Goal: Feedback & Contribution: Leave review/rating

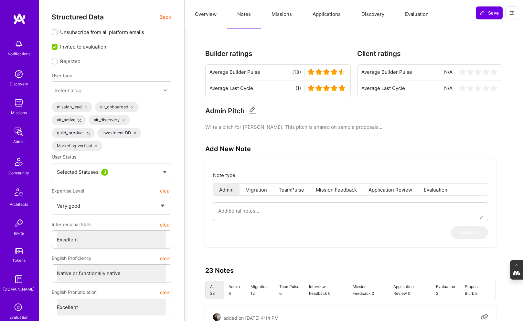
select select "5"
select select "7"
select select "US"
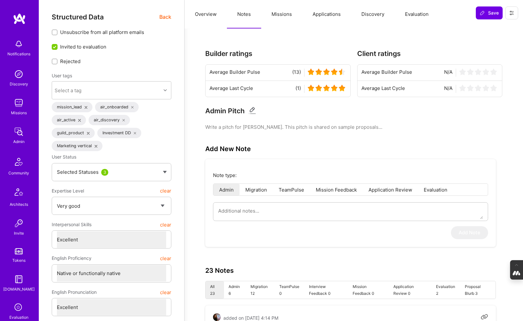
select select "Right Now"
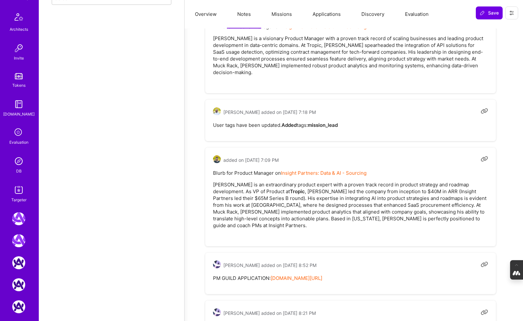
scroll to position [186, 0]
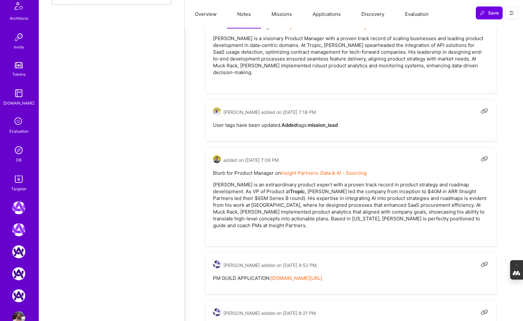
click at [21, 153] on img at bounding box center [18, 149] width 13 height 13
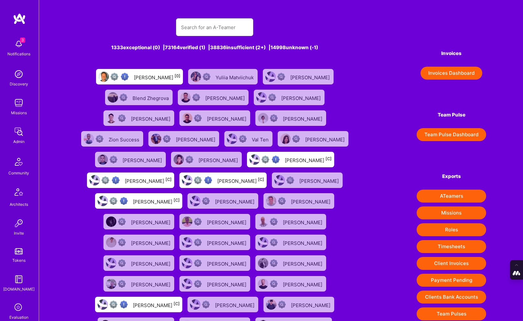
click at [226, 25] on input "text" at bounding box center [214, 27] width 67 height 16
type input "Anthony Spadafino"
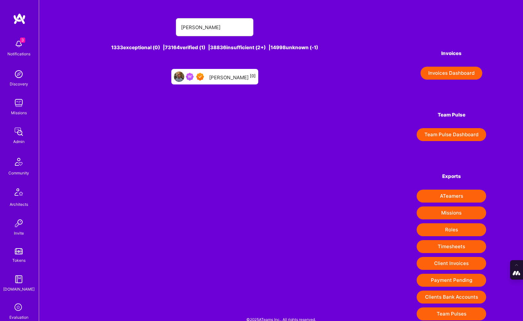
click at [222, 77] on div "Anthony Spadafino [0]" at bounding box center [232, 76] width 47 height 8
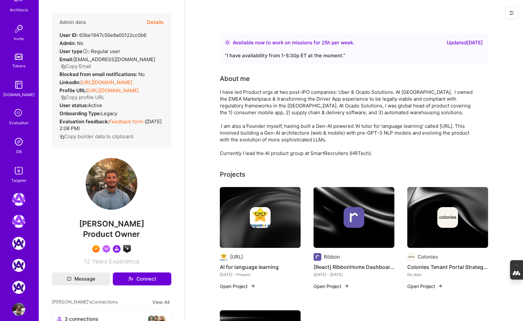
scroll to position [195, 0]
click at [17, 147] on div "DB" at bounding box center [18, 150] width 5 height 7
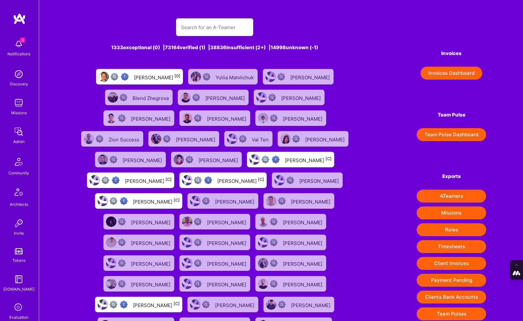
click at [190, 30] on input "text" at bounding box center [214, 27] width 67 height 16
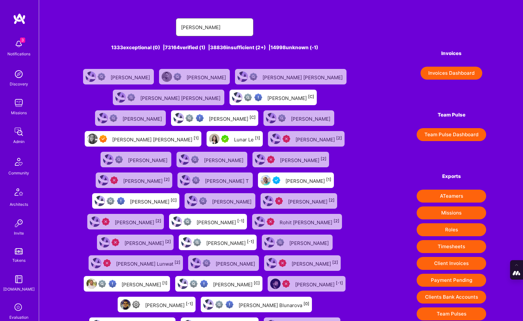
type input "Luna Nylund"
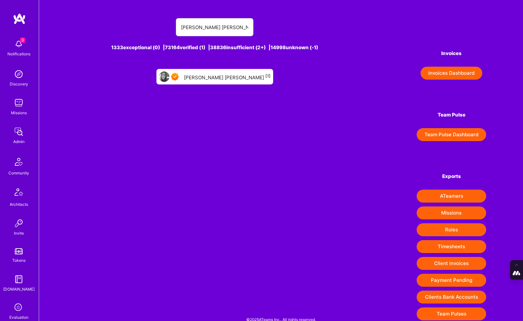
click at [229, 76] on div "Luna Nylund [1]" at bounding box center [227, 76] width 87 height 8
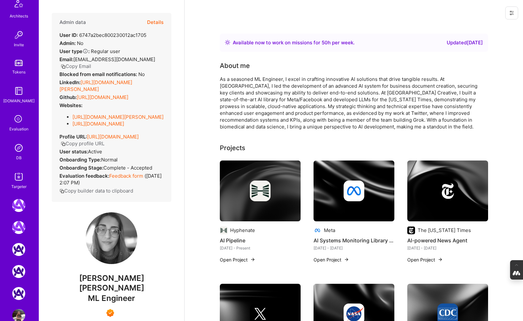
scroll to position [197, 0]
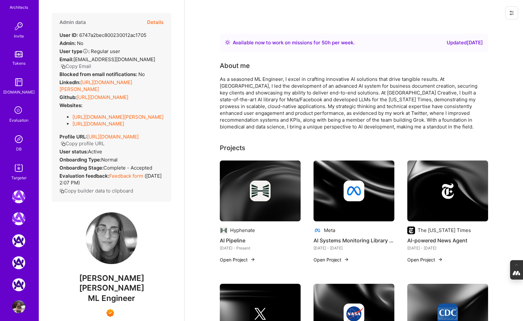
click at [21, 143] on img at bounding box center [18, 138] width 13 height 13
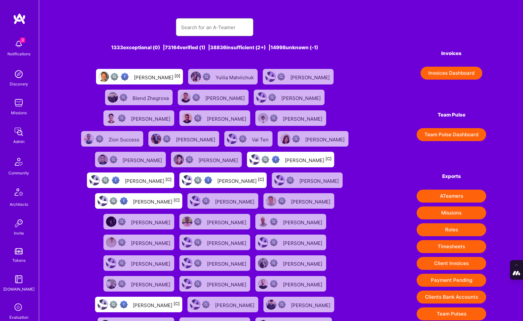
click at [223, 29] on input "text" at bounding box center [214, 27] width 67 height 16
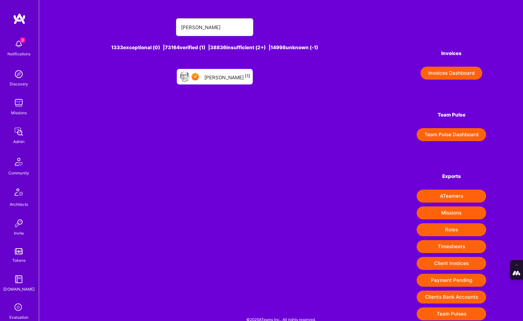
type input "paul hill"
click at [227, 75] on div "Paul Hill [1]" at bounding box center [227, 76] width 46 height 8
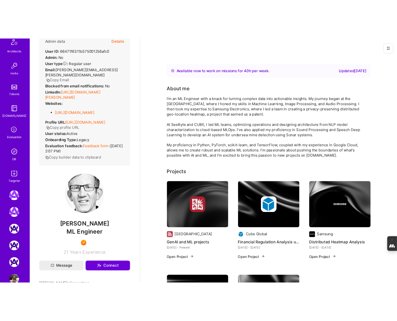
scroll to position [202, 0]
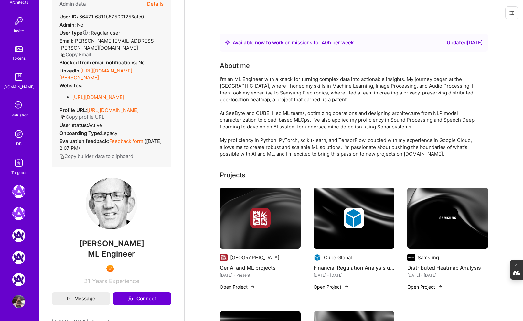
click at [20, 137] on img at bounding box center [18, 133] width 13 height 13
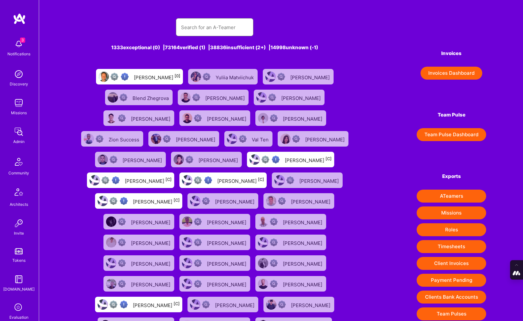
click at [215, 26] on input "text" at bounding box center [214, 27] width 67 height 16
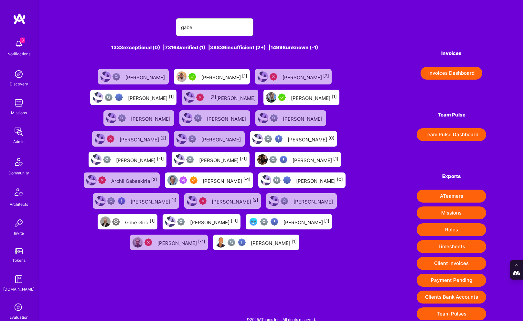
type input "Gabe Thendean"
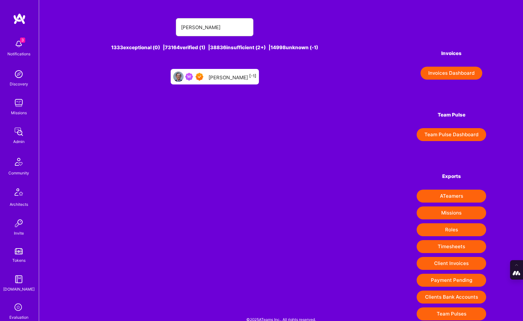
click at [235, 78] on div "Gabe Thendean [-1]" at bounding box center [232, 76] width 48 height 8
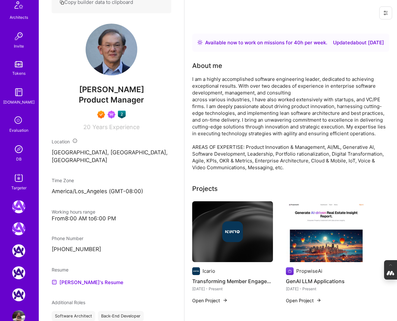
scroll to position [202, 0]
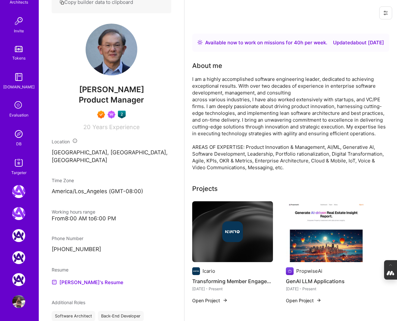
click at [19, 141] on div "DB" at bounding box center [18, 143] width 5 height 7
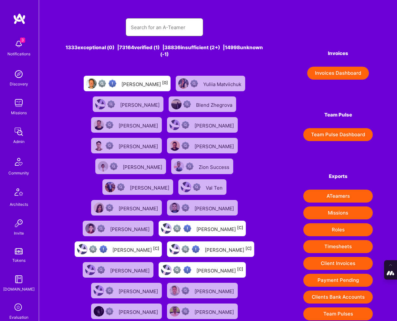
click at [154, 23] on input "text" at bounding box center [164, 27] width 67 height 16
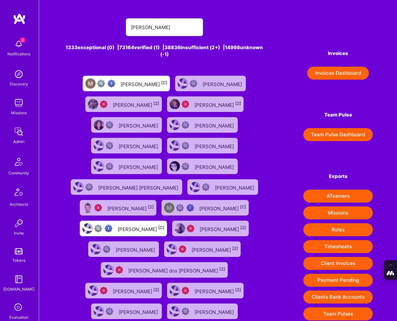
type input "Marcin Wylot"
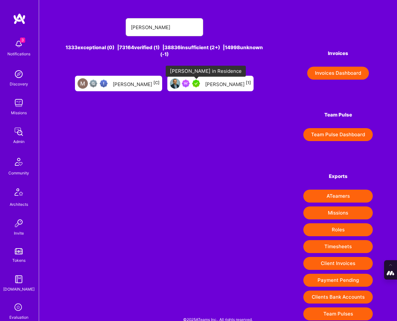
click at [198, 80] on img at bounding box center [196, 83] width 8 height 8
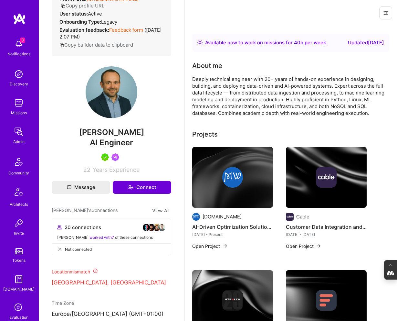
scroll to position [93, 0]
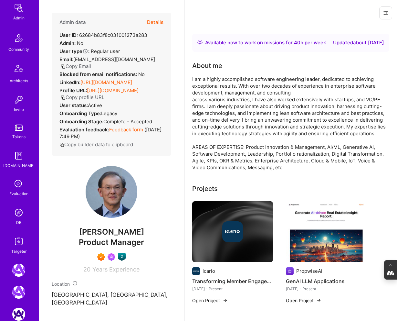
scroll to position [202, 0]
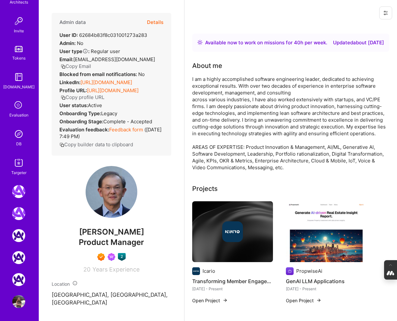
click at [17, 136] on img at bounding box center [18, 133] width 13 height 13
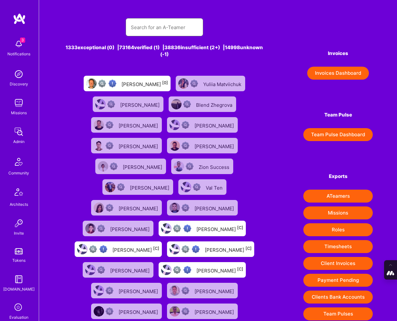
click at [137, 20] on input "text" at bounding box center [164, 27] width 67 height 16
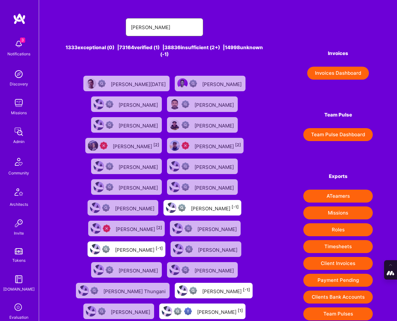
type input "vineet sinha"
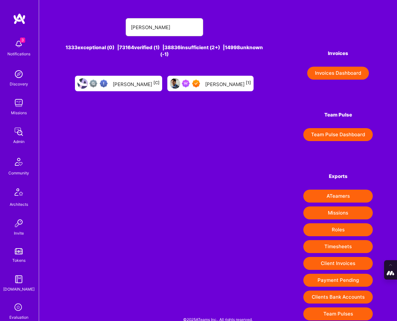
click at [207, 82] on div "Vineet Sinha [1]" at bounding box center [228, 83] width 46 height 8
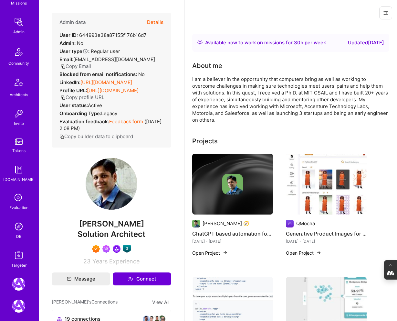
scroll to position [127, 0]
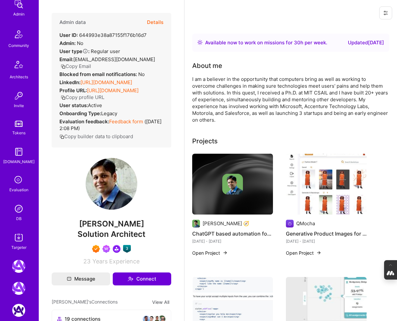
click at [15, 209] on img at bounding box center [18, 208] width 13 height 13
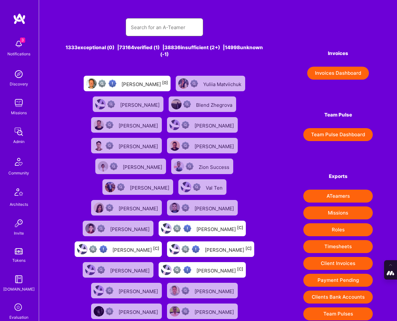
click at [154, 30] on input "text" at bounding box center [164, 27] width 67 height 16
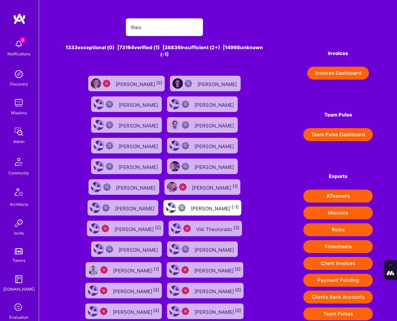
type input "theodorevanrooy@gmail.com"
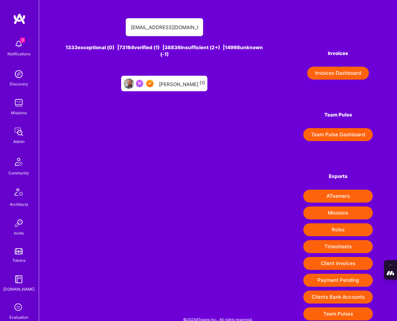
click at [176, 83] on div "Theodore Van Rooy [1]" at bounding box center [182, 83] width 46 height 8
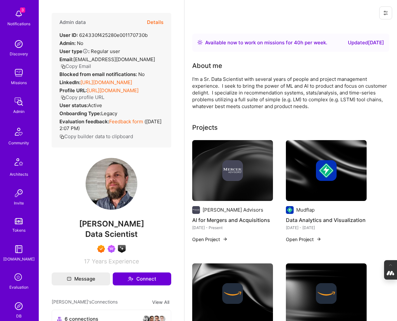
scroll to position [33, 0]
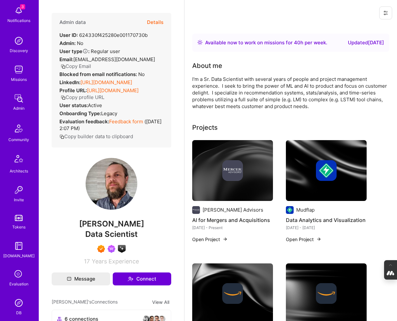
click at [18, 301] on img at bounding box center [18, 302] width 13 height 13
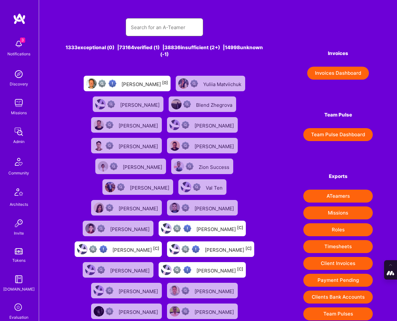
click at [159, 24] on input "text" at bounding box center [164, 27] width 67 height 16
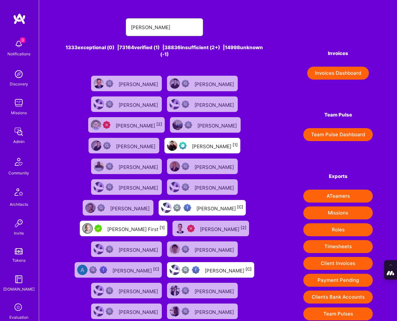
type input "andrew duggan"
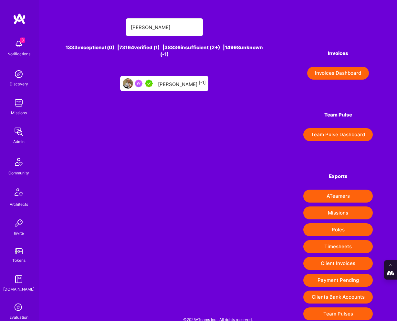
click at [186, 80] on div "Andrew Duggan [-1]" at bounding box center [182, 83] width 48 height 8
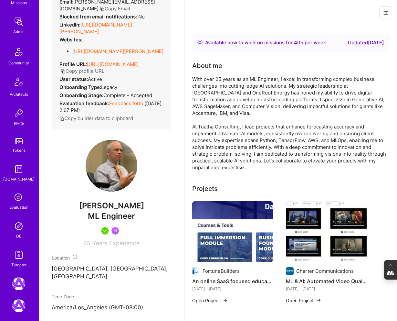
scroll to position [138, 0]
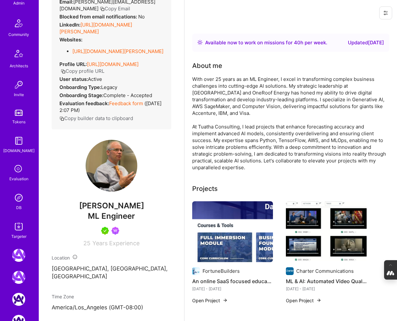
click at [18, 199] on img at bounding box center [18, 197] width 13 height 13
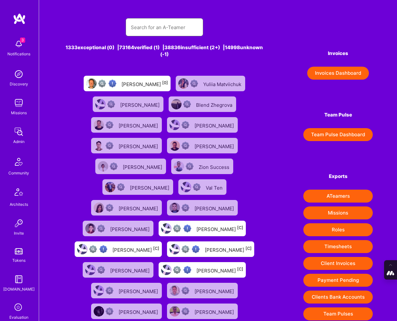
click at [160, 25] on input "text" at bounding box center [164, 27] width 67 height 16
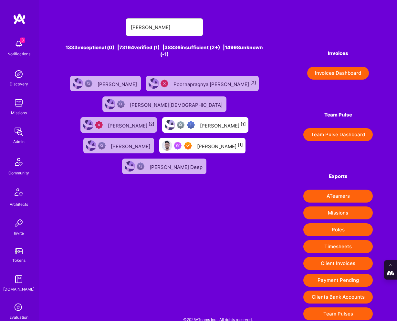
type input "Shray Bansal"
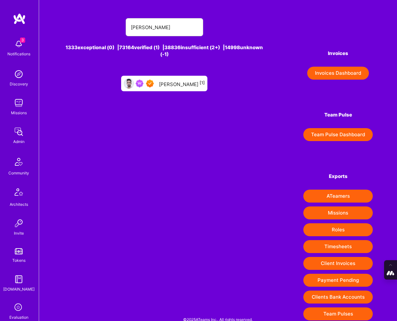
click at [169, 81] on div "Shray Bansal [1]" at bounding box center [182, 83] width 46 height 8
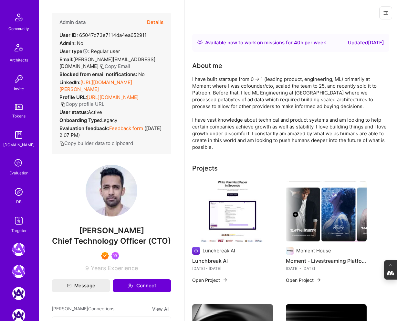
scroll to position [147, 0]
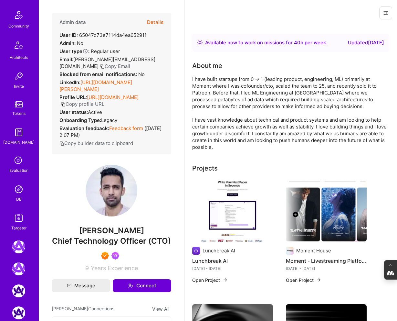
click at [21, 196] on div "DB" at bounding box center [18, 198] width 5 height 7
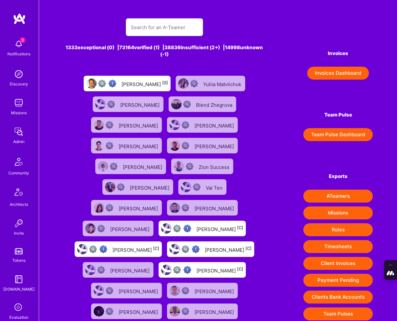
click at [155, 25] on input "text" at bounding box center [164, 27] width 67 height 16
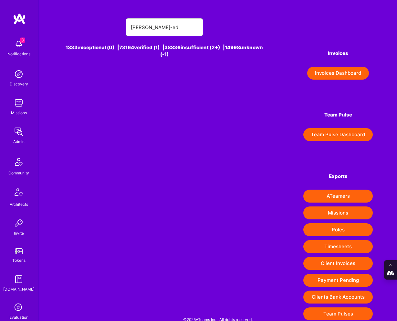
click at [139, 28] on input "nick laufer-ed" at bounding box center [164, 27] width 67 height 16
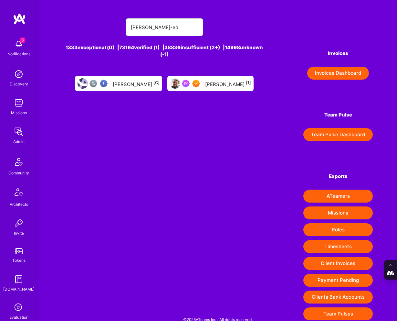
type input "nik laufer-ed"
click at [216, 84] on div "Nik Laufer-Edel [1]" at bounding box center [228, 83] width 46 height 8
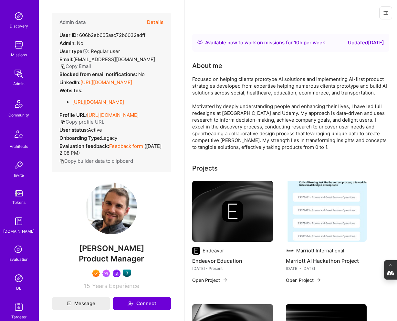
scroll to position [61, 0]
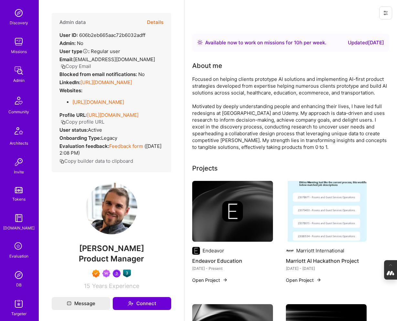
click at [16, 270] on img at bounding box center [18, 274] width 13 height 13
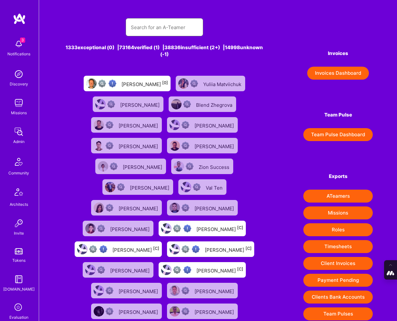
click at [147, 27] on input "text" at bounding box center [164, 27] width 67 height 16
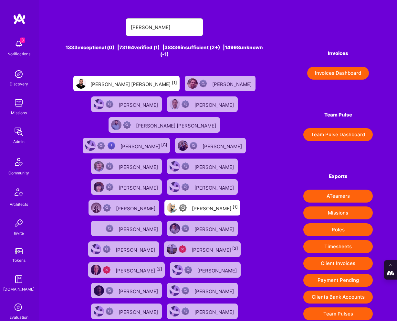
type input "richard abrich"
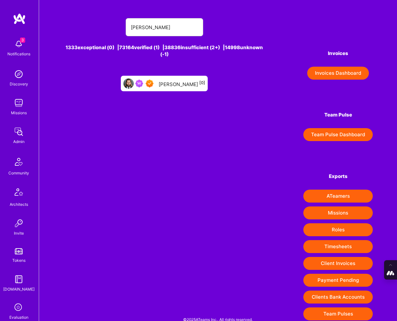
click at [180, 78] on div "Richard Abrich [0]" at bounding box center [164, 84] width 87 height 16
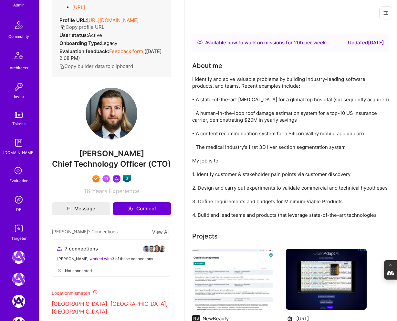
scroll to position [162, 0]
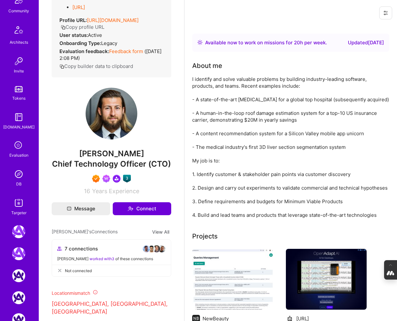
click at [18, 179] on img at bounding box center [18, 173] width 13 height 13
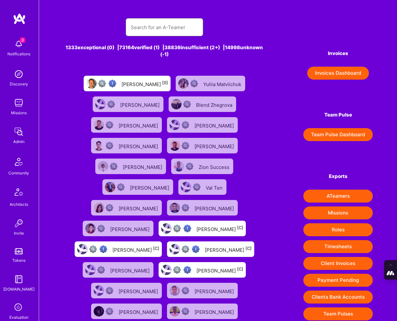
click at [153, 25] on input "text" at bounding box center [164, 27] width 67 height 16
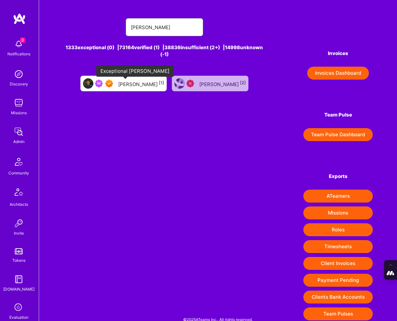
type input "nhan tran"
click at [113, 80] on img at bounding box center [109, 83] width 8 height 8
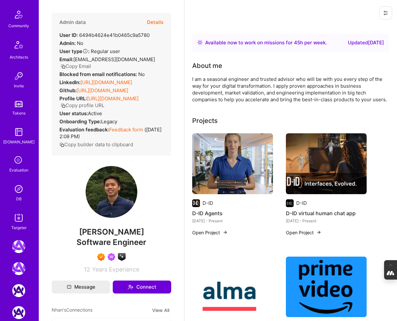
scroll to position [149, 0]
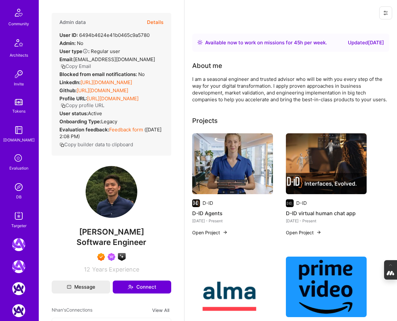
click at [18, 187] on img at bounding box center [18, 186] width 13 height 13
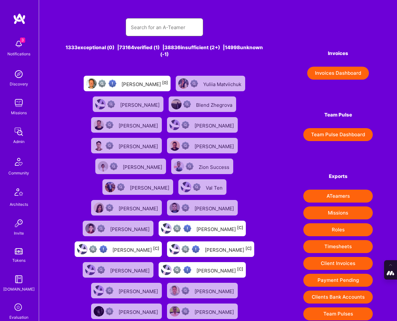
click at [173, 25] on input "text" at bounding box center [164, 27] width 67 height 16
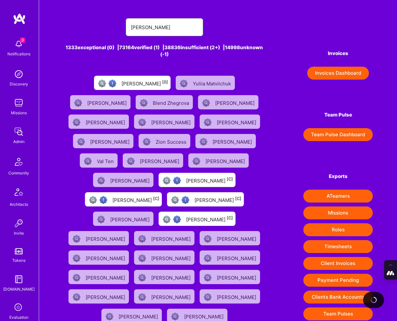
type input "henry duong"
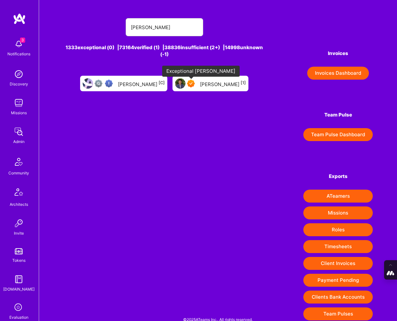
click at [193, 84] on img at bounding box center [191, 83] width 8 height 8
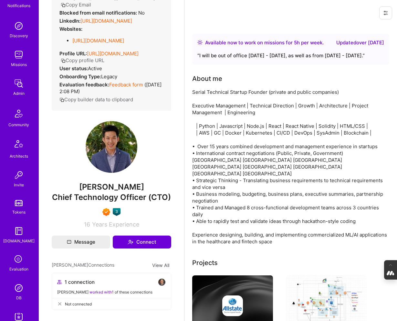
scroll to position [96, 0]
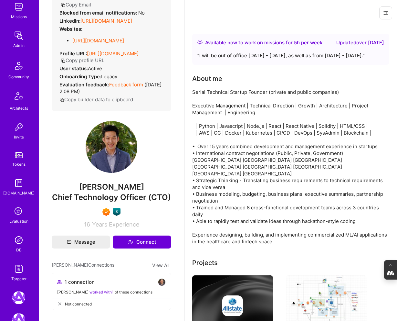
click at [16, 248] on div "DB" at bounding box center [18, 249] width 5 height 7
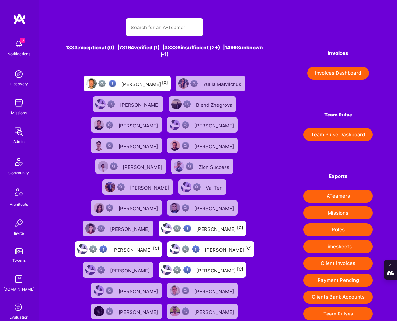
click at [161, 27] on input "text" at bounding box center [164, 27] width 67 height 16
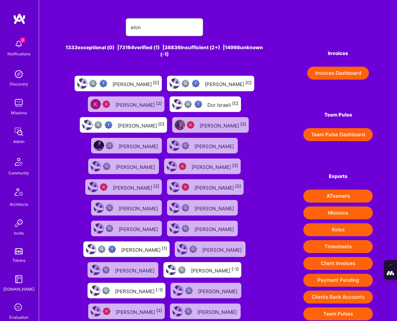
type input "elon salfati"
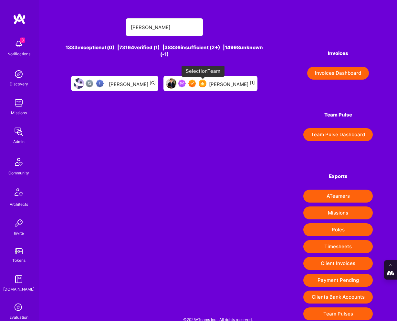
click at [205, 82] on img at bounding box center [203, 83] width 8 height 8
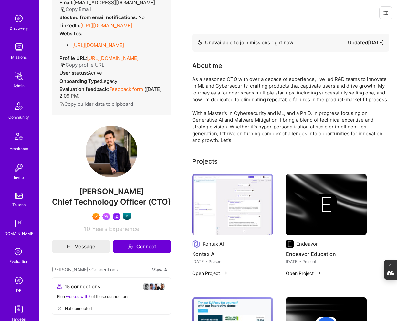
scroll to position [62, 0]
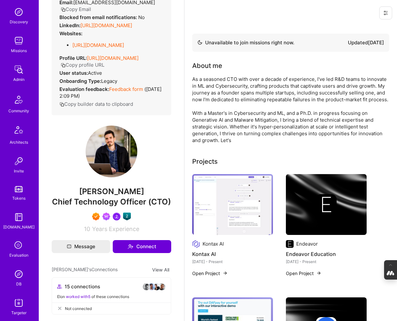
click at [19, 279] on img at bounding box center [18, 273] width 13 height 13
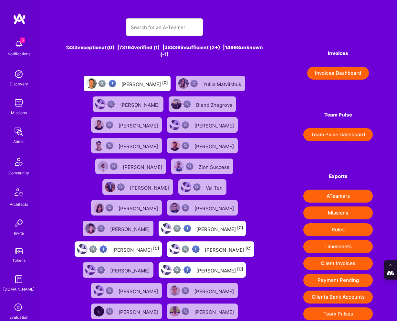
click at [154, 28] on input "text" at bounding box center [164, 27] width 67 height 16
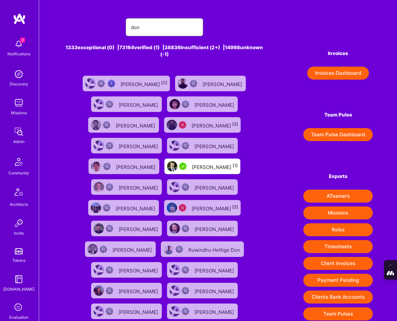
type input "don cosseb"
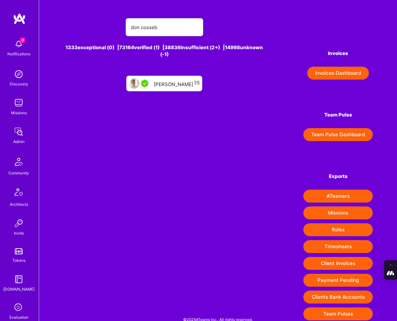
click at [178, 85] on div "Don Cosseboom [1]" at bounding box center [177, 83] width 46 height 8
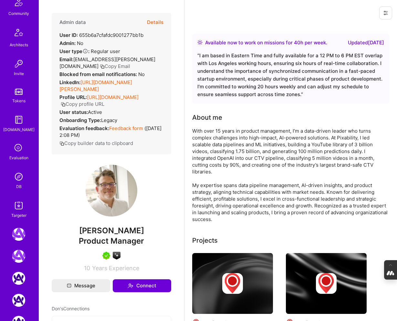
scroll to position [184, 0]
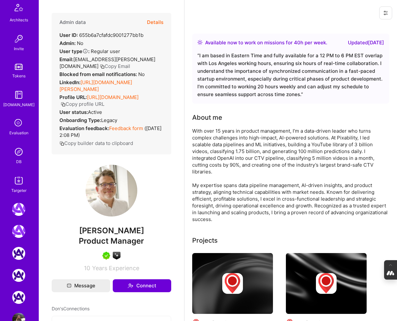
click at [19, 156] on img at bounding box center [18, 151] width 13 height 13
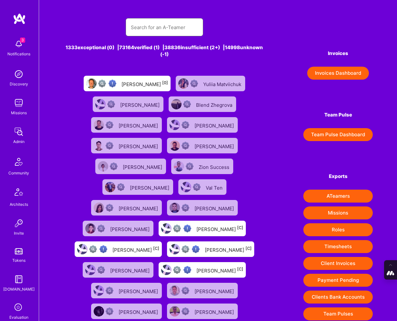
click at [160, 33] on input "text" at bounding box center [164, 27] width 67 height 16
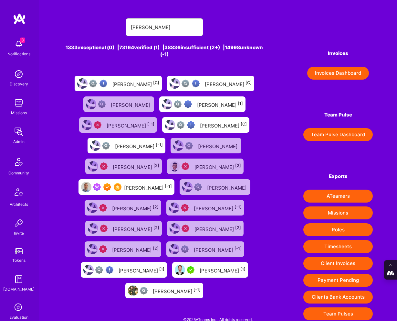
type input "Toby Urff"
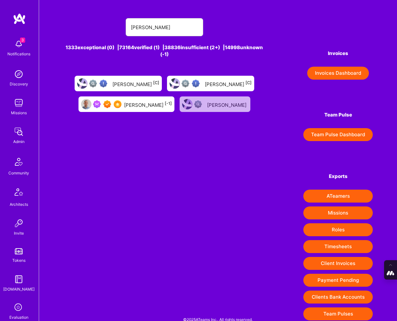
click at [153, 104] on div "Toby Urff [-1]" at bounding box center [148, 104] width 48 height 8
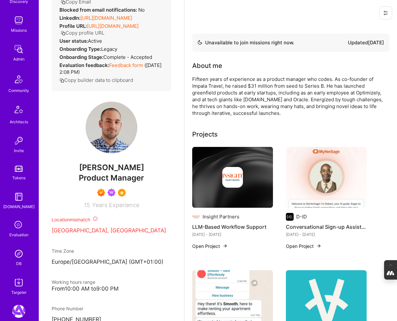
scroll to position [88, 0]
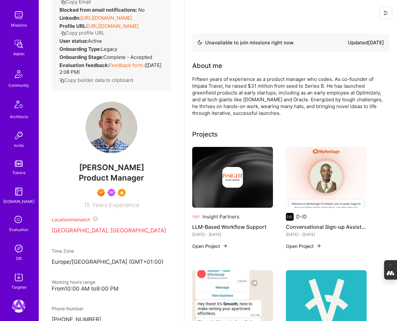
click at [23, 252] on img at bounding box center [18, 248] width 13 height 13
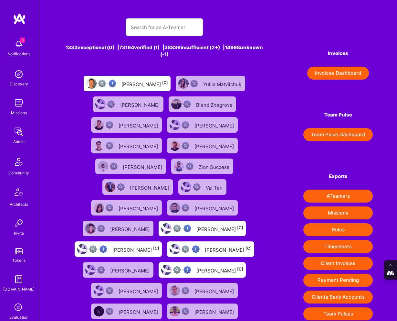
click at [186, 30] on input "text" at bounding box center [164, 27] width 67 height 16
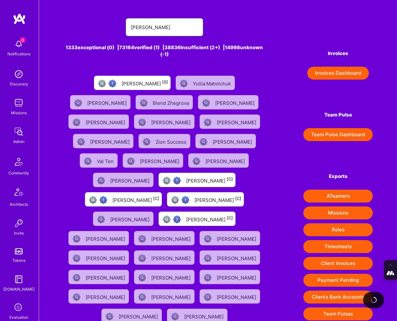
type input "Tomislav Peharda"
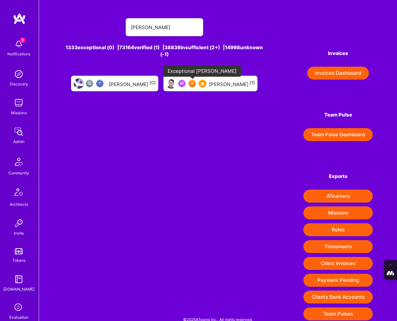
click at [191, 81] on img at bounding box center [192, 83] width 8 height 8
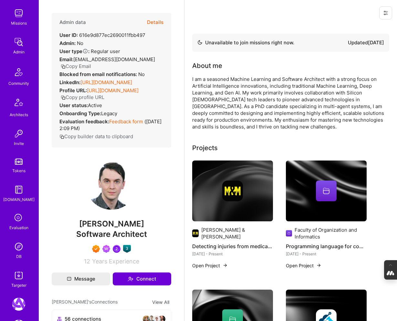
scroll to position [91, 0]
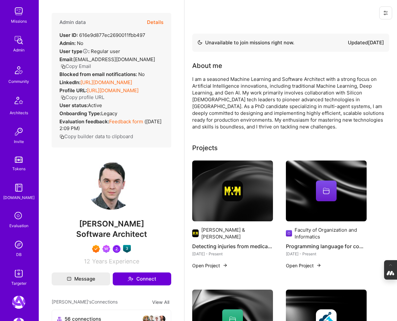
click at [18, 242] on img at bounding box center [18, 244] width 13 height 13
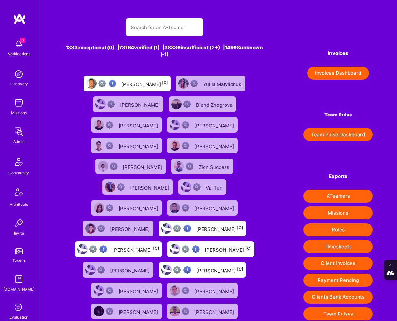
click at [165, 26] on input "text" at bounding box center [164, 27] width 67 height 16
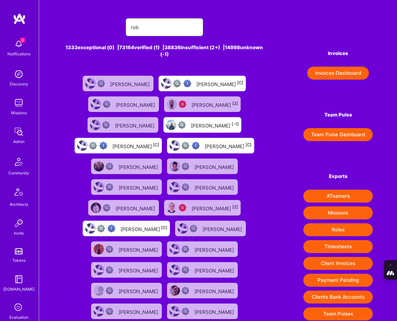
type input "rob shapiro"
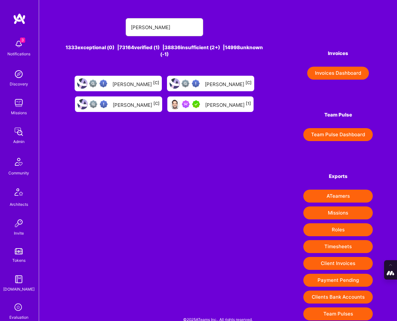
click at [205, 100] on div "Rob Shapiro [1]" at bounding box center [210, 104] width 86 height 16
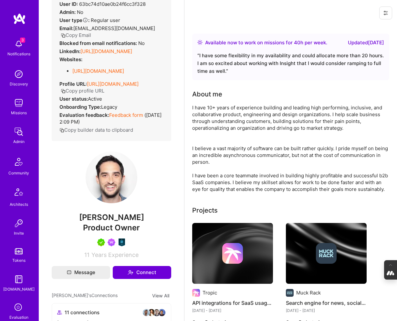
scroll to position [202, 0]
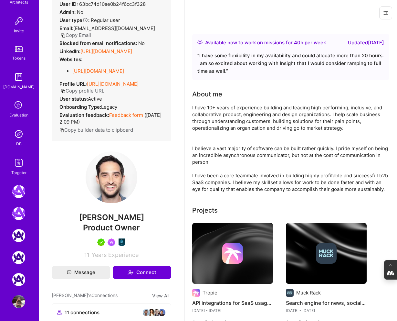
click at [21, 131] on img at bounding box center [18, 133] width 13 height 13
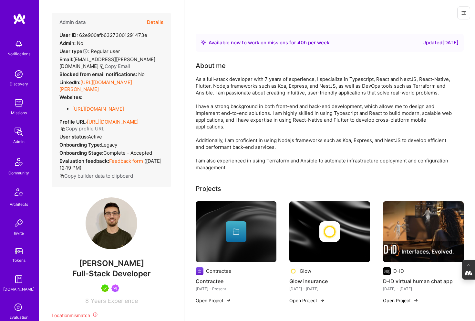
click at [156, 24] on button "Details" at bounding box center [155, 22] width 16 height 19
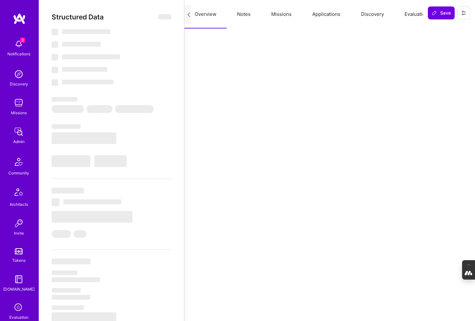
scroll to position [0, 15]
click at [394, 14] on button "Evaluation" at bounding box center [402, 14] width 44 height 28
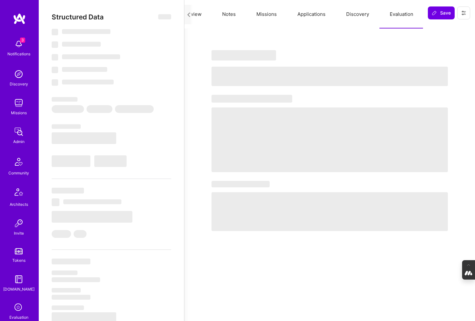
select select "Right Now"
select select "5"
select select "4"
select select "7"
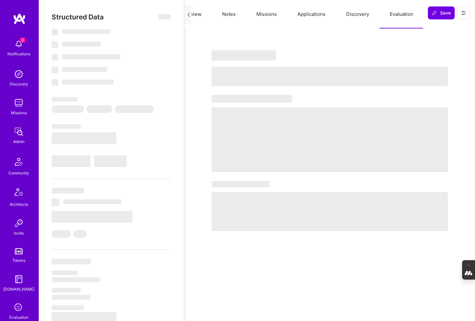
select select "AM"
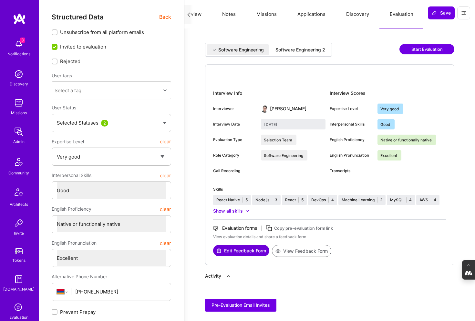
click at [306, 51] on div "Software Engineering 2" at bounding box center [301, 50] width 50 height 6
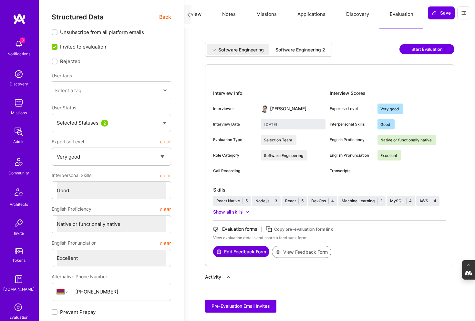
type input "July 24, 2025"
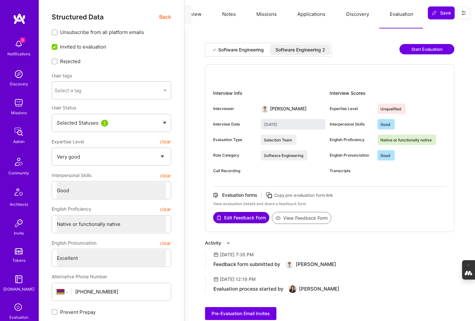
type textarea "x"
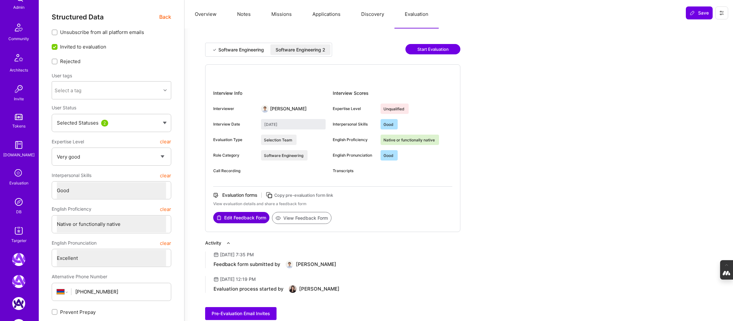
scroll to position [136, 0]
click at [14, 202] on img at bounding box center [18, 200] width 13 height 13
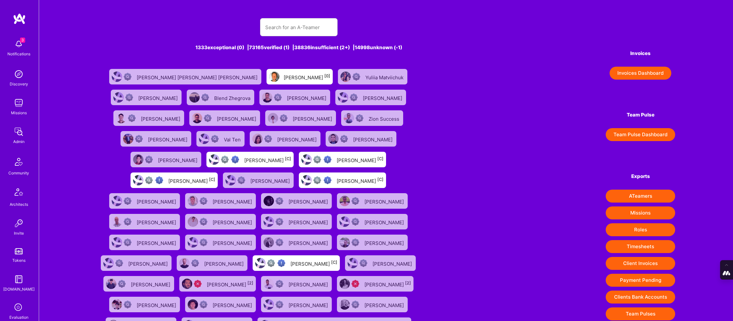
click at [265, 29] on div at bounding box center [299, 27] width 78 height 18
click at [274, 26] on input "text" at bounding box center [298, 27] width 67 height 16
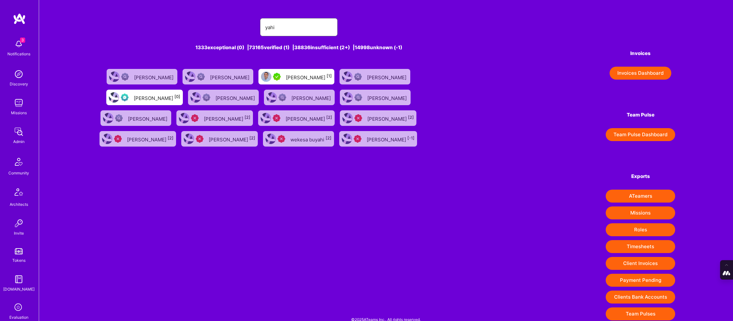
type input "Yahia Elgamal"
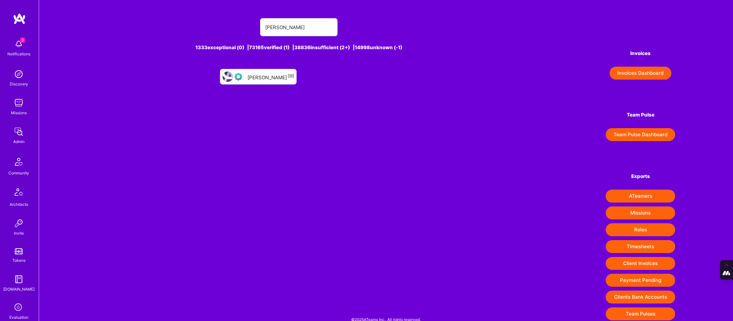
click at [260, 74] on div "Yahia Elgamal [0]" at bounding box center [270, 76] width 47 height 8
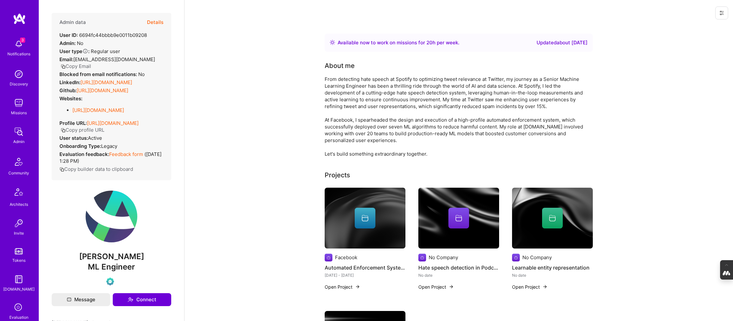
click at [160, 22] on button "Details" at bounding box center [155, 22] width 16 height 19
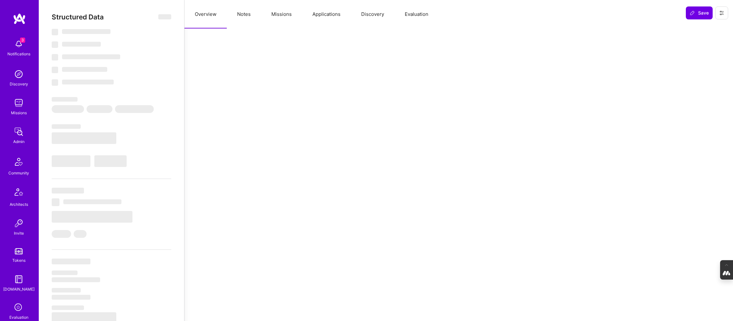
type textarea "x"
select select "Right Now"
select select "Exceptional"
select select "US"
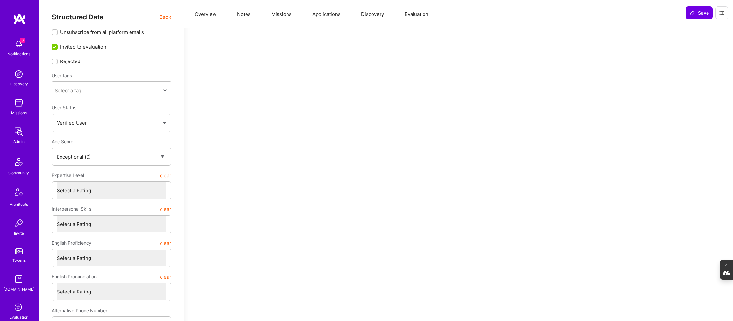
click at [423, 10] on button "Evaluation" at bounding box center [416, 14] width 44 height 28
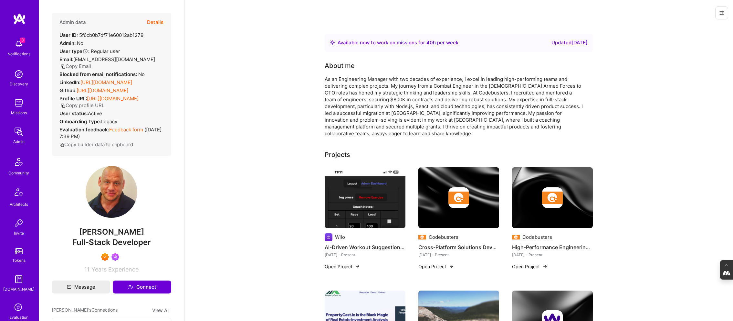
click at [155, 24] on button "Details" at bounding box center [155, 22] width 16 height 19
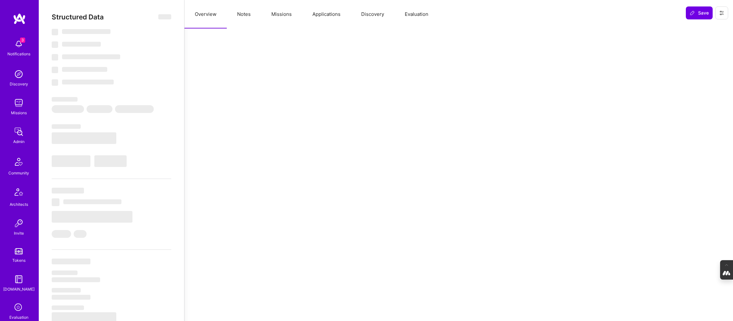
click at [413, 16] on button "Evaluation" at bounding box center [416, 14] width 44 height 28
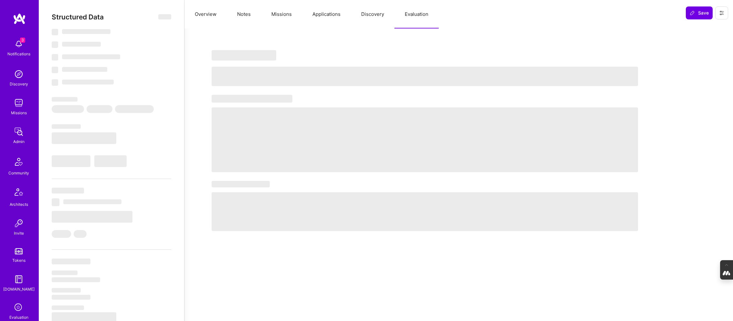
select select "Right Now"
select select "7"
select select "4"
select select "7"
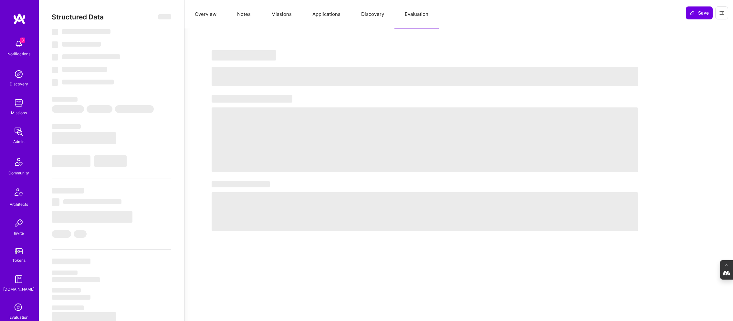
select select "CA"
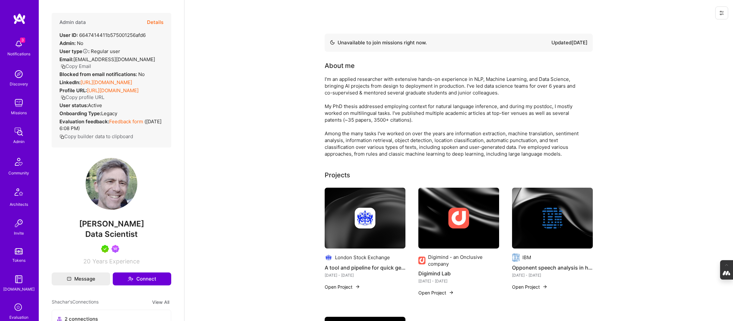
click at [156, 20] on button "Details" at bounding box center [155, 22] width 16 height 19
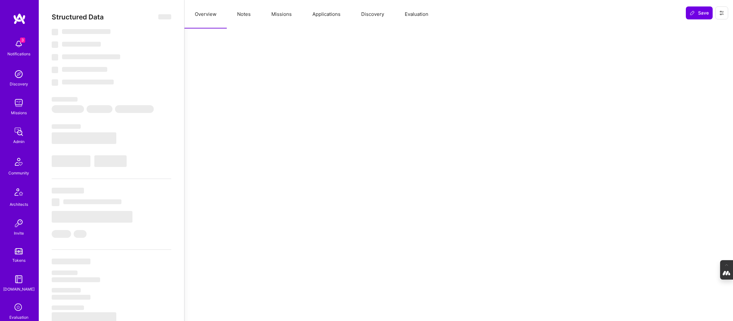
click at [414, 17] on button "Evaluation" at bounding box center [416, 14] width 44 height 28
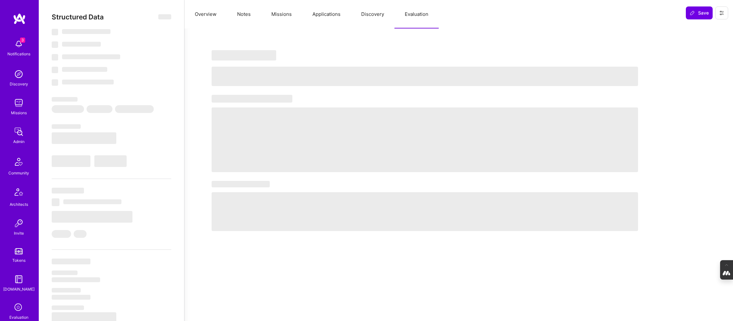
select select "Not Available"
select select "1 Month"
select select "5"
select select "7"
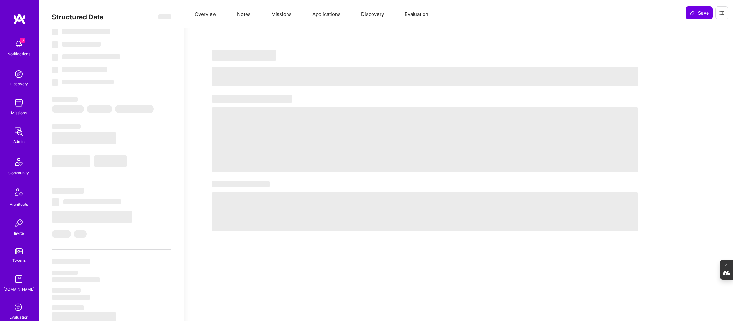
select select "7"
select select "FR"
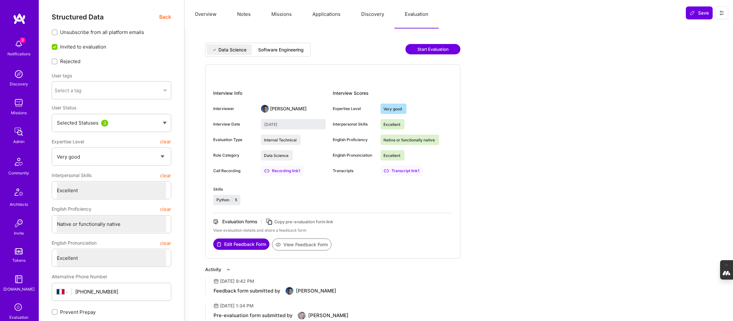
click at [280, 48] on div "Software Engineering" at bounding box center [281, 50] width 46 height 6
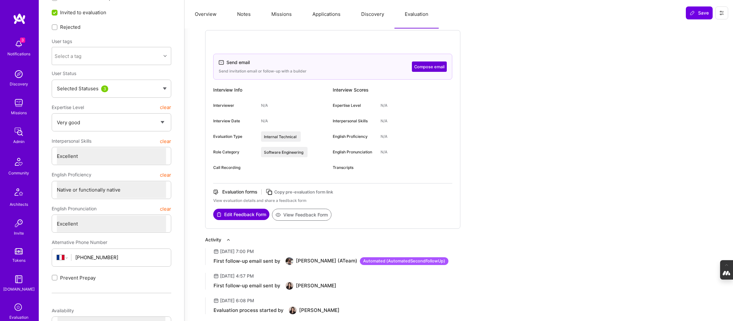
scroll to position [44, 0]
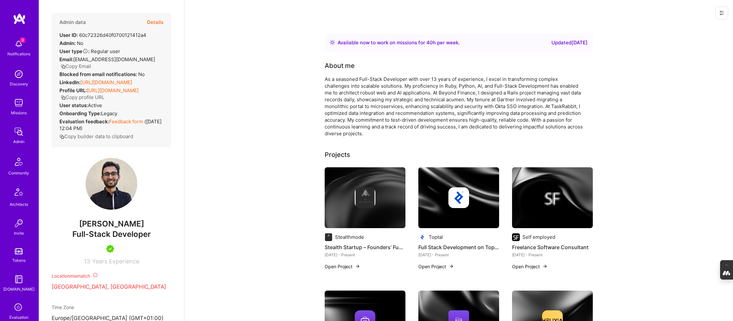
click at [157, 21] on button "Details" at bounding box center [155, 22] width 16 height 19
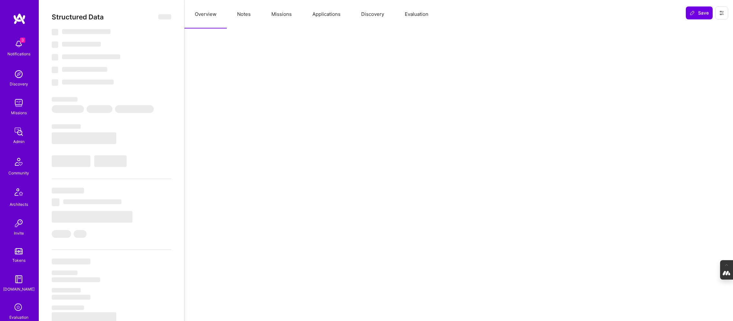
click at [416, 15] on button "Evaluation" at bounding box center [416, 14] width 44 height 28
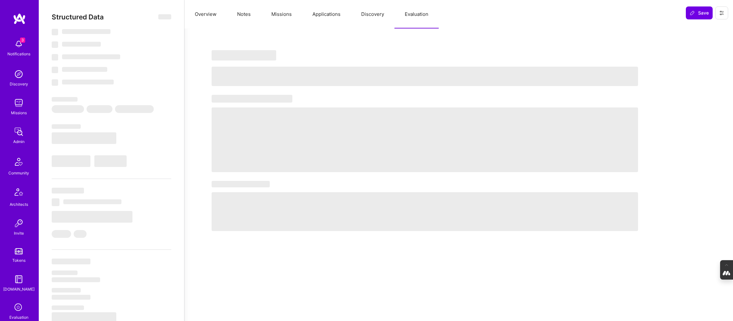
select select "Right Now"
select select "5"
select select "7"
select select "6"
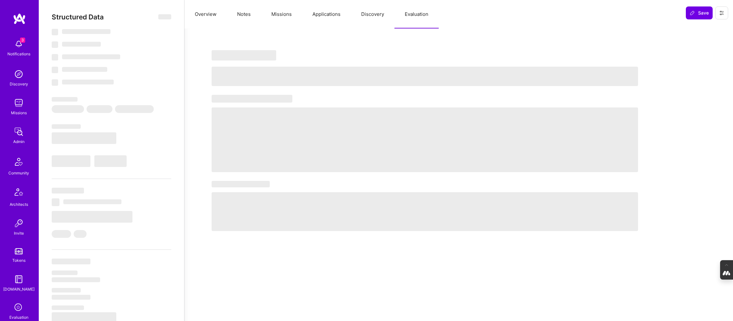
select select "DE"
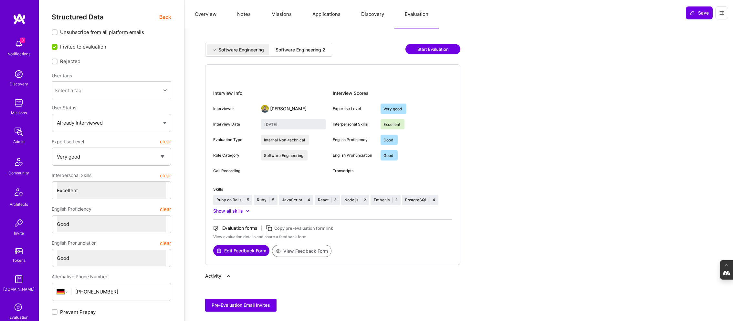
click at [305, 48] on div "Software Engineering 2" at bounding box center [301, 50] width 50 height 6
type input "July 24, 2025"
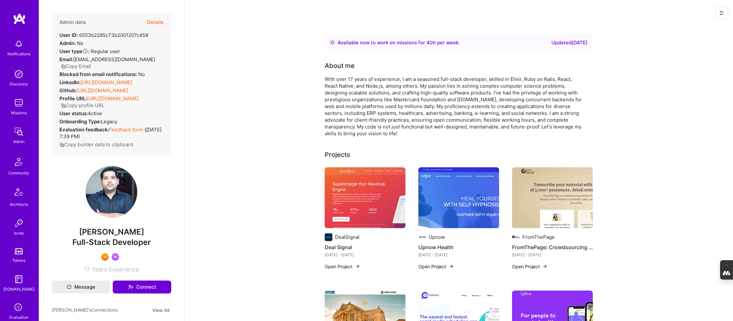
click at [156, 22] on button "Details" at bounding box center [155, 22] width 16 height 19
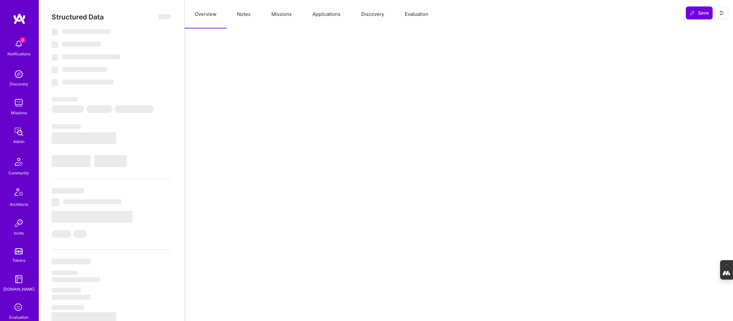
click at [411, 13] on button "Evaluation" at bounding box center [416, 14] width 44 height 28
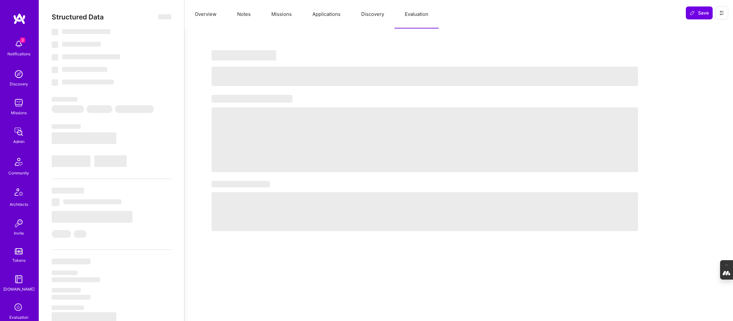
select select "Right Now"
select select "7"
select select "6"
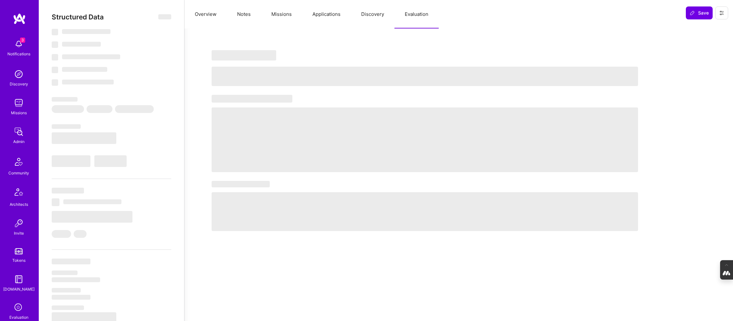
select select "GB"
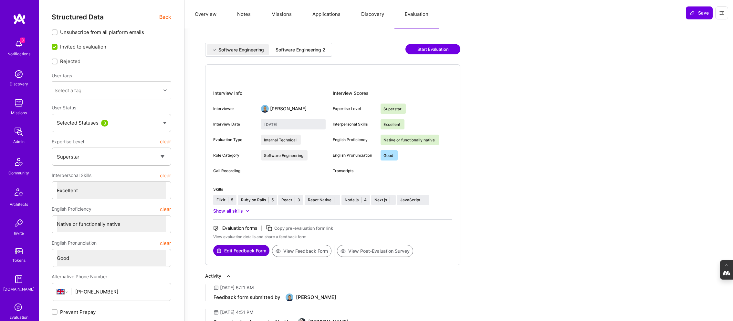
click at [297, 54] on div "Software Engineering 2" at bounding box center [300, 49] width 60 height 11
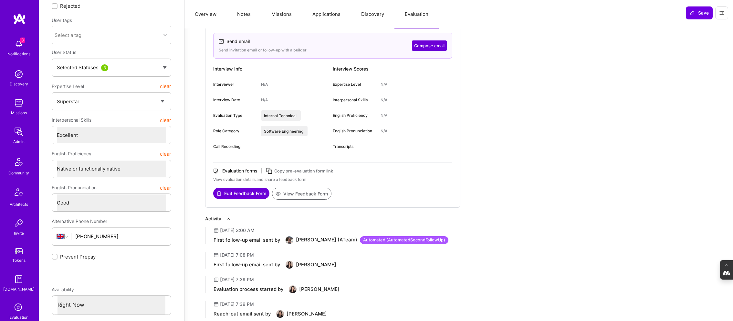
scroll to position [57, 0]
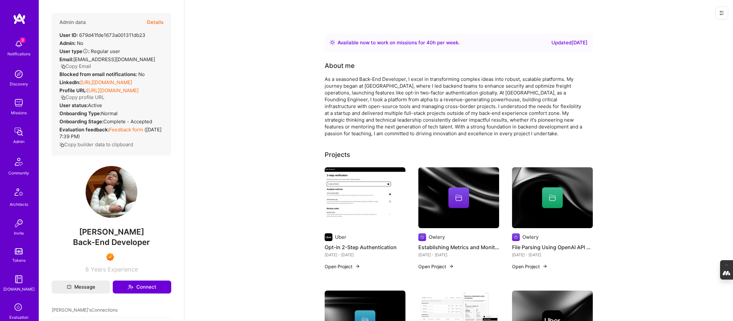
click at [151, 23] on button "Details" at bounding box center [155, 22] width 16 height 19
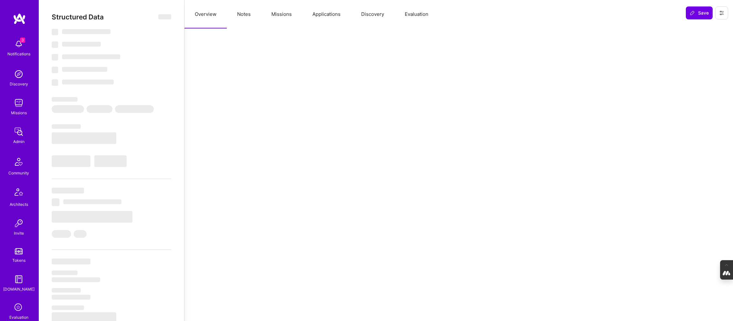
select select "Right Now"
select select "7"
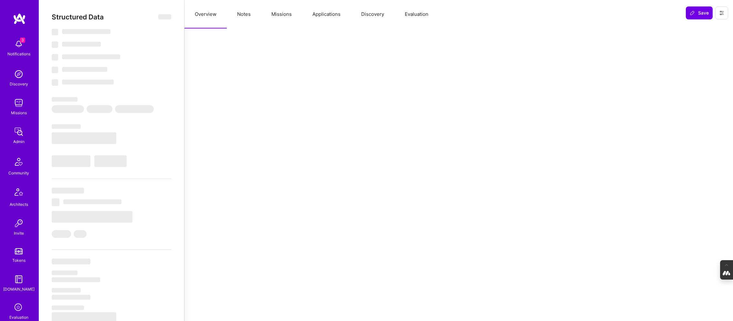
select select "US"
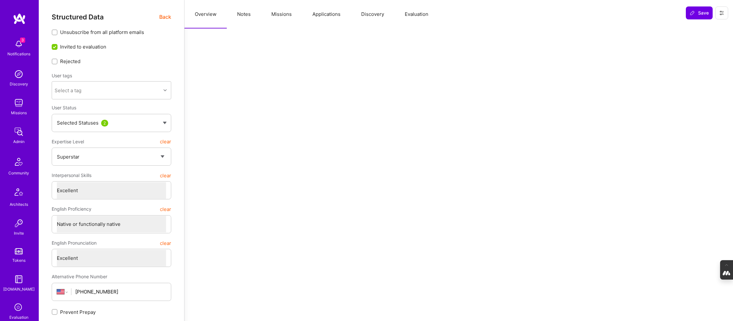
click at [414, 13] on button "Evaluation" at bounding box center [416, 14] width 44 height 28
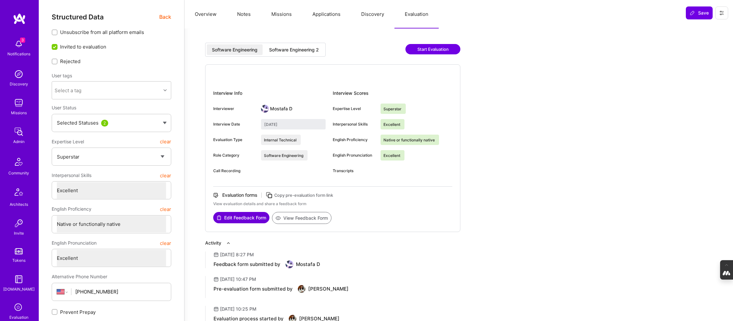
click at [313, 49] on div "Software Engineering 2" at bounding box center [294, 50] width 50 height 6
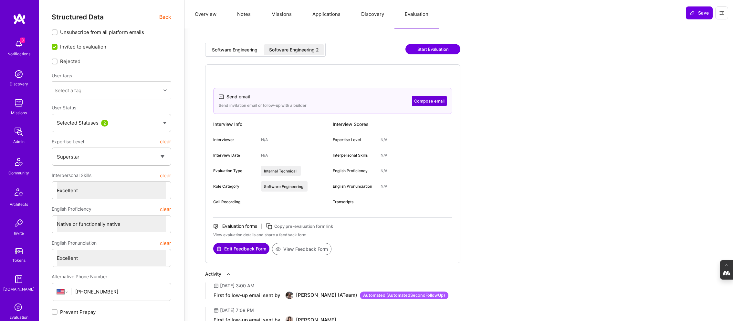
click at [169, 17] on span "Back" at bounding box center [165, 17] width 12 height 8
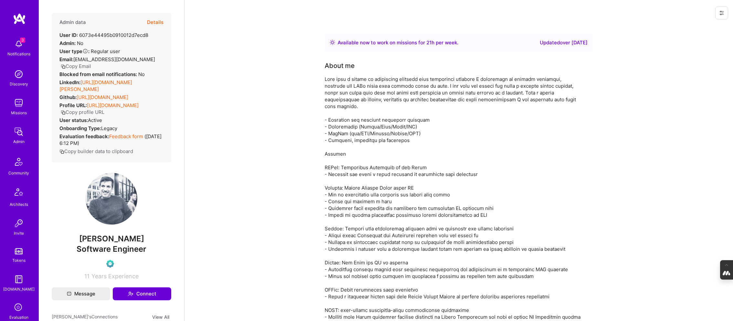
click at [154, 23] on button "Details" at bounding box center [155, 22] width 16 height 19
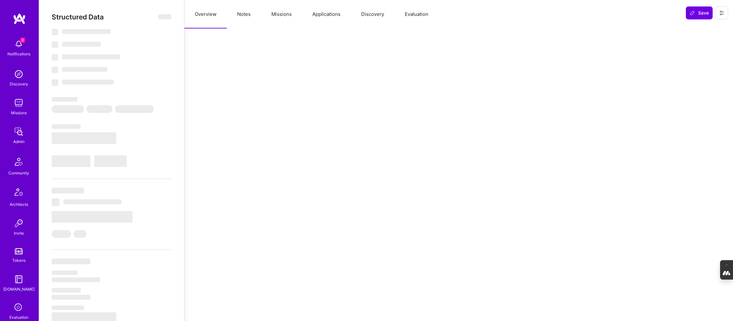
select select "Right Now"
select select "Verified"
select select "GB"
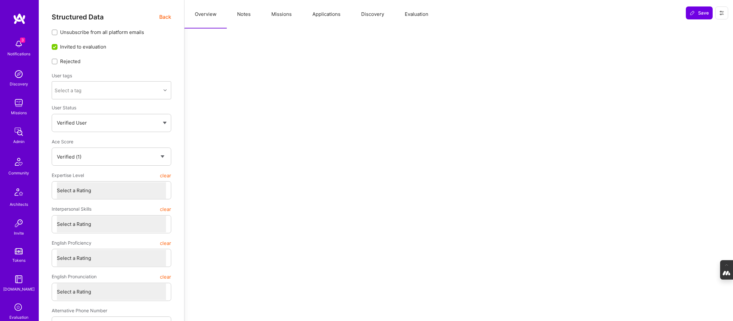
click at [420, 13] on button "Evaluation" at bounding box center [416, 14] width 44 height 28
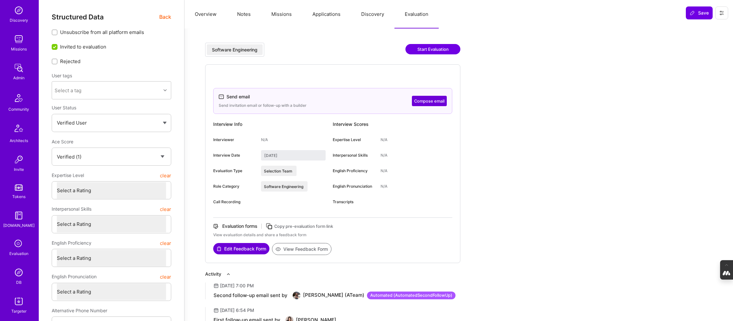
scroll to position [66, 0]
click at [16, 273] on img at bounding box center [18, 270] width 13 height 13
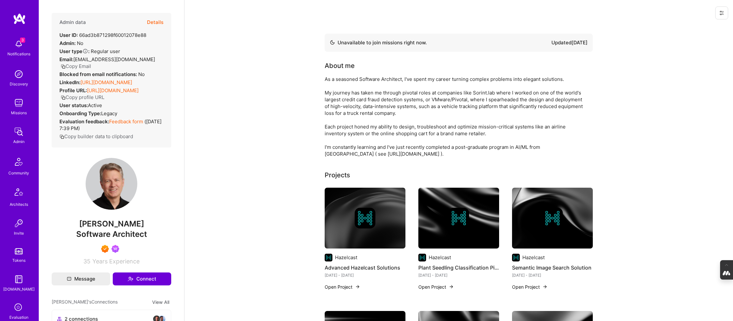
click at [152, 20] on button "Details" at bounding box center [155, 22] width 16 height 19
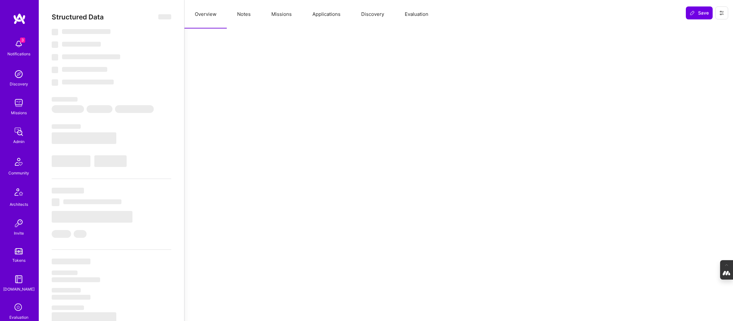
click at [420, 16] on button "Evaluation" at bounding box center [416, 14] width 44 height 28
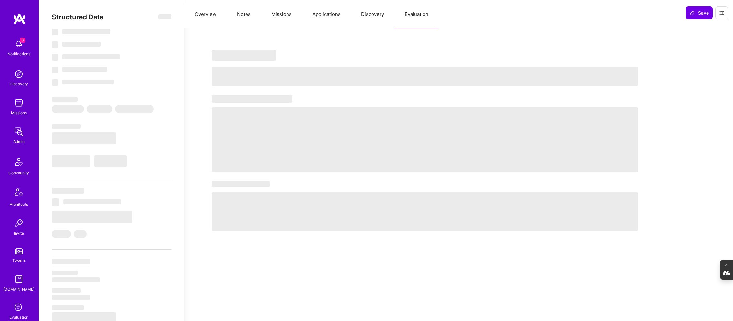
select select "Not Available"
select select "3 Months"
select select "7"
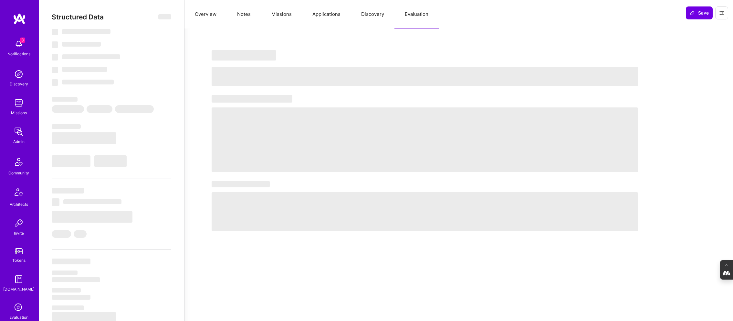
select select "7"
select select "US"
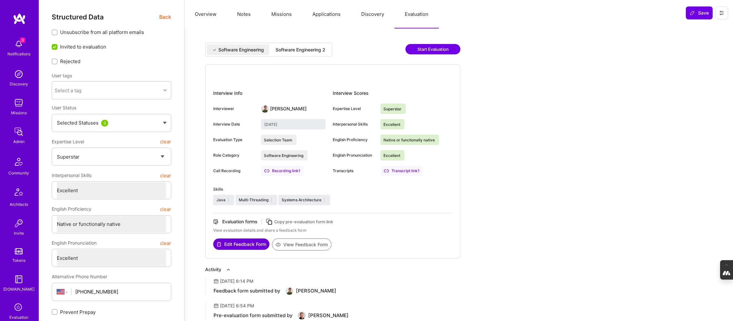
click at [314, 47] on div "Software Engineering 2" at bounding box center [301, 50] width 50 height 6
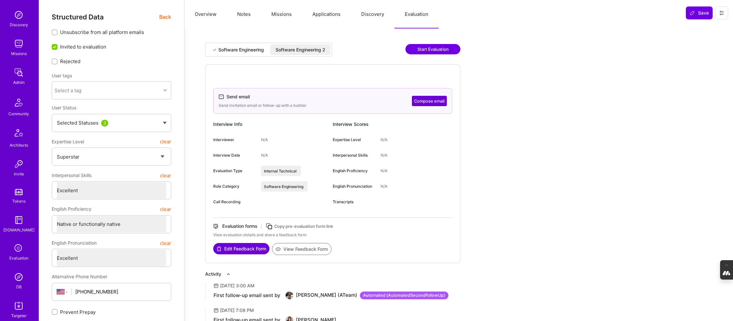
scroll to position [66, 0]
click at [18, 271] on img at bounding box center [18, 269] width 13 height 13
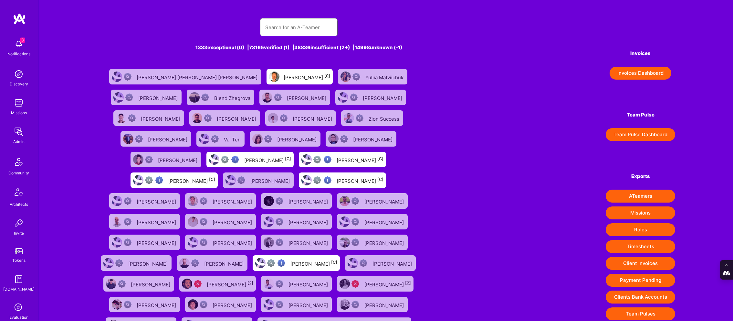
click at [294, 23] on input "text" at bounding box center [298, 27] width 67 height 16
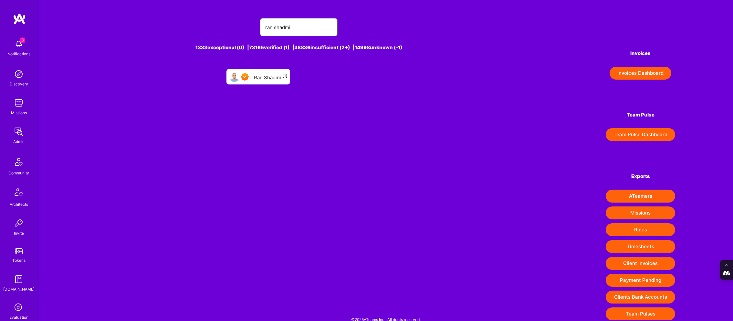
type input "ran shadmi"
click at [260, 83] on div "Ran Shadmi [1]" at bounding box center [258, 77] width 64 height 16
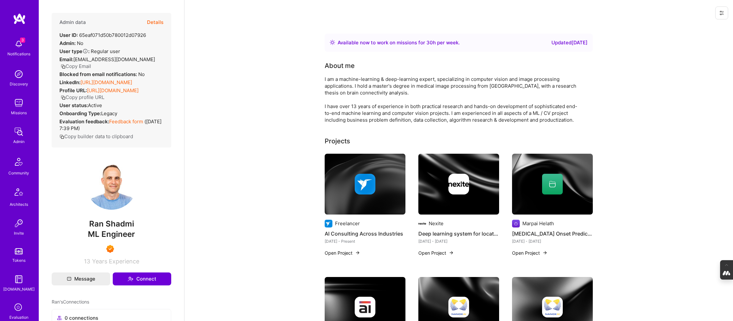
click at [153, 22] on button "Details" at bounding box center [155, 22] width 16 height 19
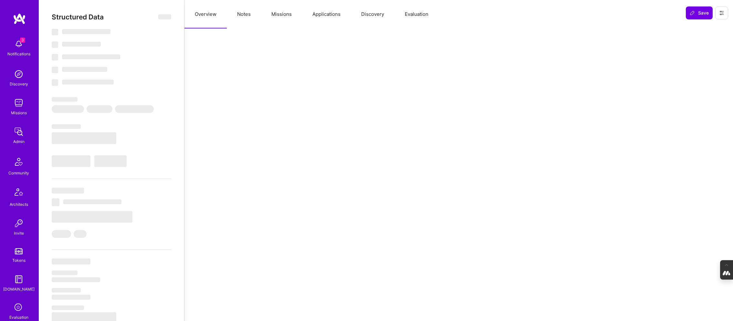
click at [425, 14] on button "Evaluation" at bounding box center [416, 14] width 44 height 28
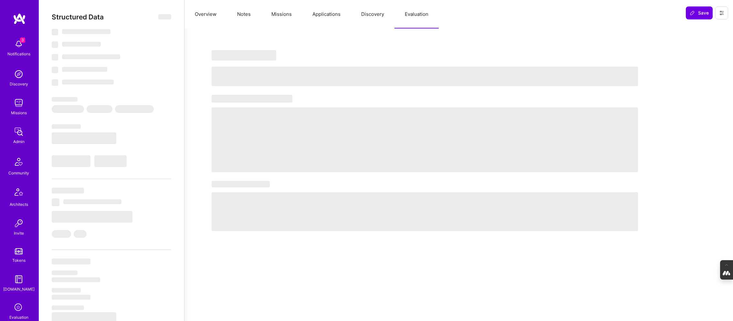
type textarea "x"
select select "Right Now"
select select "7"
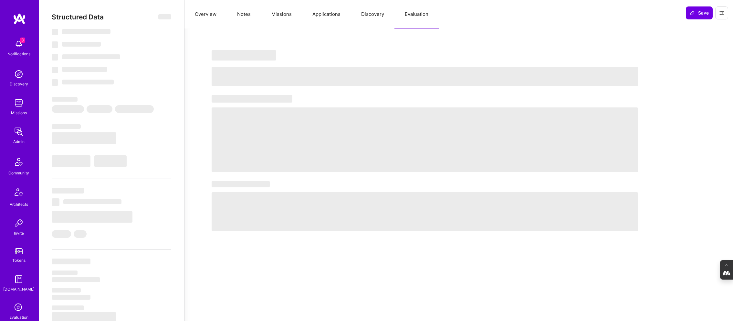
select select "7"
select select "IL"
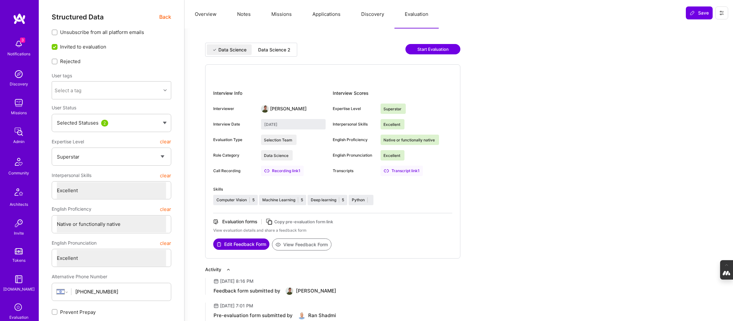
click at [268, 47] on div "Data Science 2" at bounding box center [274, 50] width 32 height 6
type input "[DATE]"
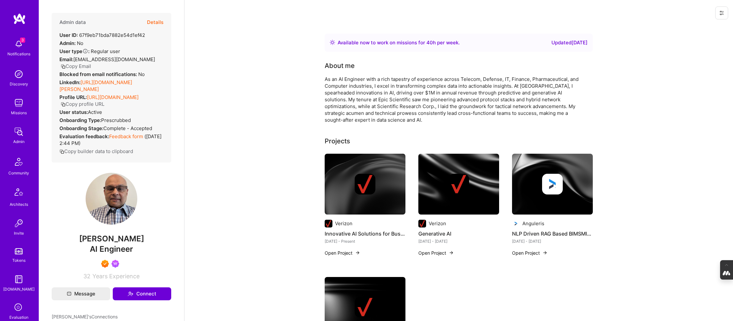
click at [157, 20] on button "Details" at bounding box center [155, 22] width 16 height 19
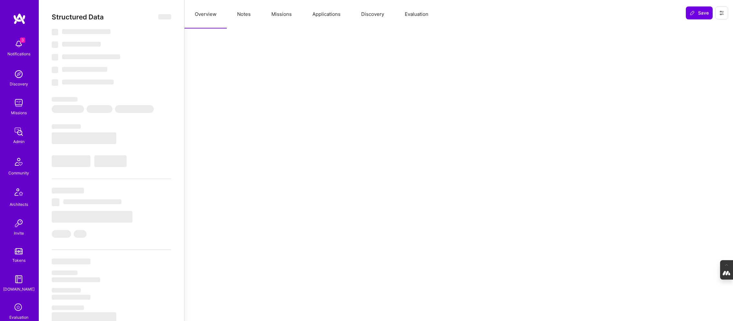
click at [414, 12] on button "Evaluation" at bounding box center [416, 14] width 44 height 28
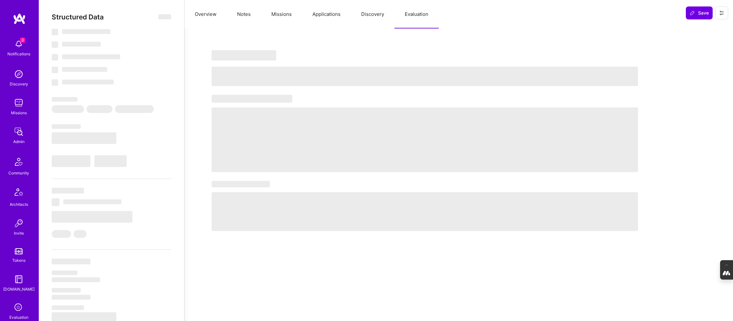
select select "Right Now"
select select "7"
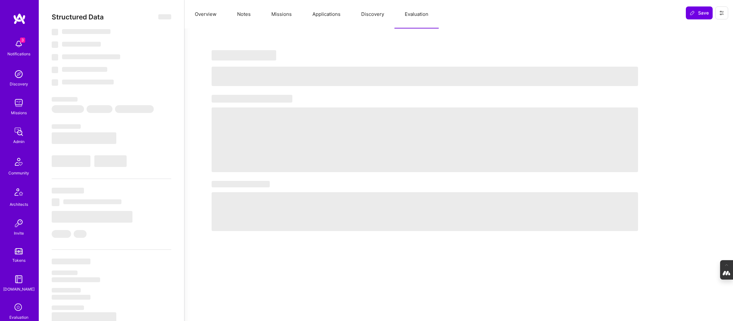
select select "US"
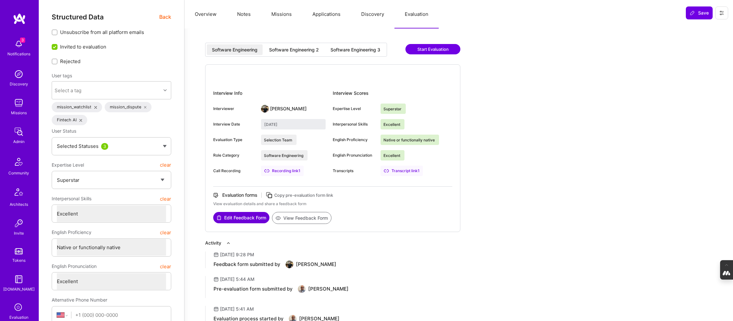
click at [359, 48] on div "Software Engineering 3" at bounding box center [356, 50] width 50 height 6
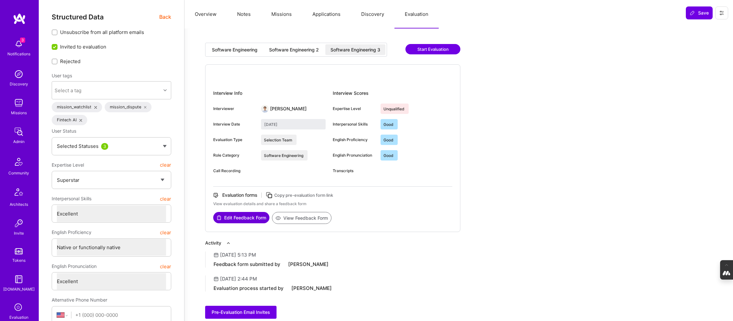
type input "[DATE]"
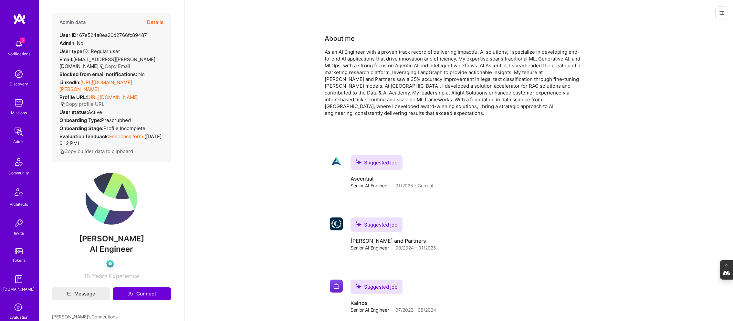
click at [158, 23] on button "Details" at bounding box center [155, 22] width 16 height 19
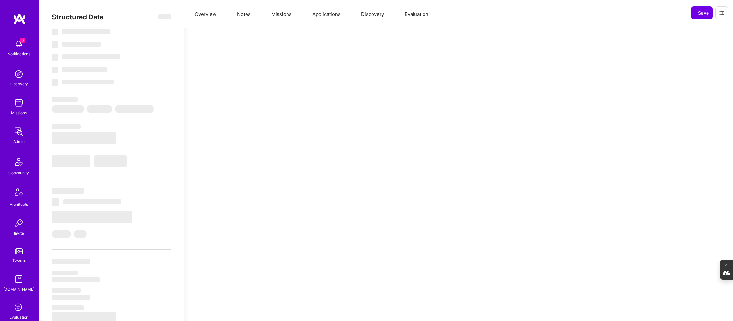
select select "Verified"
select select "US"
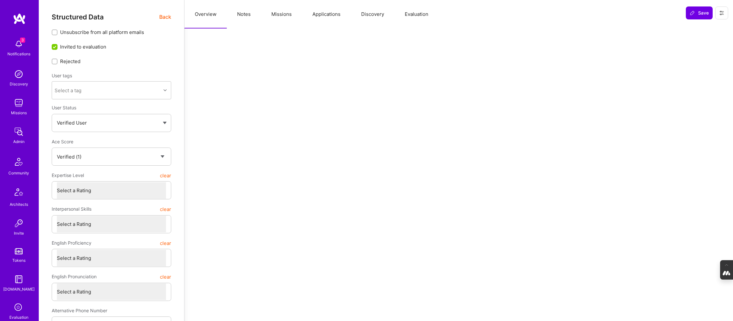
click at [414, 18] on button "Evaluation" at bounding box center [416, 14] width 44 height 28
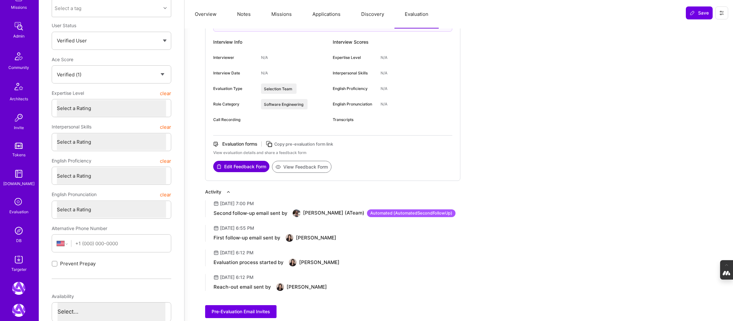
scroll to position [117, 0]
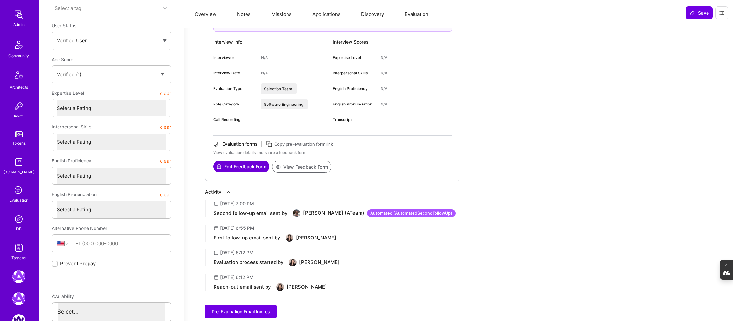
type textarea "x"
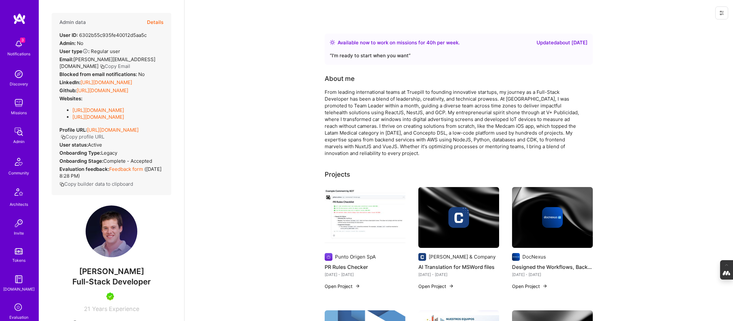
click at [163, 21] on button "Details" at bounding box center [155, 22] width 16 height 19
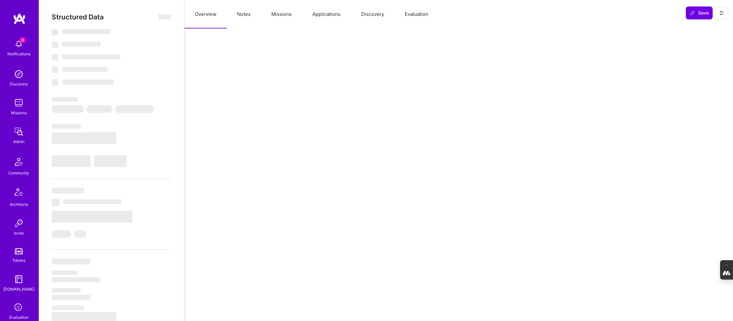
click at [419, 18] on button "Evaluation" at bounding box center [416, 14] width 44 height 28
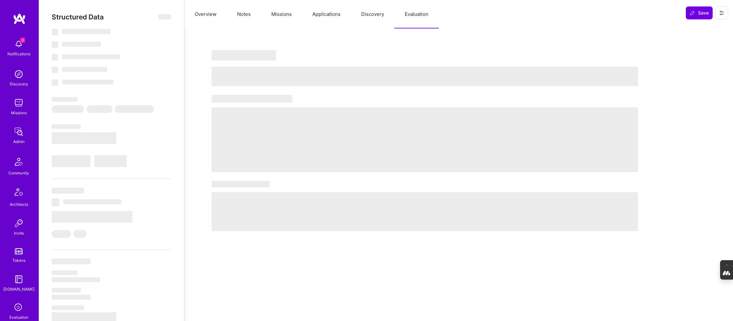
select select "Right Now"
select select "5"
select select "7"
select select "6"
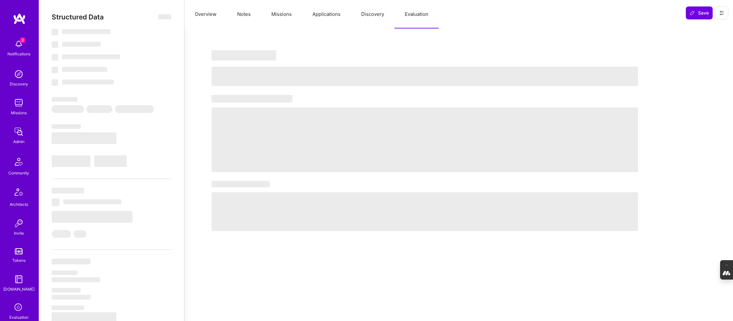
select select "CL"
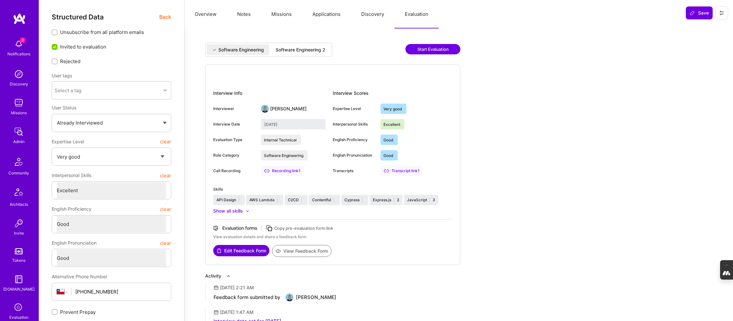
click at [311, 47] on div "Software Engineering 2" at bounding box center [301, 50] width 50 height 6
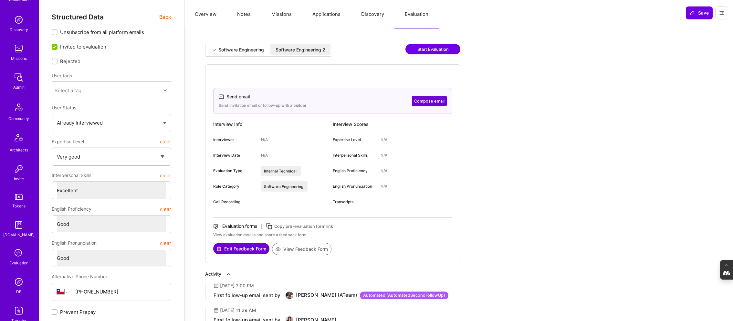
scroll to position [57, 0]
click at [18, 279] on img at bounding box center [18, 278] width 13 height 13
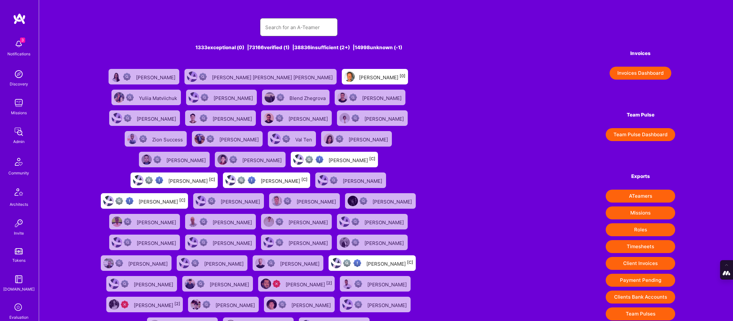
click at [285, 34] on input "text" at bounding box center [298, 27] width 67 height 16
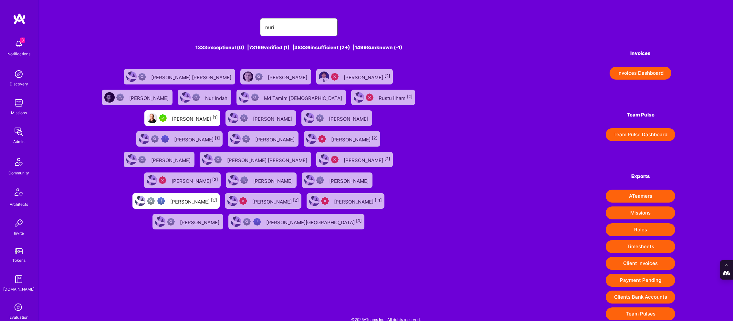
type input "nuri"
click at [172, 115] on div "Nuri Halperin [1]" at bounding box center [195, 118] width 46 height 8
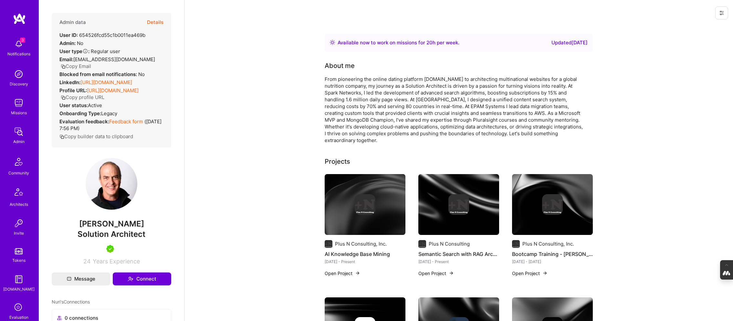
click at [164, 20] on div "Admin data Details User ID: 654526fcd55c1b0011ea469b Admin: No User type Regula…" at bounding box center [112, 80] width 120 height 134
click at [153, 21] on button "Details" at bounding box center [155, 22] width 16 height 19
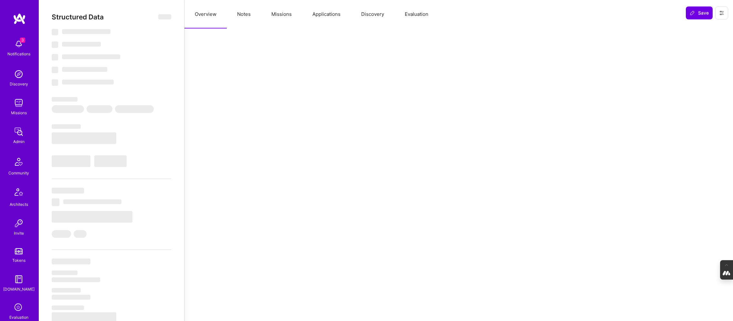
click at [421, 11] on button "Evaluation" at bounding box center [416, 14] width 44 height 28
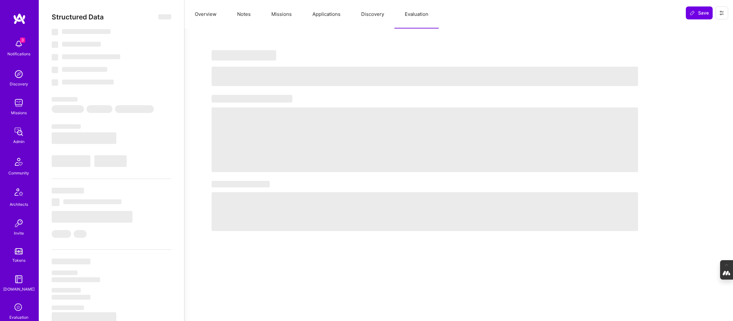
type textarea "x"
select select "Right Now"
select select "5"
select select "4"
select select "7"
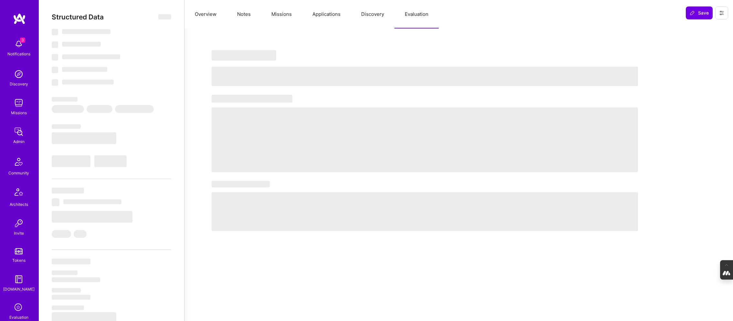
select select "7"
select select "US"
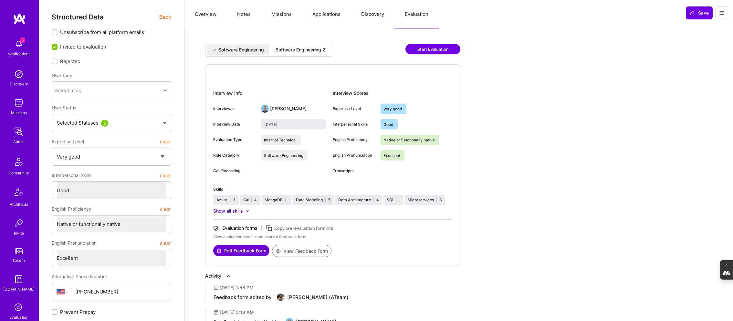
click at [308, 47] on div "Software Engineering 2" at bounding box center [301, 50] width 50 height 6
type input "July 25, 2025"
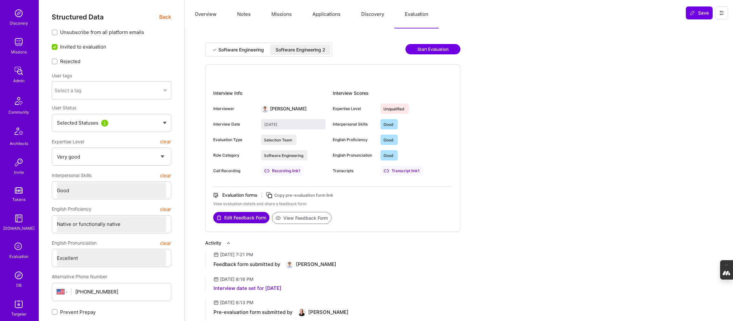
scroll to position [62, 0]
click at [18, 277] on img at bounding box center [18, 273] width 13 height 13
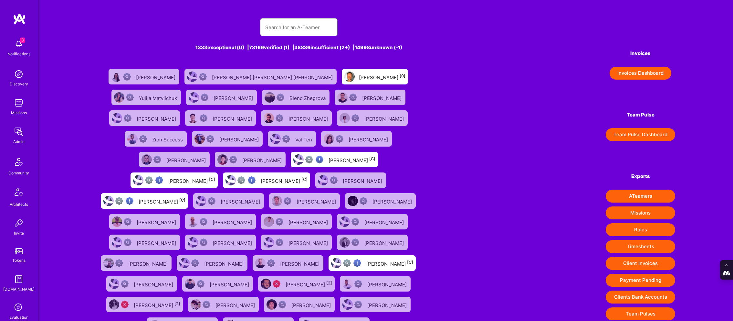
click at [295, 26] on input "text" at bounding box center [298, 27] width 67 height 16
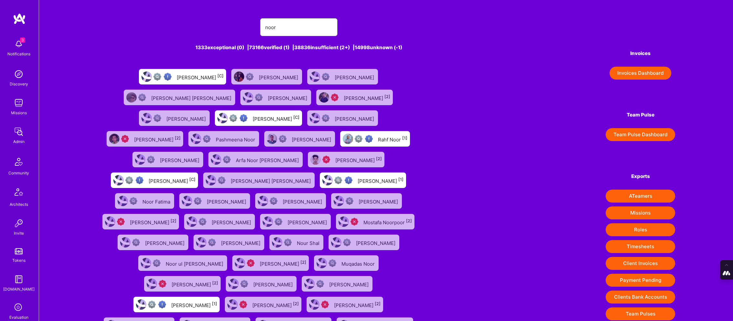
type input "Noor Sachdeva"
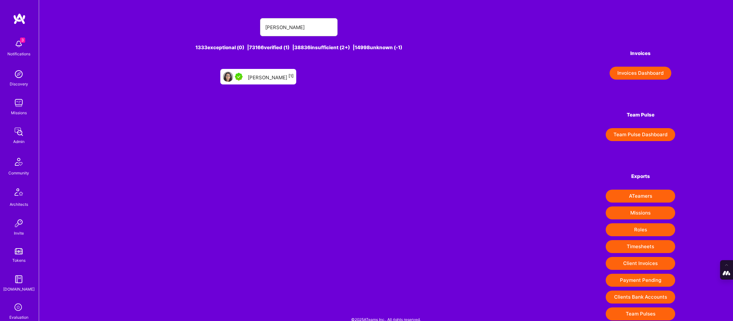
click at [260, 79] on div "Noor Sachdeva [1]" at bounding box center [271, 76] width 46 height 8
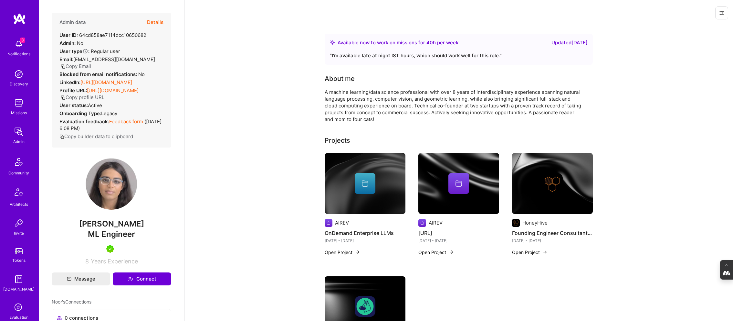
click at [155, 21] on button "Details" at bounding box center [155, 22] width 16 height 19
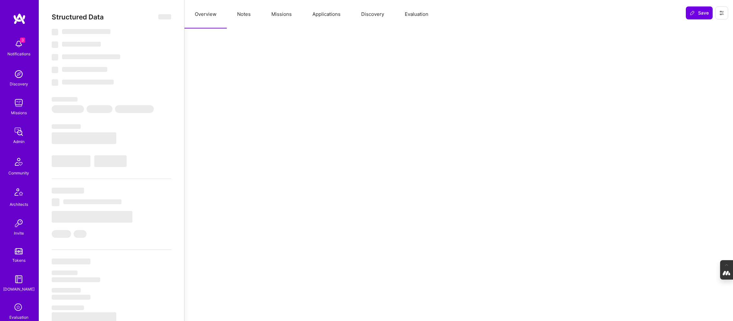
click at [413, 11] on button "Evaluation" at bounding box center [416, 14] width 44 height 28
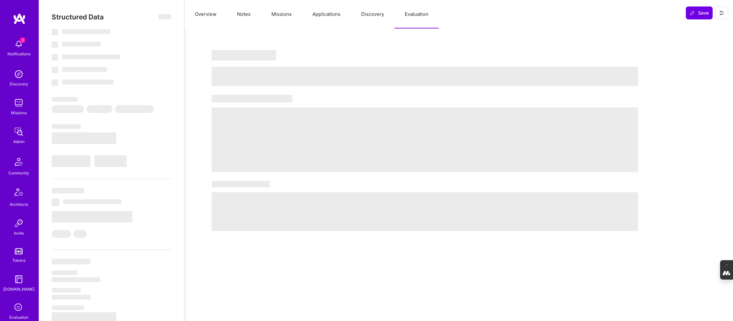
type textarea "x"
select select "Right Now"
select select "5"
select select "4"
select select "7"
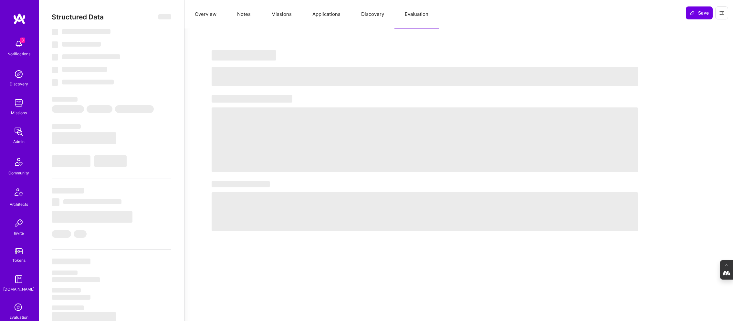
select select "7"
select select "IN"
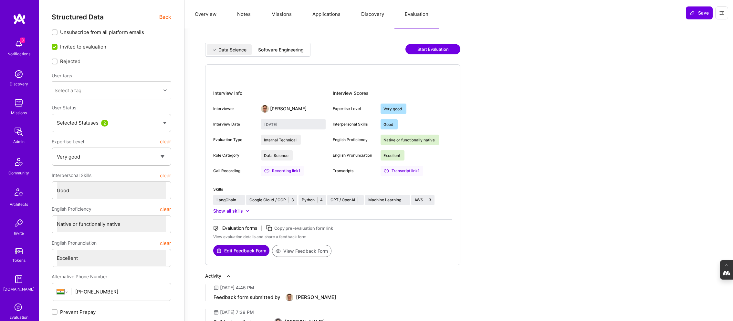
click at [280, 44] on div "Software Engineering" at bounding box center [281, 49] width 56 height 11
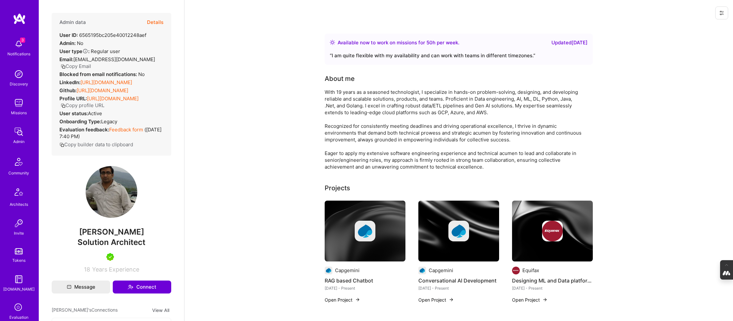
click at [156, 19] on button "Details" at bounding box center [155, 22] width 16 height 19
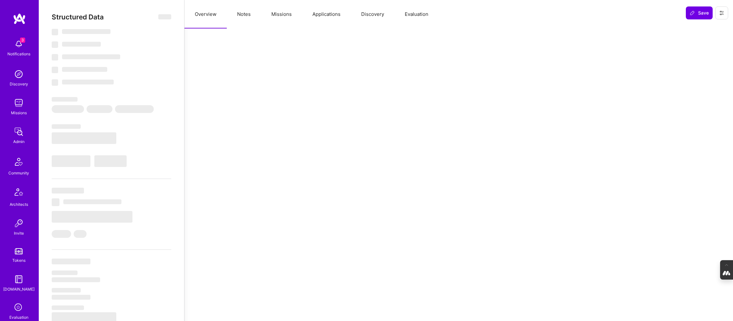
click at [413, 14] on button "Evaluation" at bounding box center [416, 14] width 44 height 28
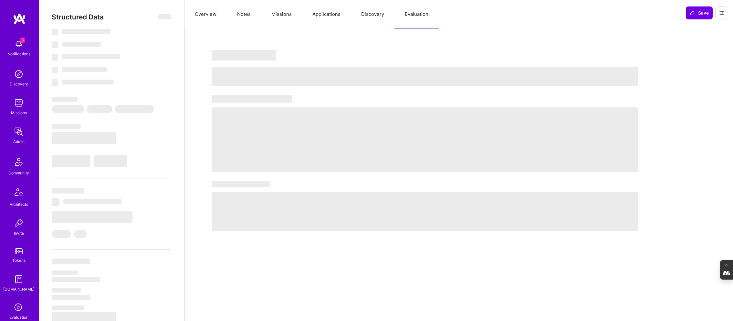
select select "Right Now"
select select "5"
select select "7"
select select "6"
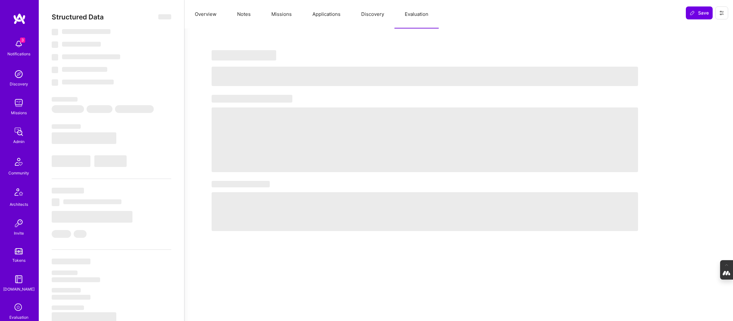
select select "US"
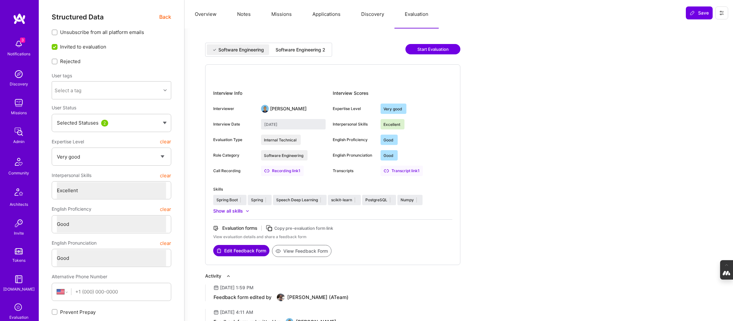
click at [299, 54] on div "Software Engineering 2" at bounding box center [300, 49] width 60 height 11
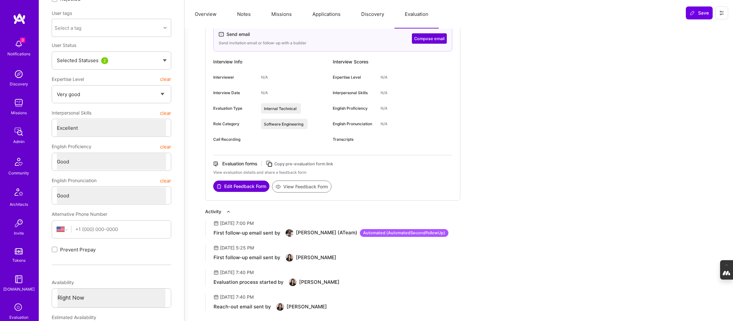
scroll to position [76, 0]
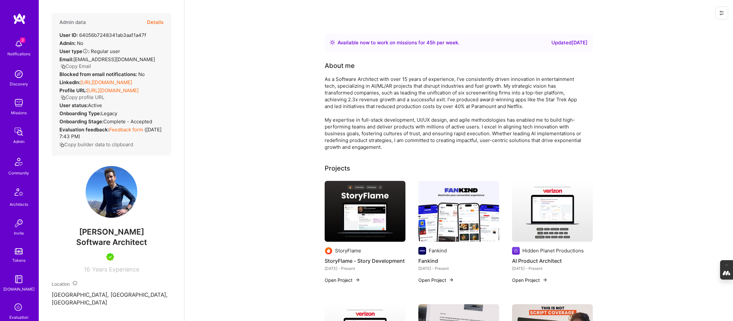
click at [161, 19] on button "Details" at bounding box center [155, 22] width 16 height 19
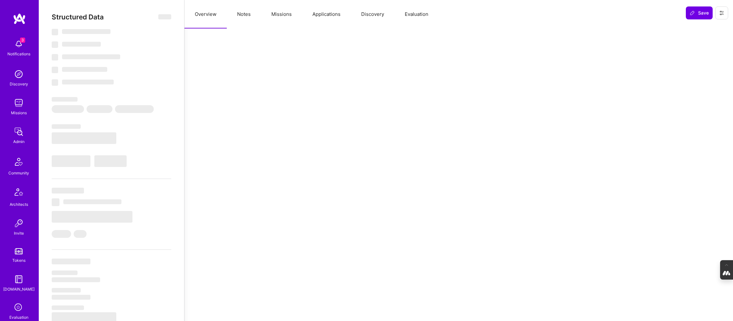
click at [416, 12] on button "Evaluation" at bounding box center [416, 14] width 44 height 28
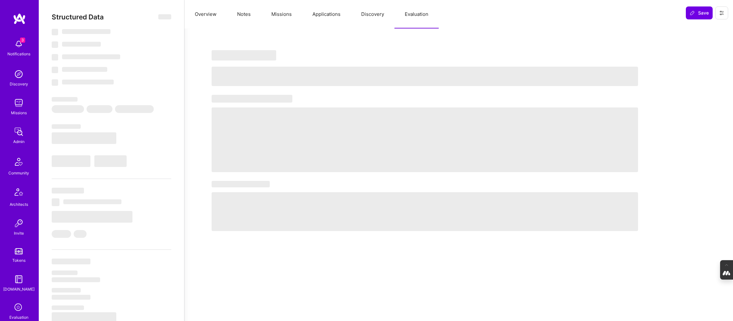
select select "Right Now"
select select "5"
select select "4"
select select "7"
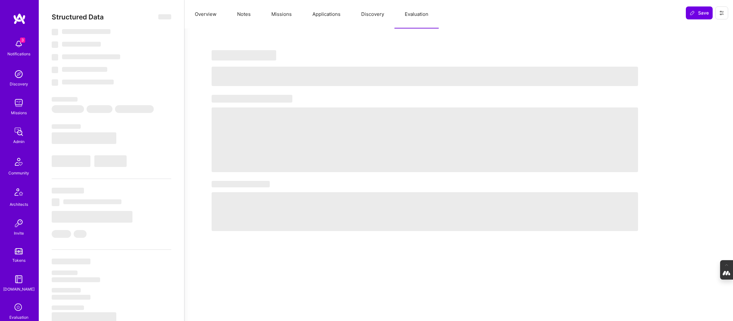
select select "US"
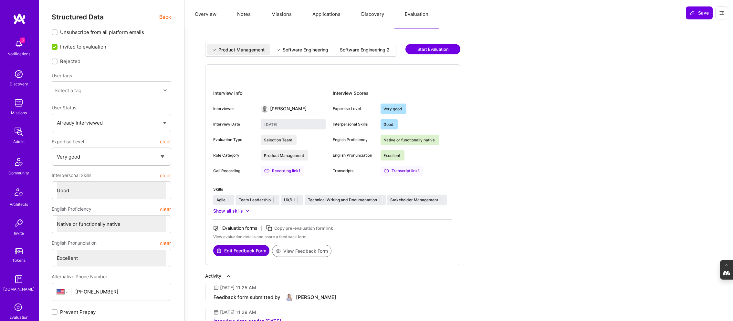
click at [368, 48] on div "Software Engineering 2" at bounding box center [365, 50] width 50 height 6
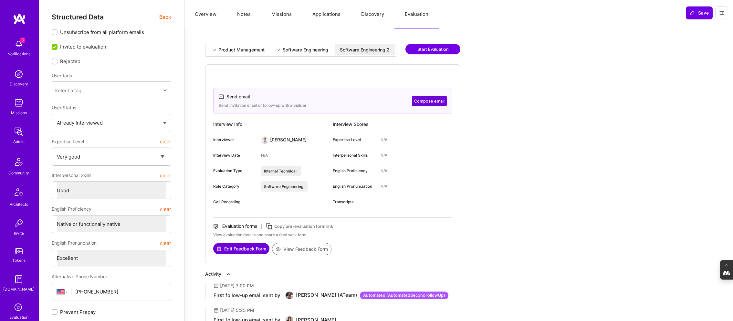
click at [312, 47] on div "Software Engineering" at bounding box center [306, 50] width 46 height 6
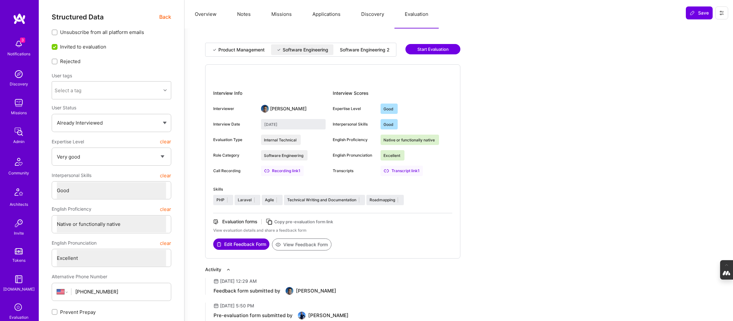
click at [358, 47] on div "Software Engineering 2" at bounding box center [365, 50] width 50 height 6
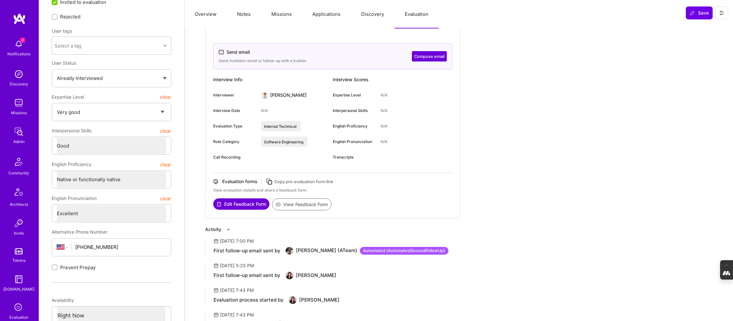
scroll to position [46, 0]
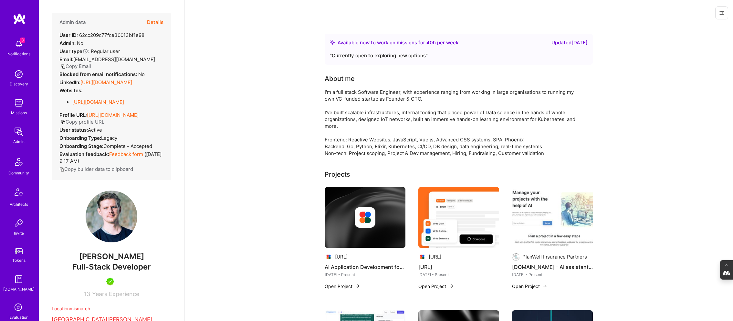
click at [155, 23] on button "Details" at bounding box center [155, 22] width 16 height 19
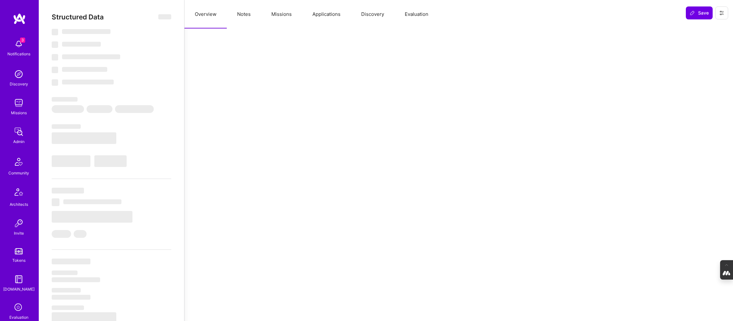
click at [417, 15] on button "Evaluation" at bounding box center [416, 14] width 44 height 28
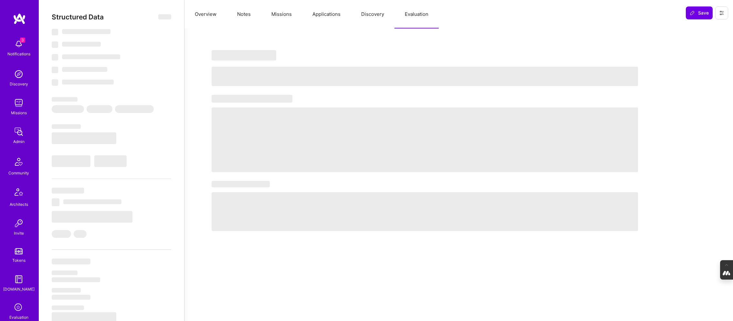
select select "Right Now"
select select "5"
select select "7"
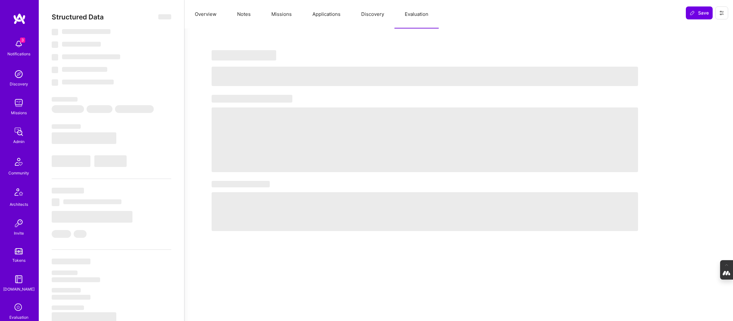
select select "HR"
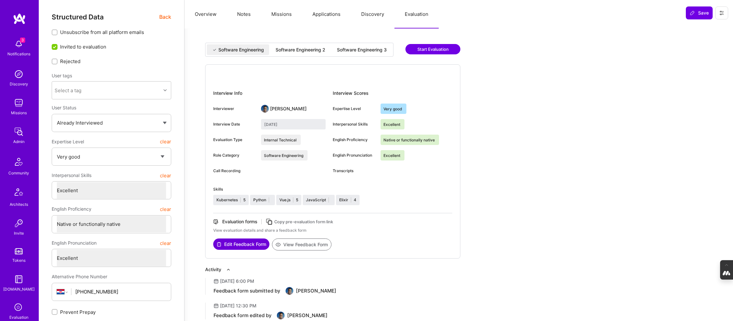
click at [372, 48] on div "Software Engineering 3" at bounding box center [362, 50] width 50 height 6
type input "July 29, 2025"
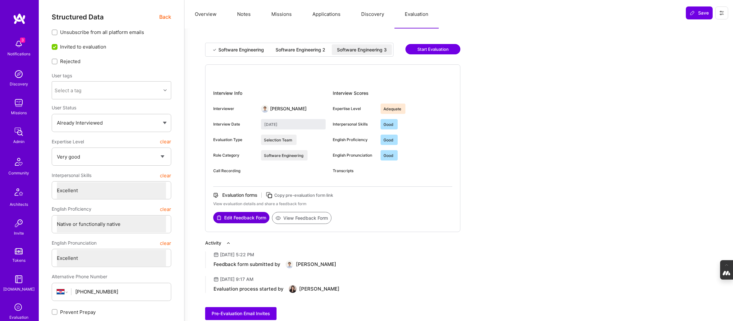
click at [314, 51] on div "Software Engineering 2" at bounding box center [301, 50] width 50 height 6
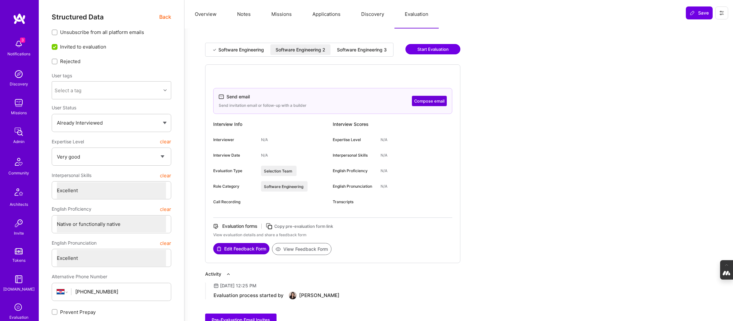
click at [364, 49] on div "Software Engineering 3" at bounding box center [362, 50] width 50 height 6
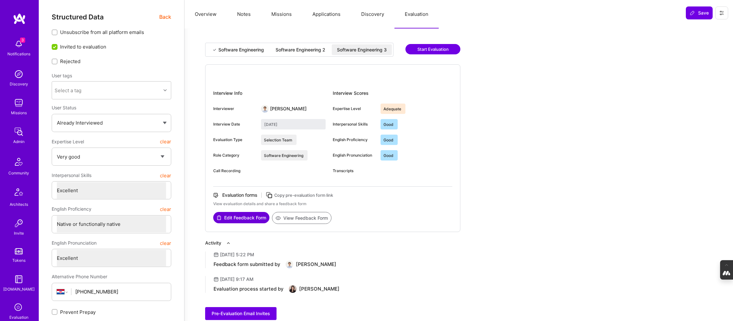
click at [301, 45] on div "Software Engineering 2" at bounding box center [300, 49] width 60 height 11
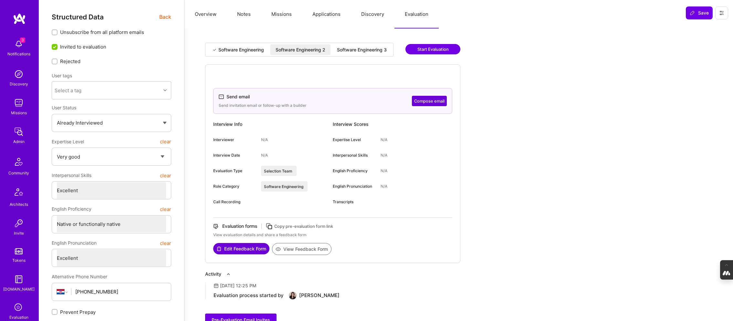
click at [234, 50] on div "Software Engineering" at bounding box center [241, 50] width 46 height 6
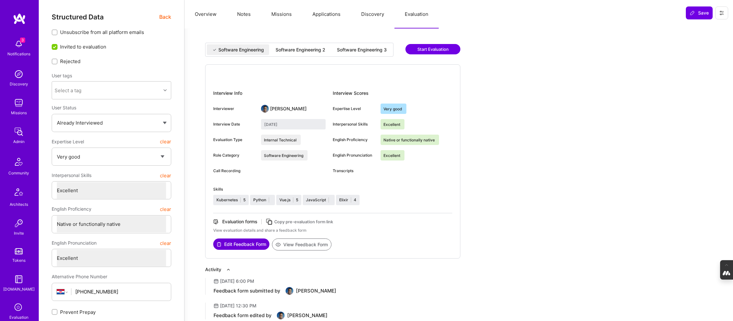
click at [367, 50] on div "Software Engineering 3" at bounding box center [362, 50] width 50 height 6
type input "July 29, 2025"
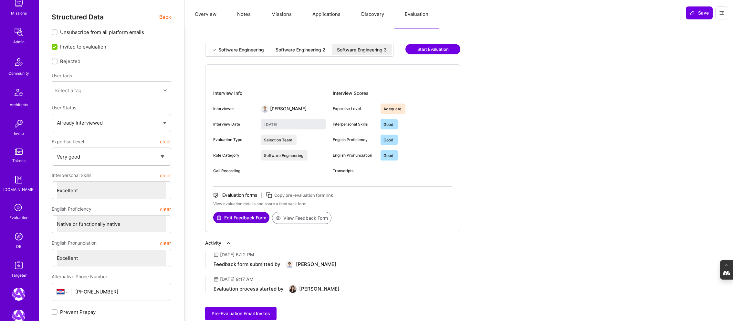
scroll to position [194, 0]
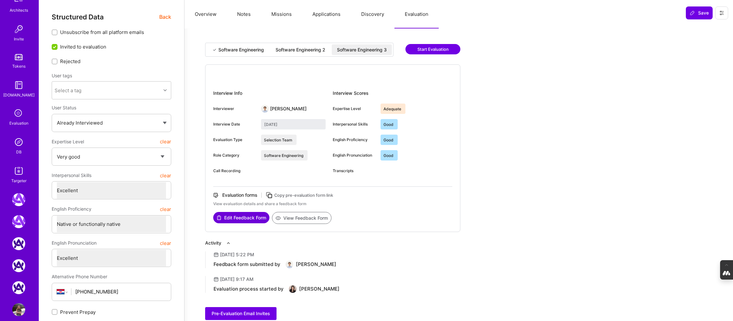
click at [17, 142] on img at bounding box center [18, 141] width 13 height 13
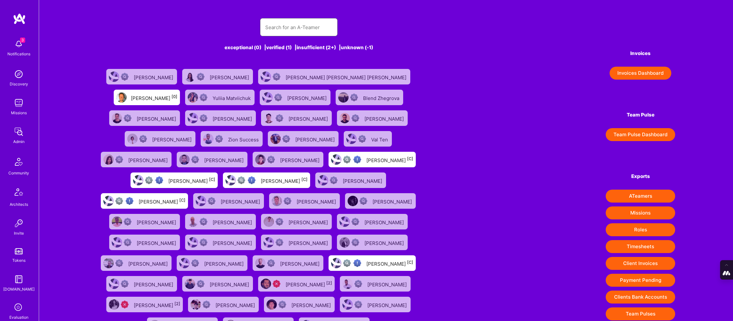
click at [296, 26] on input "text" at bounding box center [298, 27] width 67 height 16
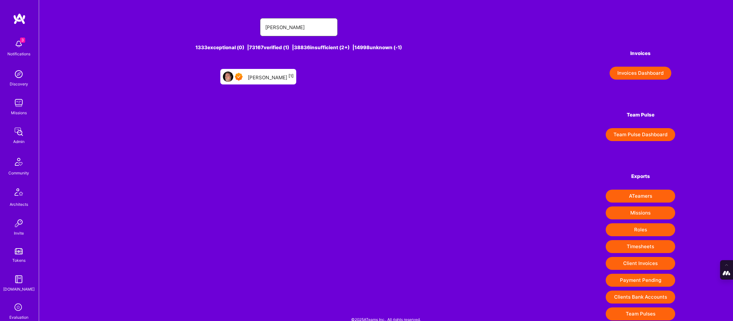
type input "matthew woo"
click at [271, 78] on div "Matthew Woods [1]" at bounding box center [271, 76] width 46 height 8
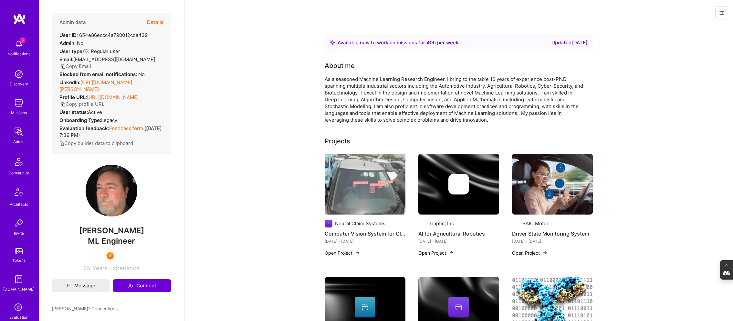
click at [155, 21] on button "Details" at bounding box center [155, 22] width 16 height 19
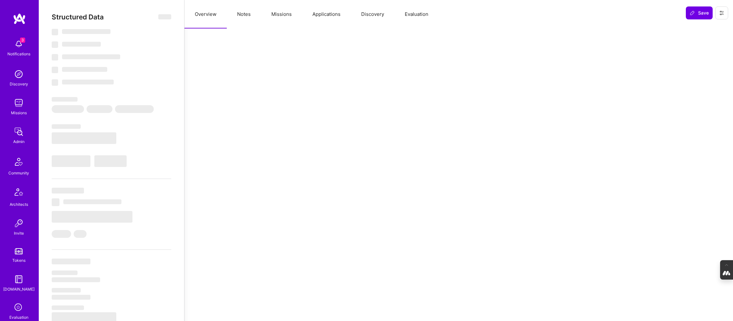
click at [416, 14] on button "Evaluation" at bounding box center [416, 14] width 44 height 28
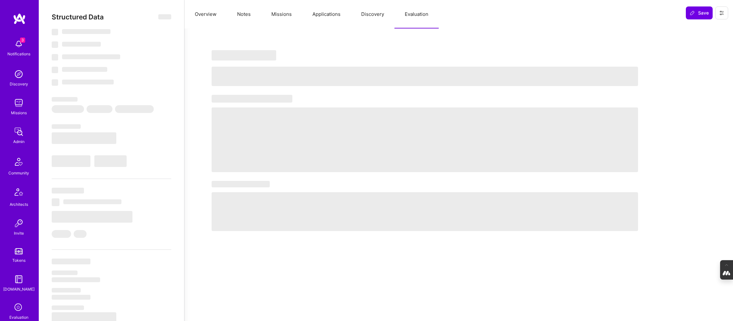
type textarea "x"
select select "Right Now"
select select "7"
select select "4"
select select "7"
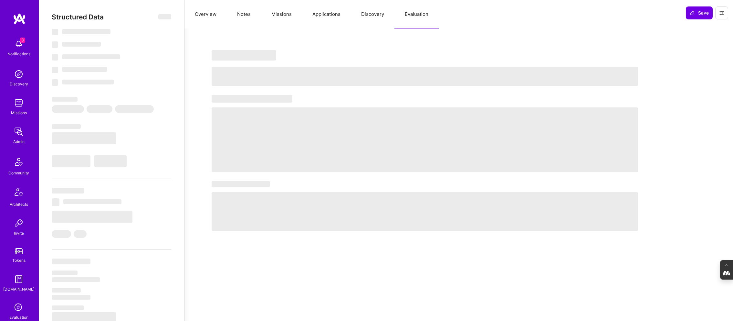
select select "7"
select select "US"
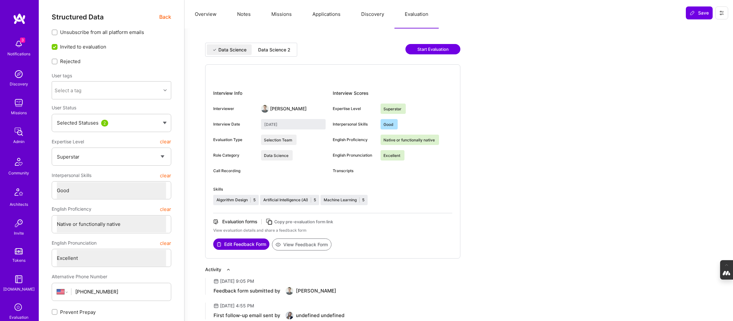
click at [276, 49] on div "Data Science 2" at bounding box center [274, 50] width 32 height 6
type input "September 2, 2025"
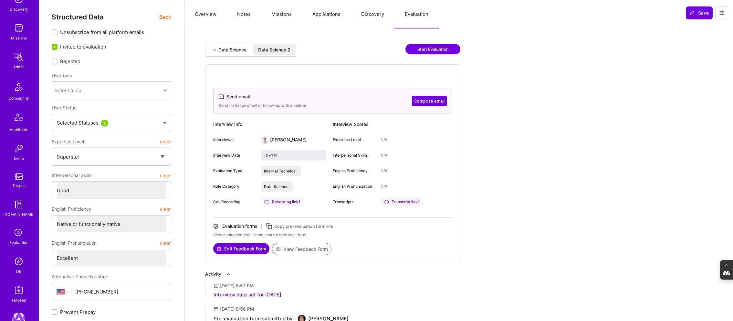
scroll to position [80, 0]
click at [17, 260] on img at bounding box center [18, 255] width 13 height 13
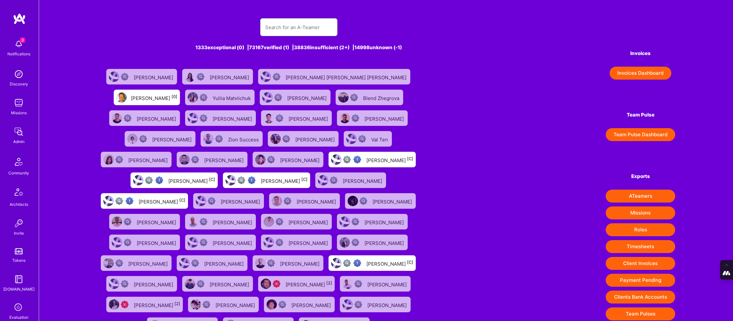
click at [279, 25] on input "text" at bounding box center [298, 27] width 67 height 16
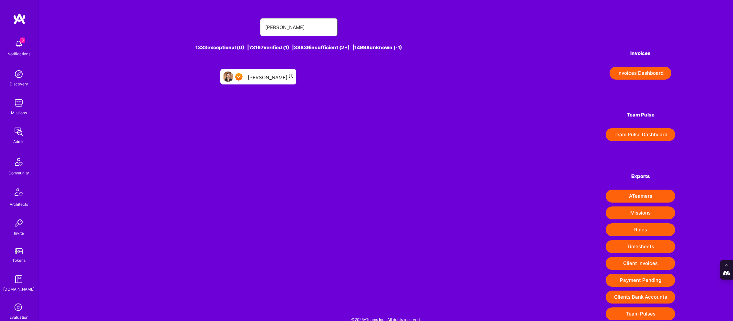
type input "matthew walsh"
click at [265, 73] on div "Matthew Walsh [1]" at bounding box center [271, 76] width 46 height 8
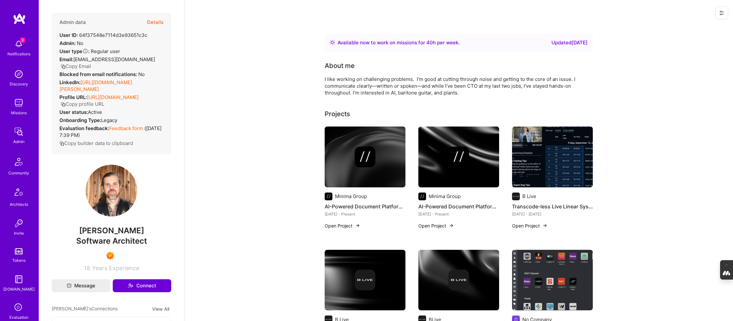
click at [157, 21] on button "Details" at bounding box center [155, 22] width 16 height 19
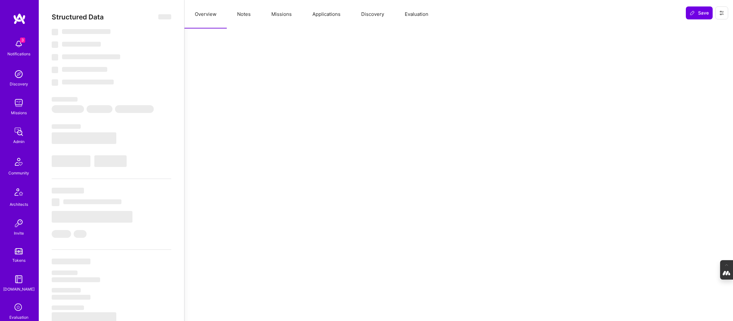
click at [420, 15] on button "Evaluation" at bounding box center [416, 14] width 44 height 28
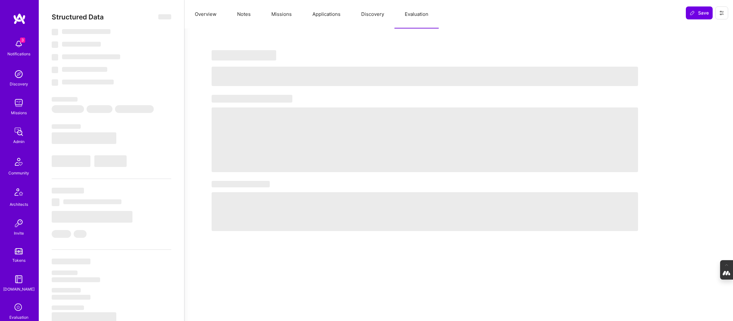
type textarea "x"
select select "Right Now"
select select "7"
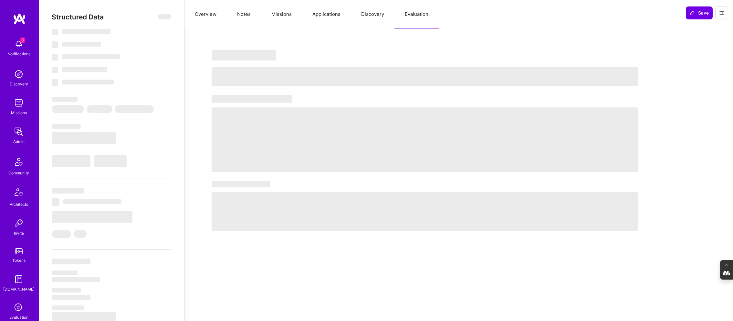
select select "7"
select select "US"
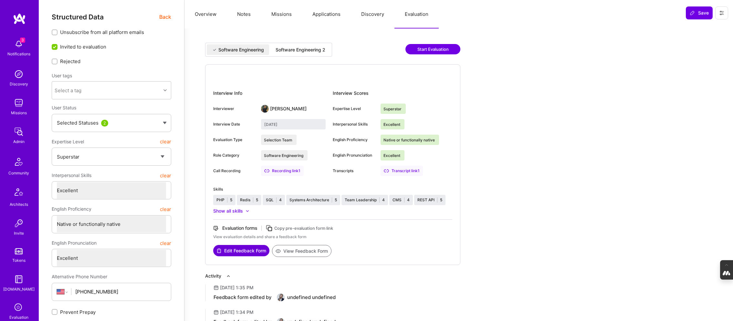
click at [308, 49] on div "Software Engineering 2" at bounding box center [301, 50] width 50 height 6
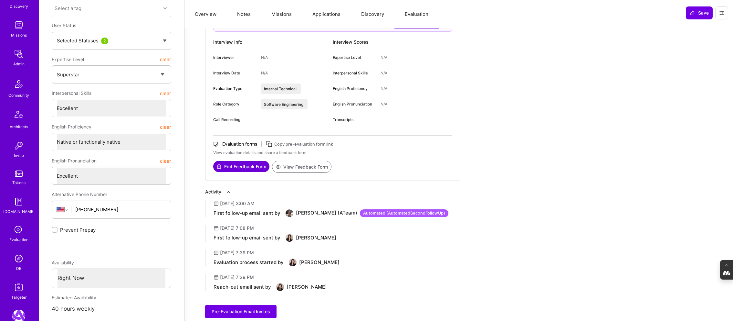
scroll to position [85, 0]
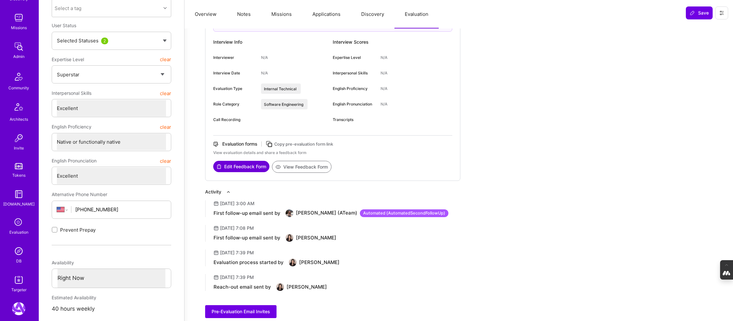
click at [19, 252] on img at bounding box center [18, 250] width 13 height 13
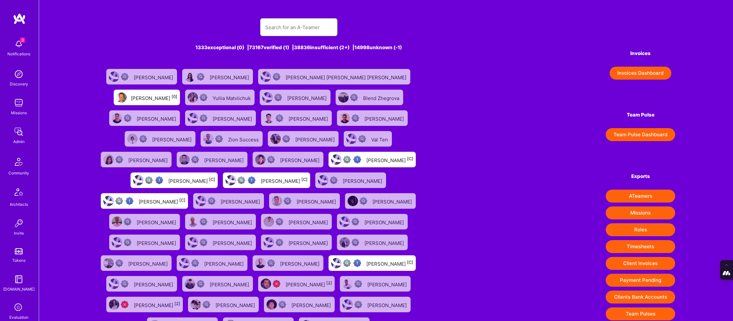
click at [305, 28] on input "text" at bounding box center [298, 27] width 67 height 16
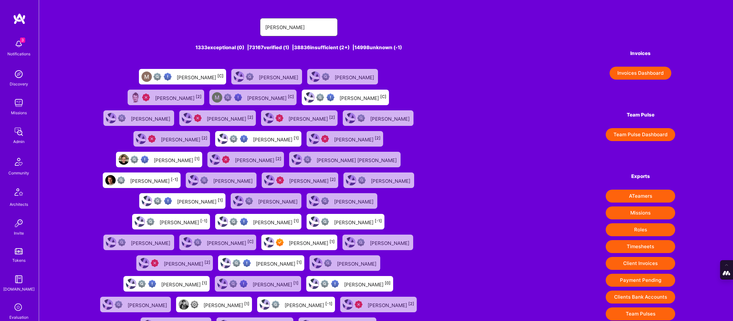
type input "Marcin Wylot"
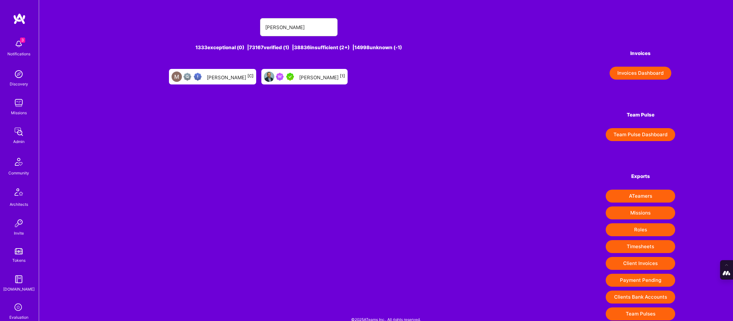
click at [295, 71] on div at bounding box center [280, 76] width 33 height 10
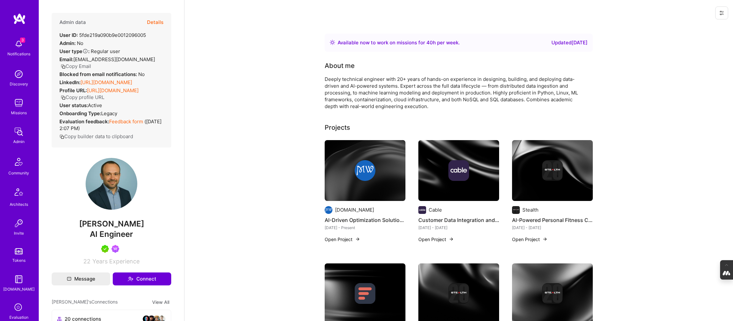
click at [153, 21] on button "Details" at bounding box center [155, 22] width 16 height 19
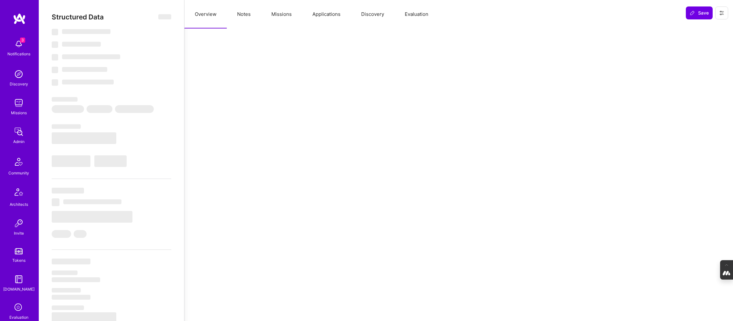
click at [280, 18] on button "Missions" at bounding box center [281, 14] width 41 height 28
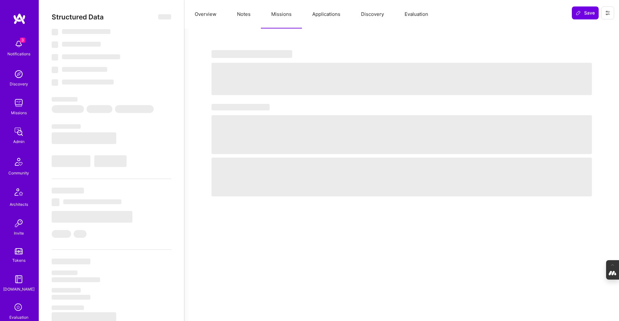
type textarea "x"
select select "Right Now"
select select "5"
select select "7"
select select "6"
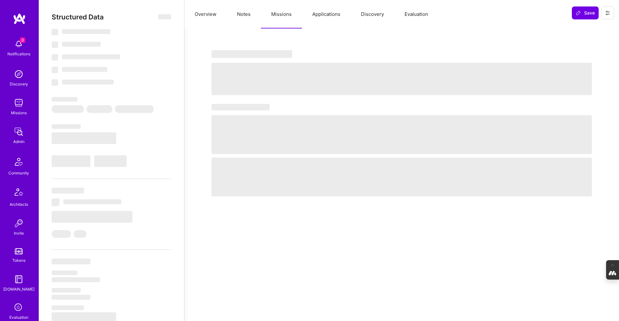
select select "7"
select select "US"
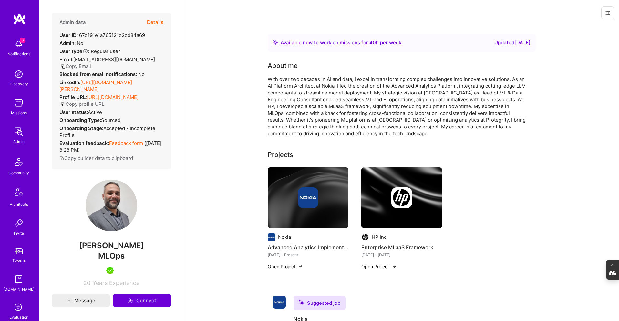
click at [156, 22] on button "Details" at bounding box center [155, 22] width 16 height 19
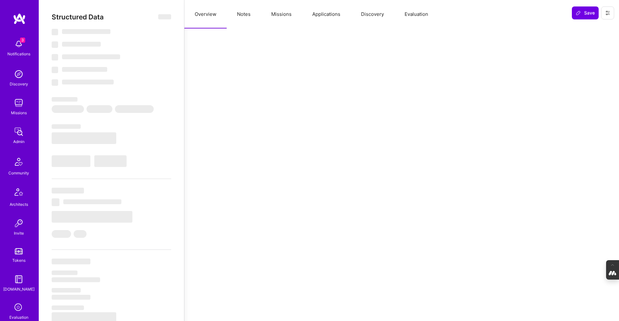
click at [415, 8] on button "Evaluation" at bounding box center [416, 14] width 44 height 28
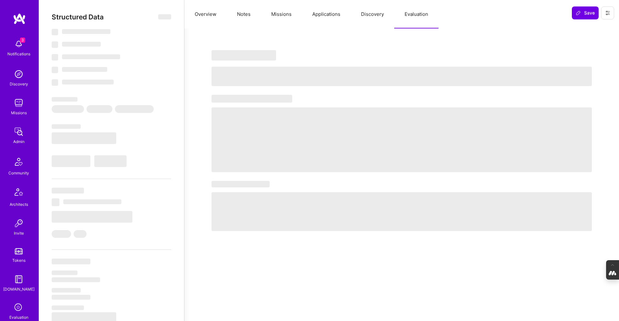
select select "Right Now"
select select "5"
select select "7"
select select "6"
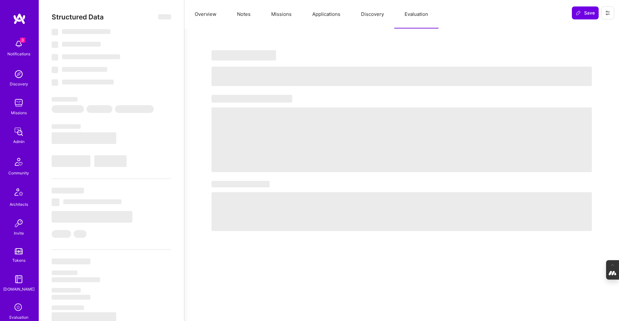
select select "US"
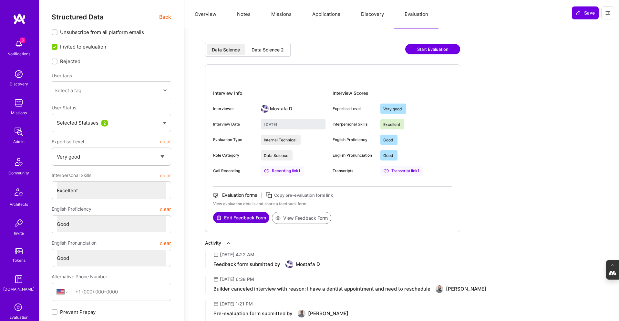
click at [265, 52] on div "Data Science 2" at bounding box center [268, 50] width 32 height 6
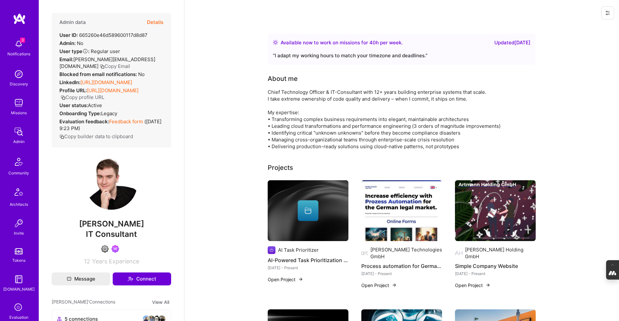
click at [154, 19] on button "Details" at bounding box center [155, 22] width 16 height 19
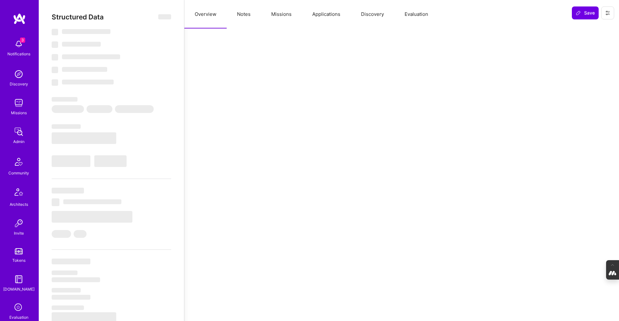
click at [414, 12] on button "Evaluation" at bounding box center [416, 14] width 44 height 28
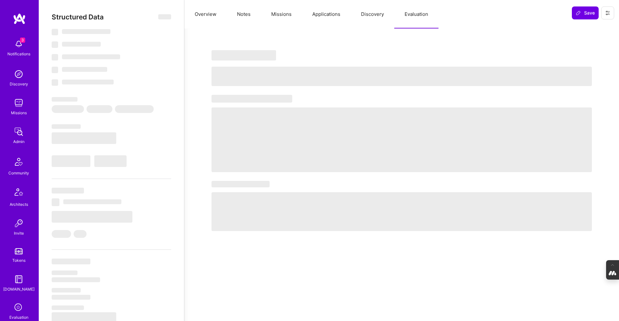
select select "Right Now"
select select "4"
select select "6"
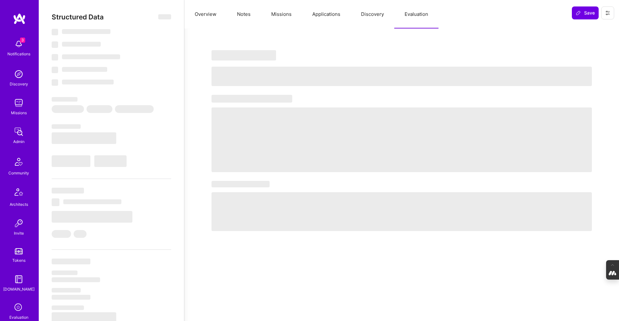
select select "US"
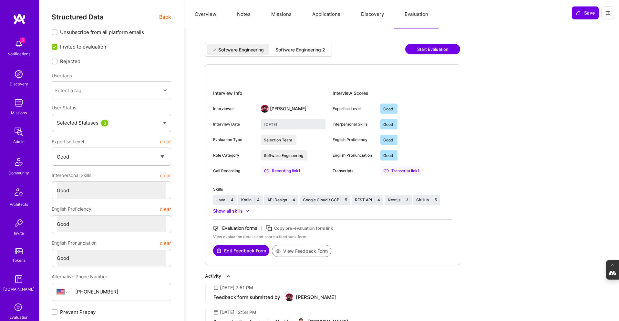
click div "Software Engineering 2"
type input "August 13, 2025"
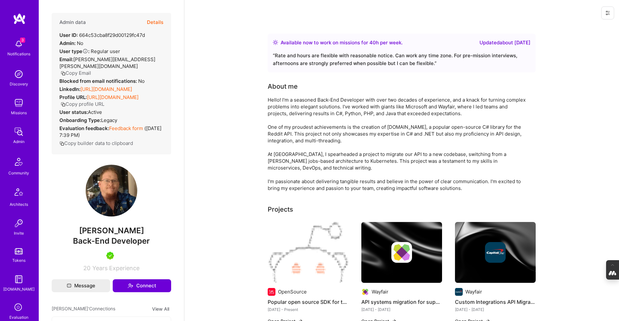
click at [157, 19] on button "Details" at bounding box center [155, 22] width 16 height 19
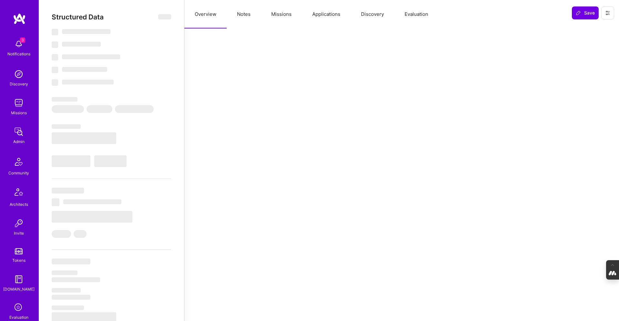
click at [409, 13] on button "Evaluation" at bounding box center [416, 14] width 44 height 28
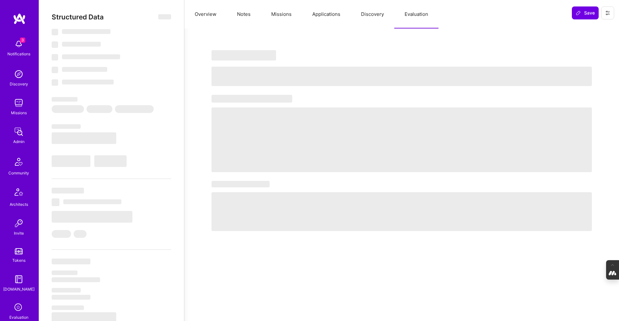
select select "Right Now"
select select "5"
select select "4"
select select "7"
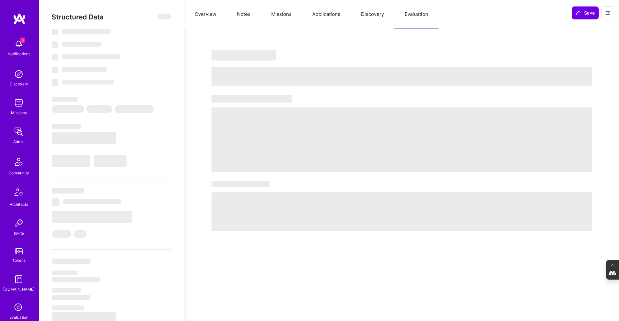
select select "US"
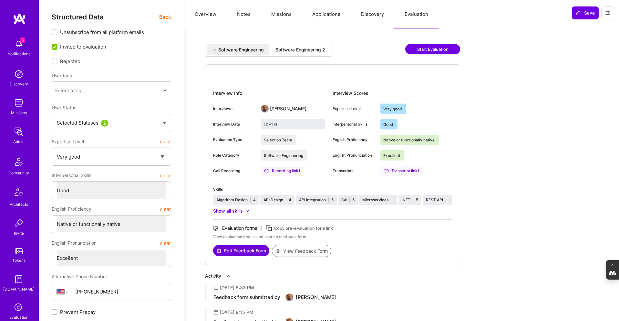
click at [292, 51] on div "Software Engineering 2" at bounding box center [301, 50] width 50 height 6
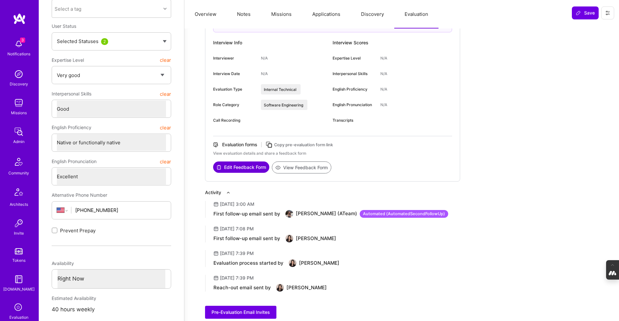
scroll to position [83, 0]
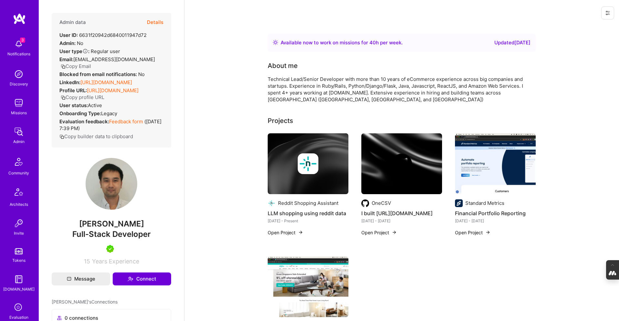
click at [156, 23] on button "Details" at bounding box center [155, 22] width 16 height 19
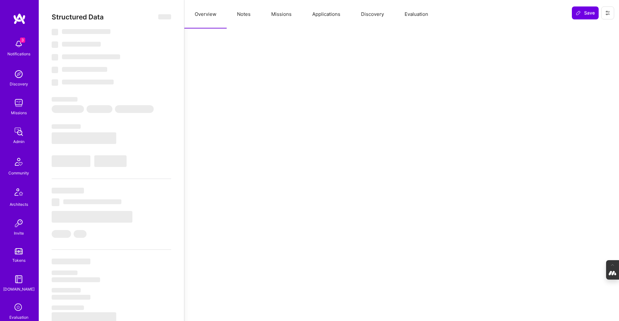
click at [416, 16] on button "Evaluation" at bounding box center [416, 14] width 44 height 28
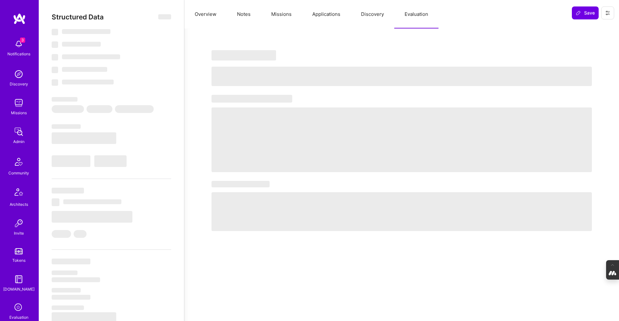
select select "Right Now"
select select "5"
select select "7"
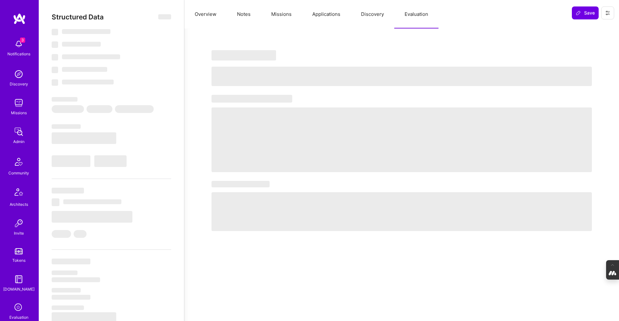
select select "US"
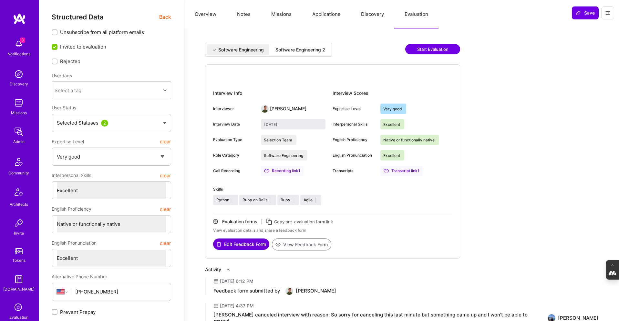
click at [311, 50] on div "Software Engineering 2" at bounding box center [301, 50] width 50 height 6
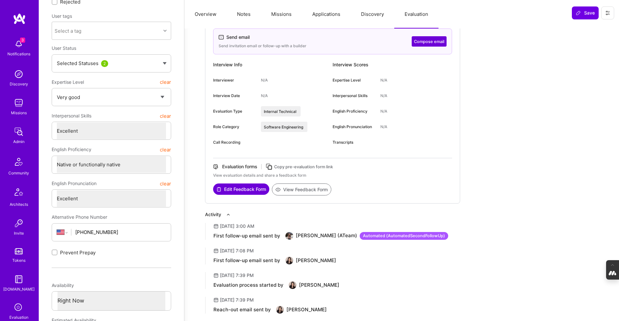
scroll to position [60, 0]
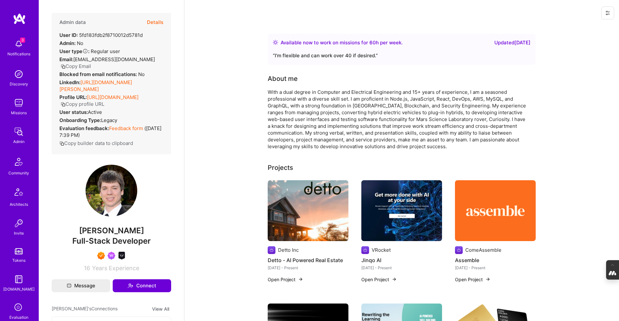
click at [157, 20] on button "Details" at bounding box center [155, 22] width 16 height 19
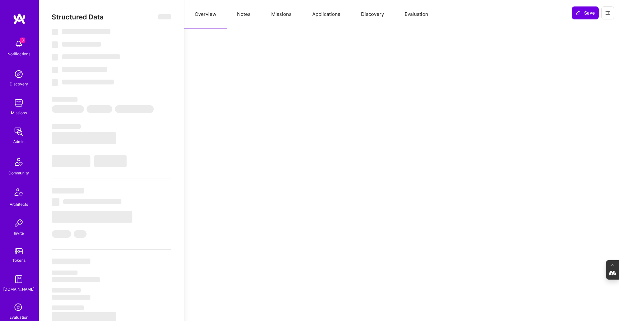
click at [418, 17] on button "Evaluation" at bounding box center [416, 14] width 44 height 28
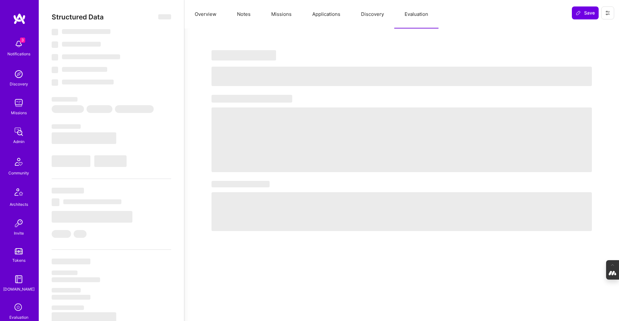
select select "Right Now"
select select "7"
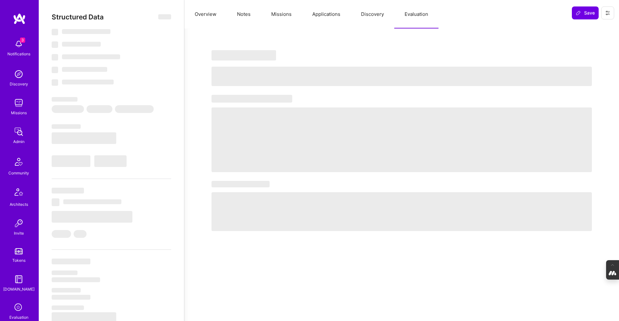
select select "US"
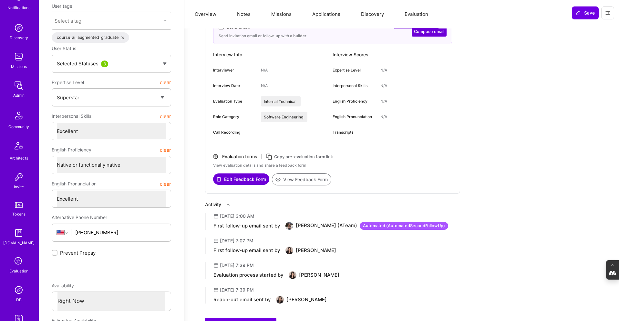
scroll to position [47, 0]
click at [22, 289] on img at bounding box center [18, 288] width 13 height 13
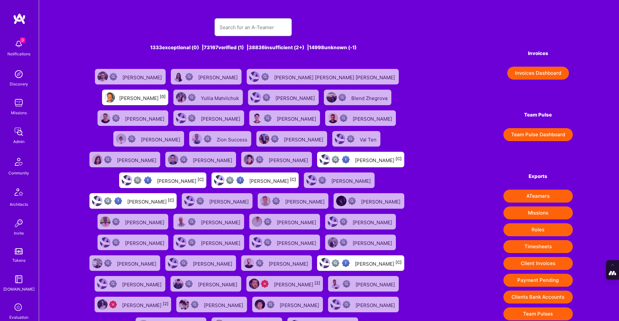
click at [264, 28] on input "text" at bounding box center [253, 27] width 67 height 16
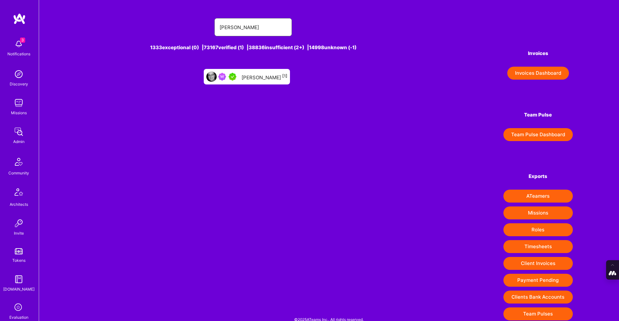
type input "[PERSON_NAME]"
click at [258, 81] on div "[PERSON_NAME] [1]" at bounding box center [247, 77] width 86 height 16
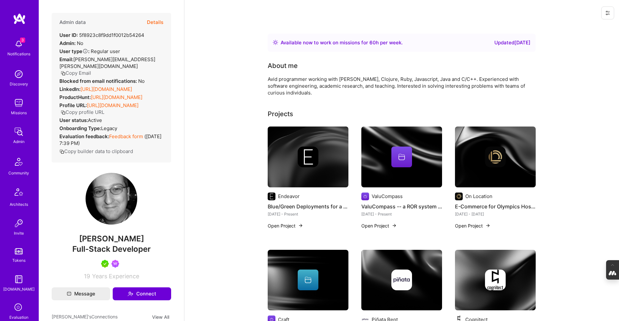
click at [154, 21] on button "Details" at bounding box center [155, 22] width 16 height 19
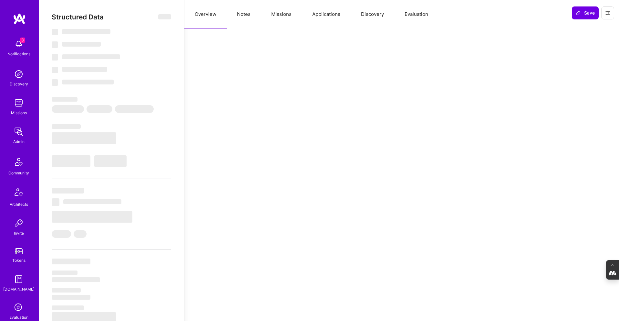
click at [416, 11] on button "Evaluation" at bounding box center [416, 14] width 44 height 28
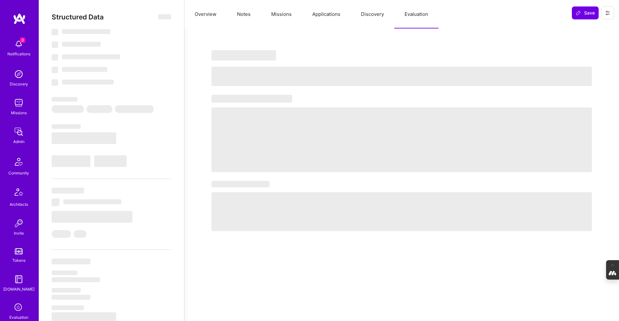
type textarea "x"
select select "Right Now"
select select "5"
select select "4"
select select "7"
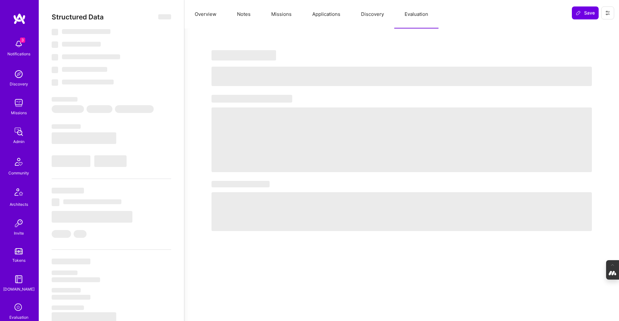
select select "7"
select select "US"
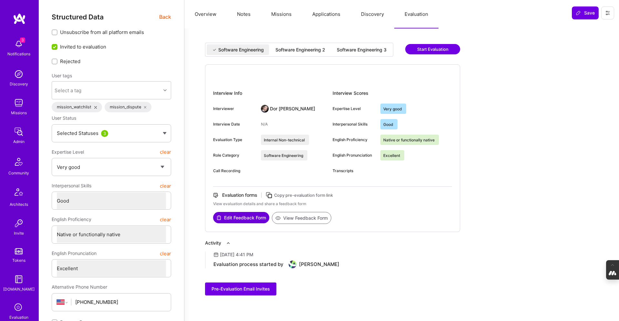
click at [359, 47] on div "Software Engineering 3" at bounding box center [362, 50] width 50 height 6
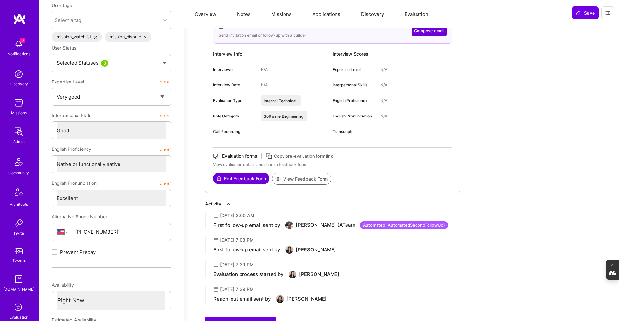
scroll to position [71, 0]
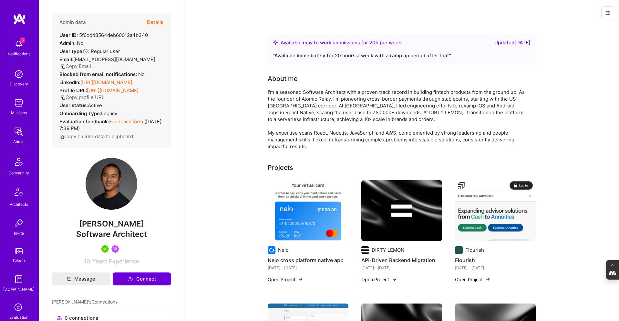
click at [159, 21] on button "Details" at bounding box center [155, 22] width 16 height 19
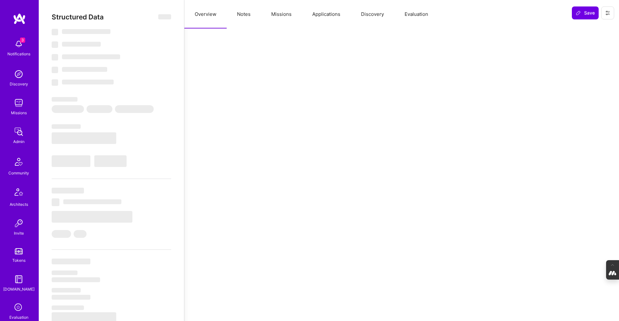
click at [412, 15] on button "Evaluation" at bounding box center [416, 14] width 44 height 28
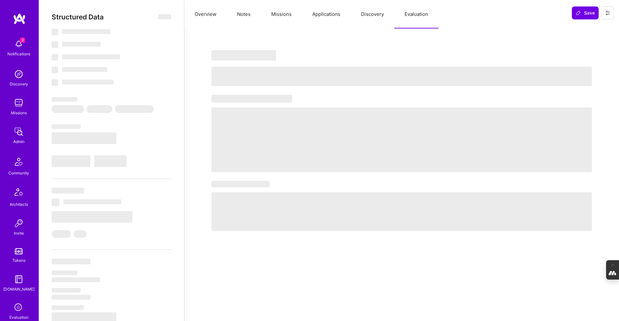
select select "Right Now"
select select "5"
select select "4"
select select "7"
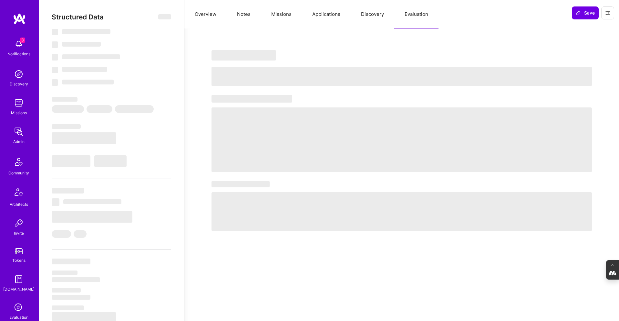
select select "US"
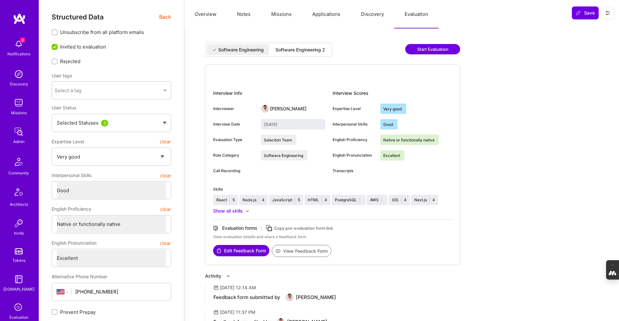
click at [312, 44] on div "Software Engineering Software Engineering 2" at bounding box center [268, 50] width 127 height 14
click at [311, 48] on div "Software Engineering 2" at bounding box center [301, 50] width 50 height 6
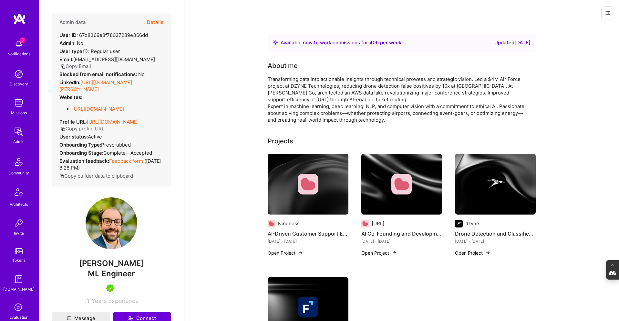
click at [153, 24] on button "Details" at bounding box center [155, 22] width 16 height 19
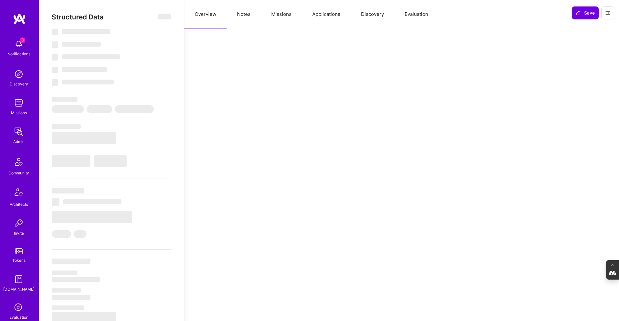
click at [415, 17] on button "Evaluation" at bounding box center [416, 14] width 44 height 28
select select "Right Now"
select select "5"
select select "4"
select select "7"
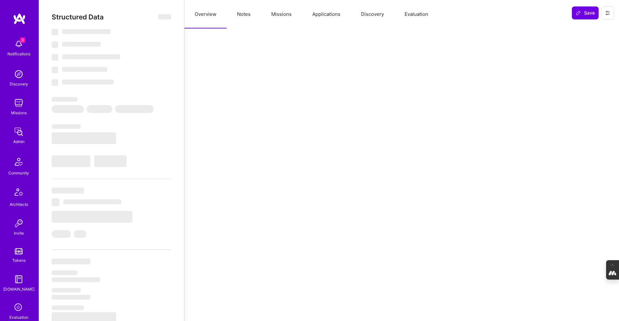
select select "7"
select select "US"
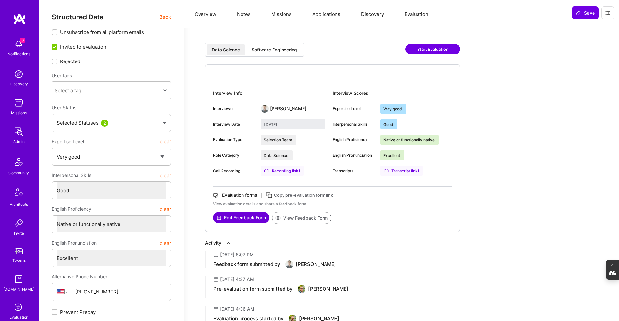
click at [283, 55] on div "Software Engineering" at bounding box center [275, 49] width 56 height 11
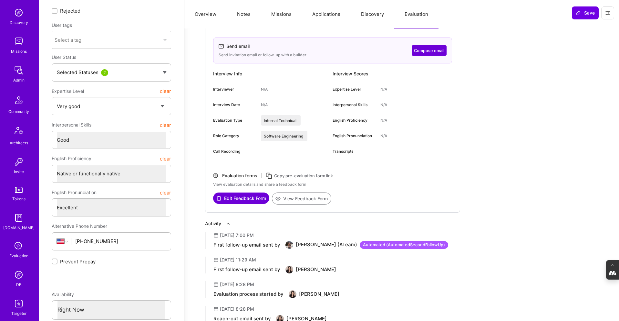
scroll to position [62, 0]
click at [20, 280] on div "DB" at bounding box center [18, 283] width 5 height 7
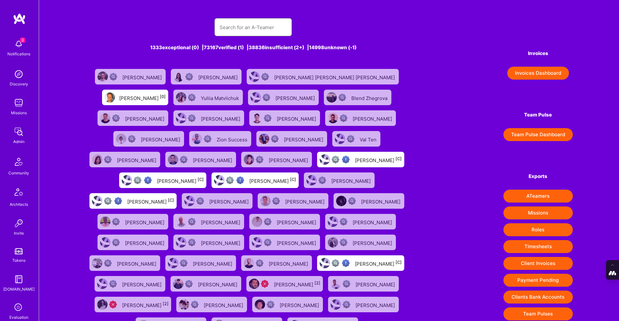
click at [244, 24] on input "text" at bounding box center [253, 27] width 67 height 16
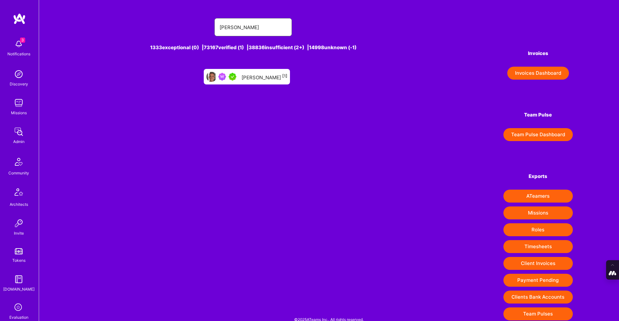
type input "joe newbr"
click at [254, 72] on div "Joe Newbry [1]" at bounding box center [265, 76] width 46 height 8
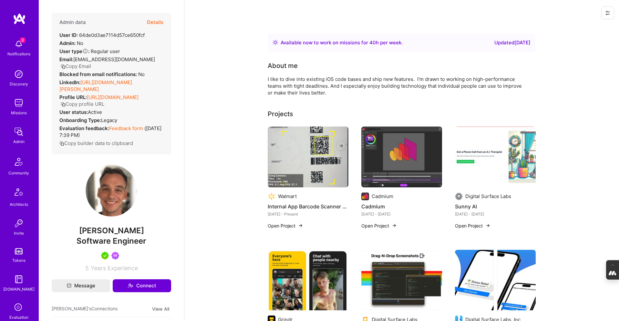
click at [158, 21] on button "Details" at bounding box center [155, 22] width 16 height 19
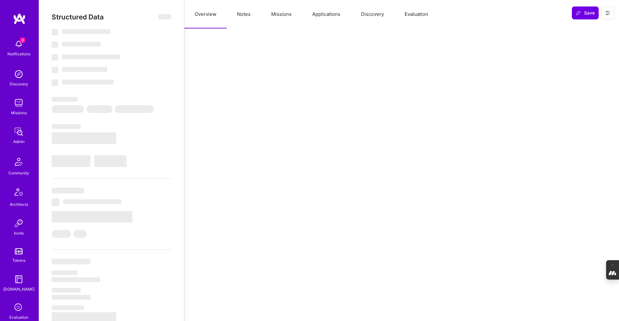
click at [420, 16] on button "Evaluation" at bounding box center [416, 14] width 44 height 28
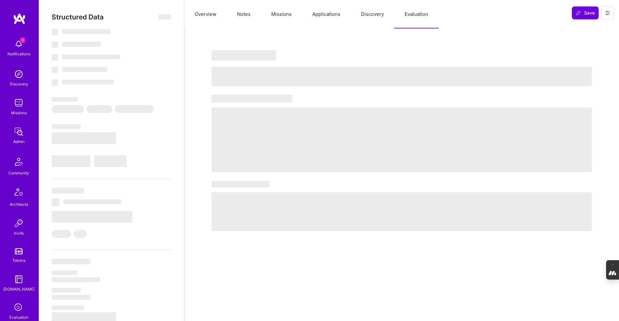
type textarea "x"
select select "Right Now"
select select "5"
select select "7"
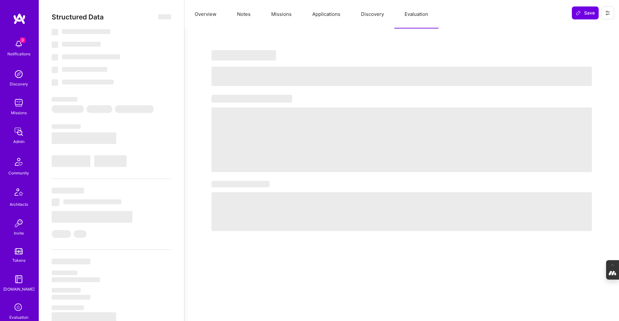
select select "7"
select select "US"
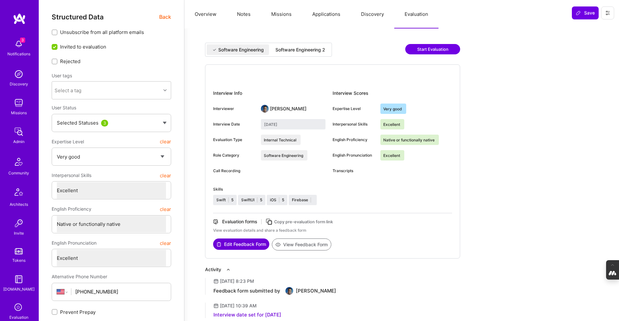
click at [316, 52] on div "Software Engineering 2" at bounding box center [301, 50] width 50 height 6
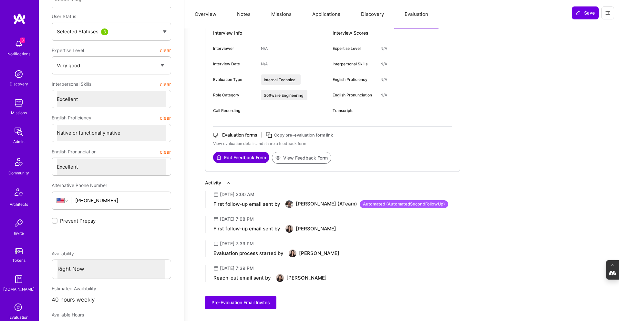
scroll to position [93, 0]
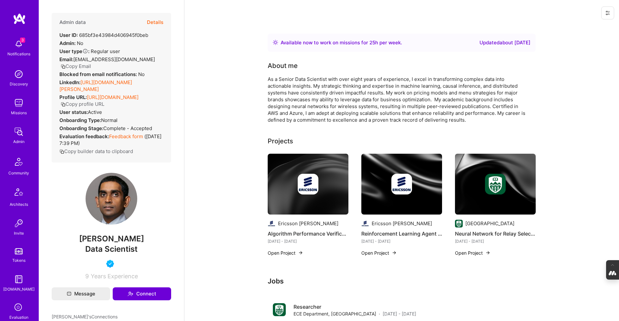
click at [156, 22] on button "Details" at bounding box center [155, 22] width 16 height 19
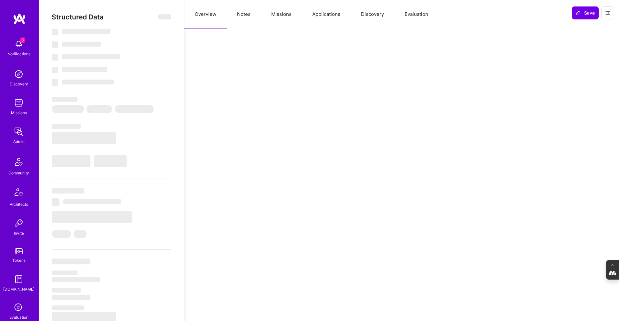
click at [417, 13] on button "Evaluation" at bounding box center [416, 14] width 44 height 28
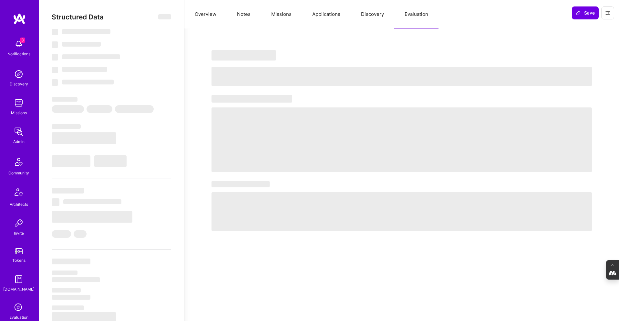
select select "Right Now"
select select "5"
select select "4"
select select "6"
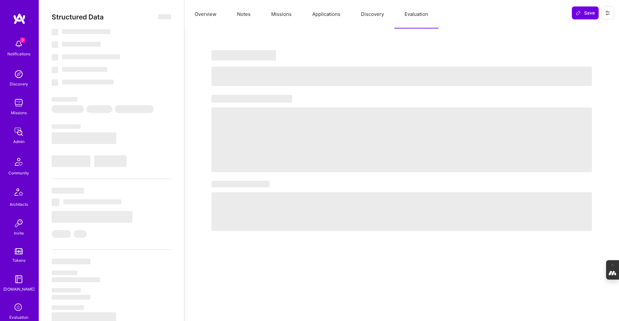
select select "CA"
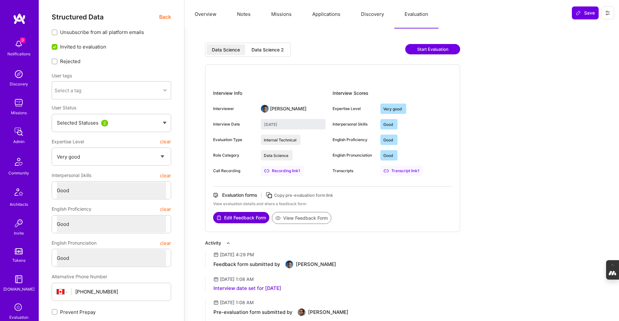
click at [272, 47] on div "Data Science 2" at bounding box center [268, 50] width 32 height 6
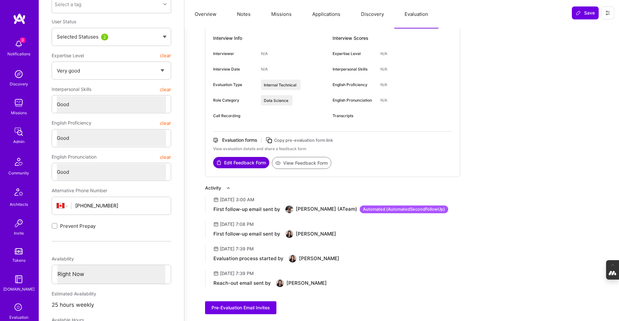
scroll to position [86, 0]
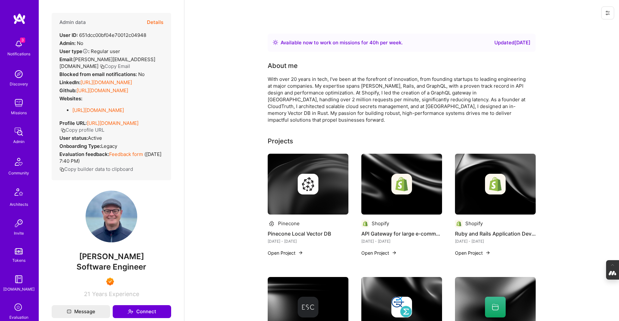
click at [146, 20] on div "Admin data Details" at bounding box center [111, 22] width 104 height 19
click at [158, 20] on button "Details" at bounding box center [155, 22] width 16 height 19
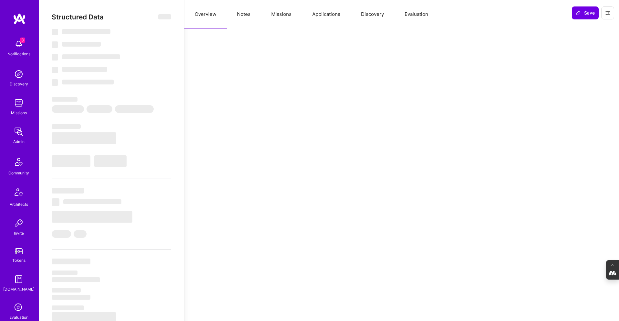
click at [416, 17] on button "Evaluation" at bounding box center [416, 14] width 44 height 28
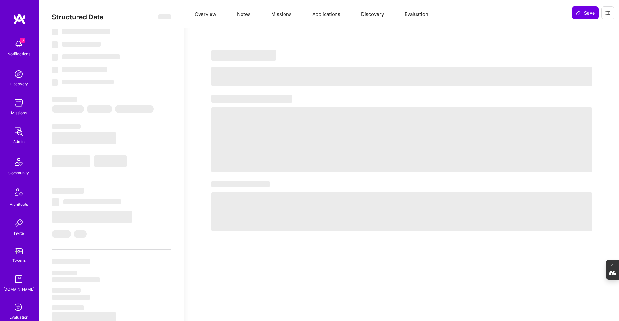
select select "Right Now"
select select "7"
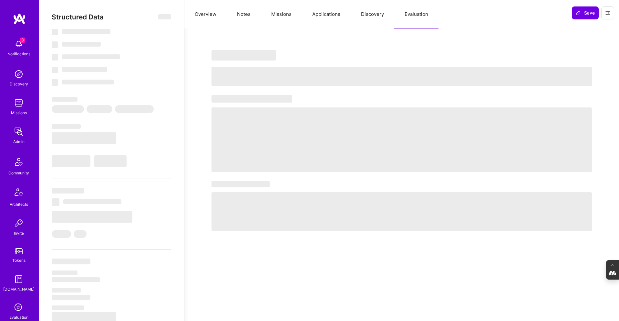
select select "US"
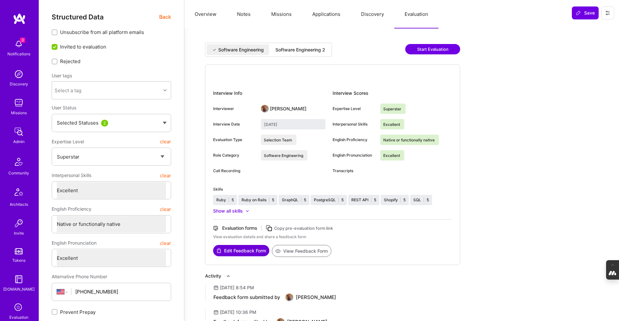
click at [318, 49] on div "Software Engineering 2" at bounding box center [301, 50] width 50 height 6
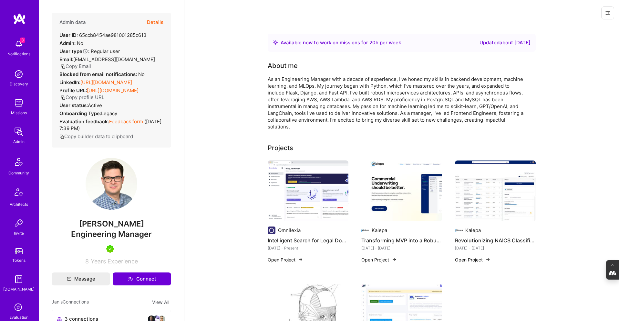
click at [157, 20] on button "Details" at bounding box center [155, 22] width 16 height 19
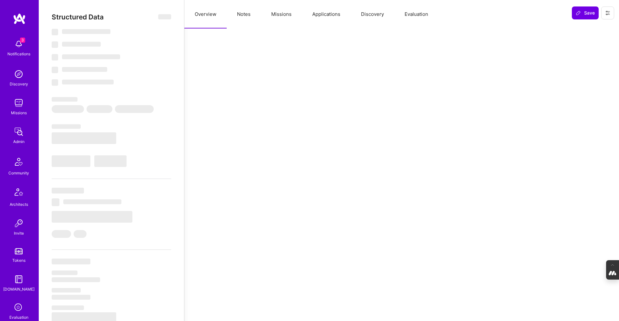
click at [421, 11] on button "Evaluation" at bounding box center [416, 14] width 44 height 28
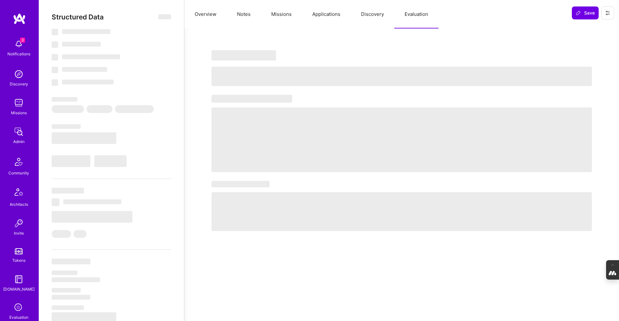
select select "Right Now"
select select "5"
select select "7"
select select "6"
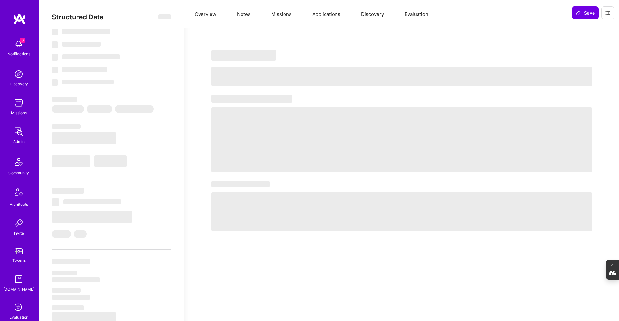
select select "PL"
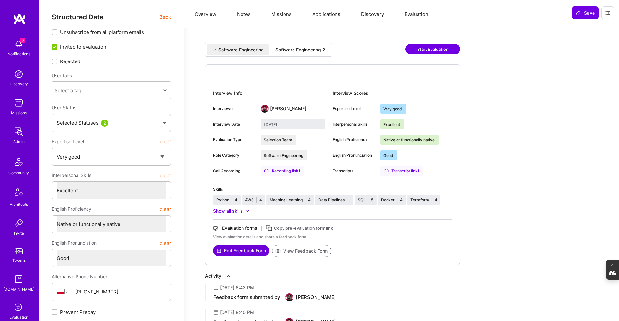
click at [304, 54] on div "Software Engineering 2" at bounding box center [300, 49] width 60 height 11
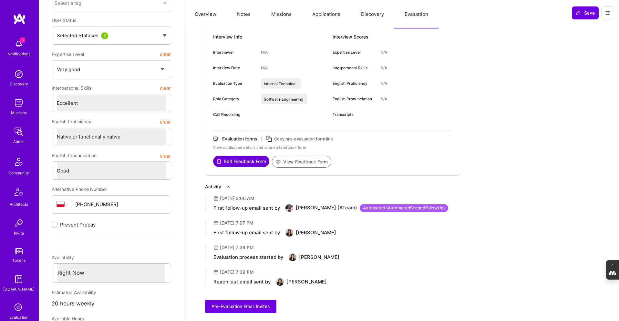
scroll to position [90, 0]
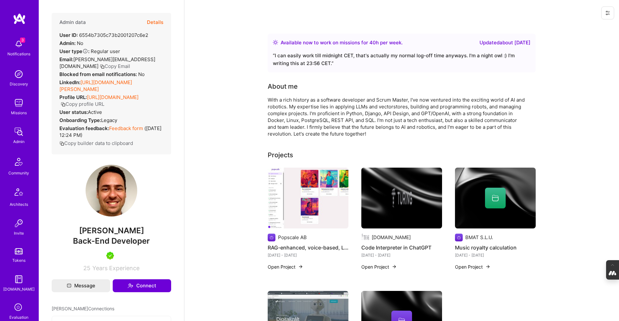
click at [160, 21] on button "Details" at bounding box center [155, 22] width 16 height 19
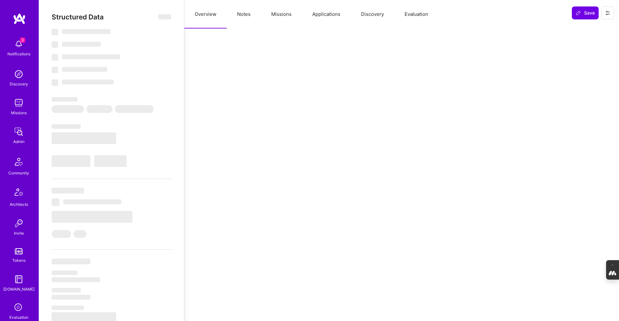
click at [418, 15] on button "Evaluation" at bounding box center [416, 14] width 44 height 28
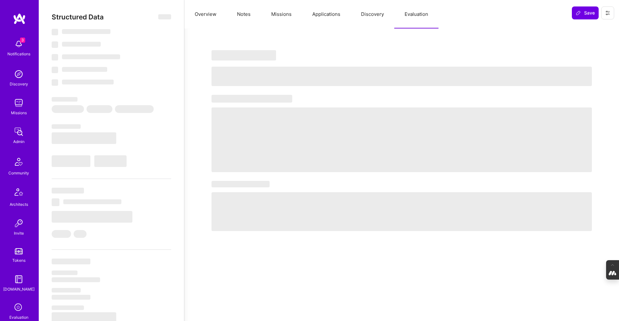
select select "Right Now"
select select "5"
select select "4"
select select "7"
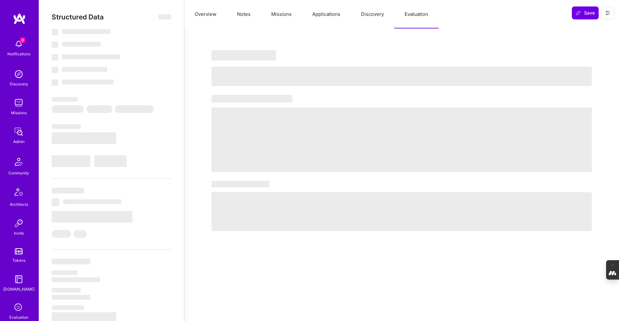
select select "HU"
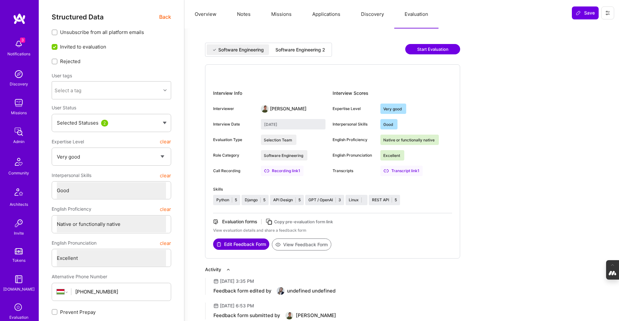
click at [307, 49] on div "Software Engineering 2" at bounding box center [301, 50] width 50 height 6
type input "[DATE]"
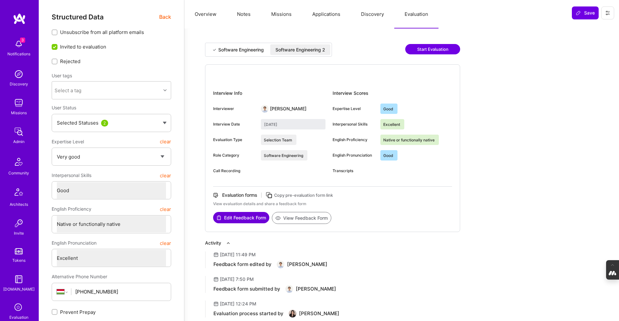
type textarea "x"
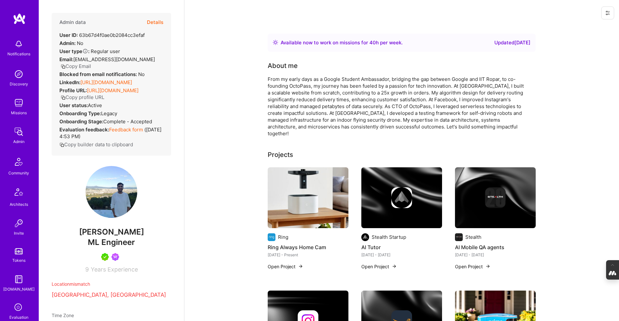
click at [160, 21] on button "Details" at bounding box center [155, 22] width 16 height 19
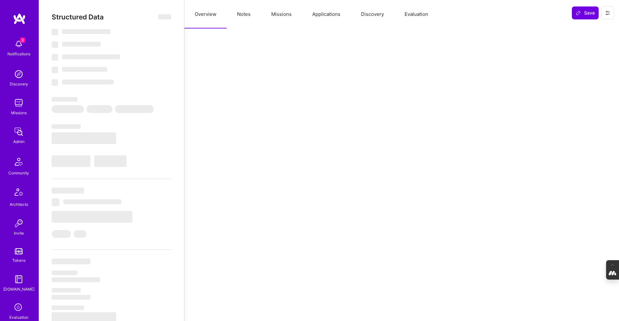
click at [421, 11] on button "Evaluation" at bounding box center [416, 14] width 44 height 28
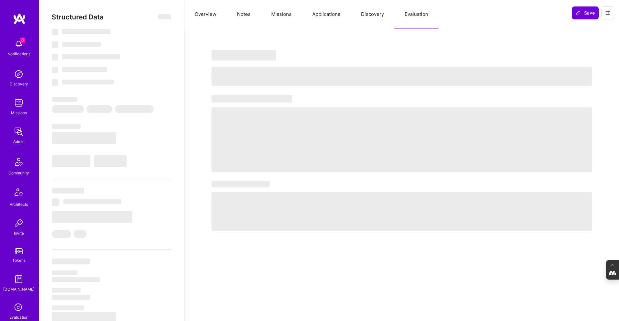
select select "Right Now"
select select "5"
select select "7"
select select "6"
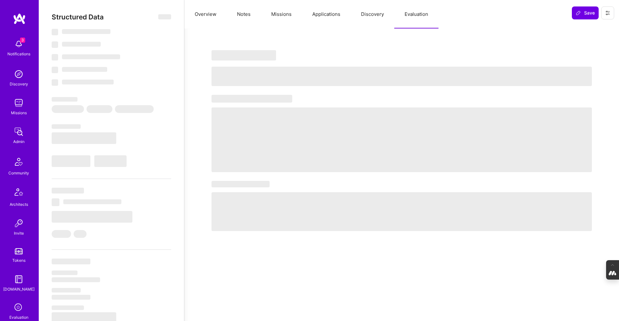
select select "CH"
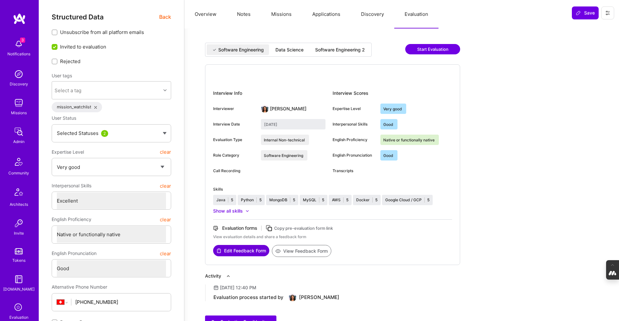
click at [337, 50] on div "Software Engineering 2" at bounding box center [340, 50] width 50 height 6
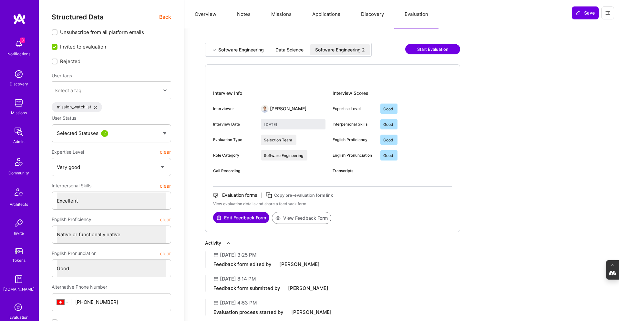
type input "July 28, 2025"
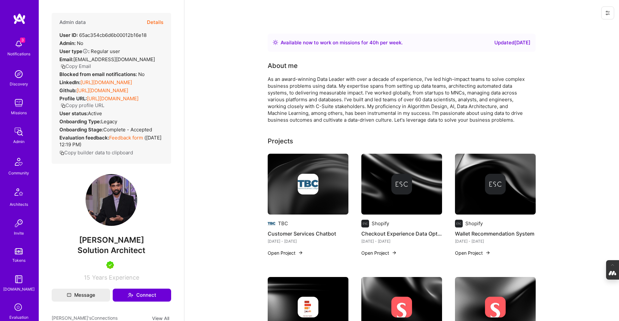
click at [156, 23] on button "Details" at bounding box center [155, 22] width 16 height 19
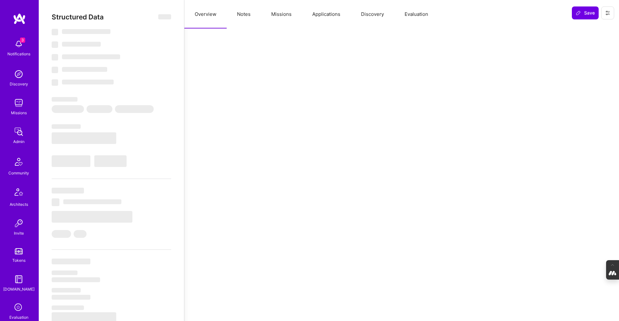
click at [426, 12] on button "Evaluation" at bounding box center [416, 14] width 44 height 28
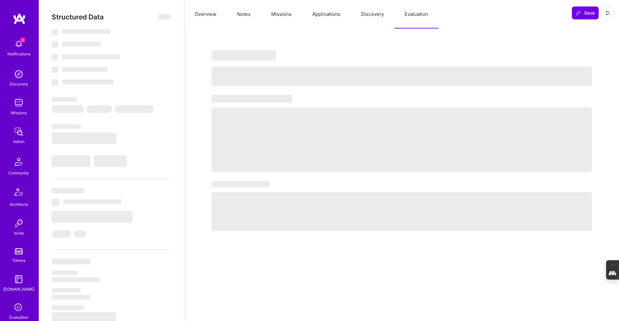
select select "Right Now"
select select "5"
select select "7"
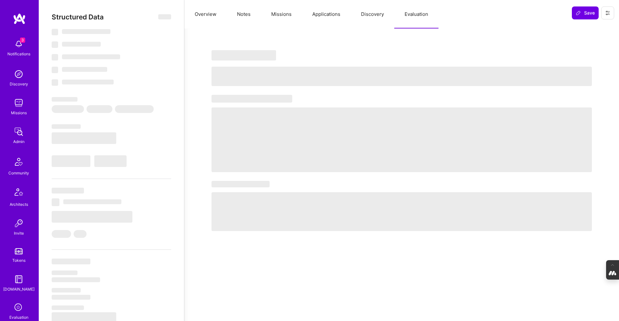
select select "CA"
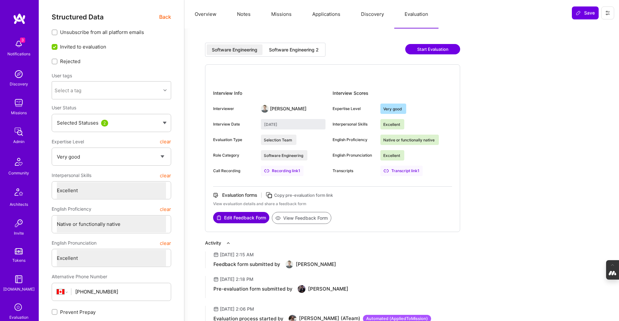
click at [301, 49] on div "Software Engineering 2" at bounding box center [294, 50] width 50 height 6
type input "[DATE]"
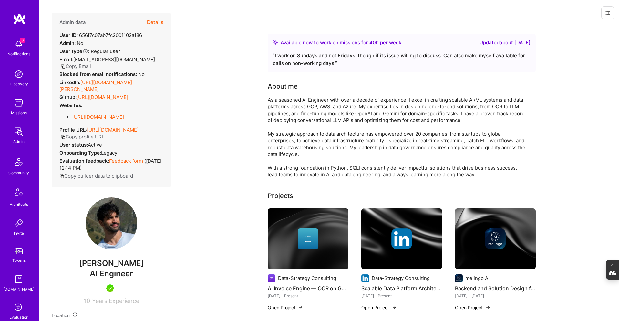
click at [154, 22] on button "Details" at bounding box center [155, 22] width 16 height 19
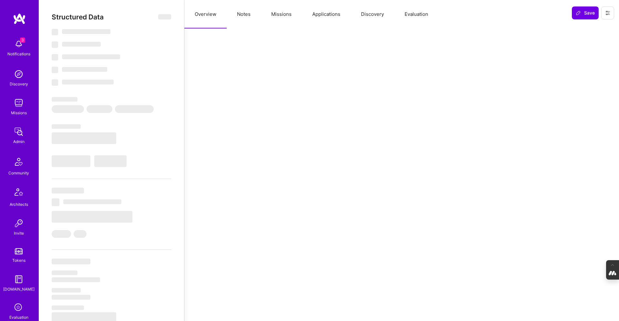
click at [420, 13] on button "Evaluation" at bounding box center [416, 14] width 44 height 28
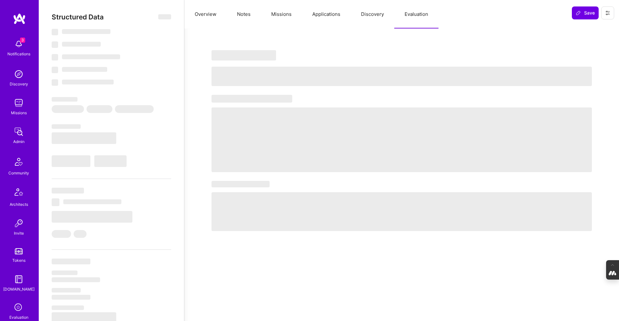
select select "Right Now"
select select "5"
select select "4"
select select "7"
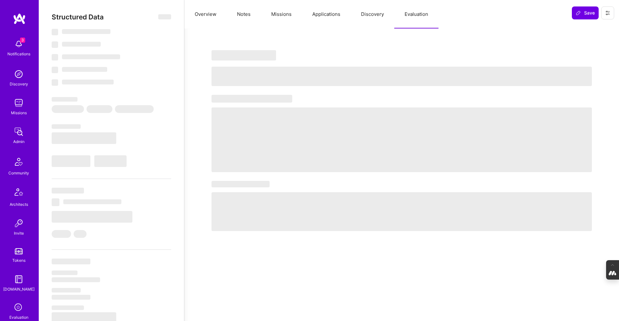
select select "IL"
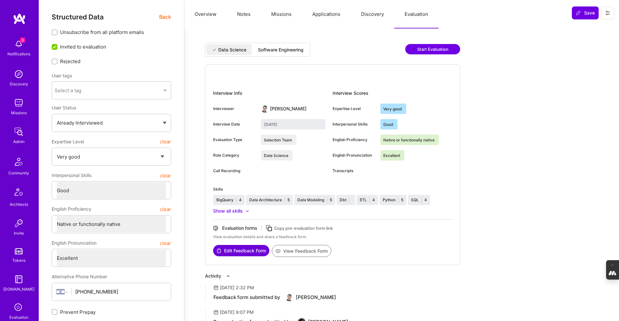
click at [290, 51] on div "Software Engineering" at bounding box center [281, 50] width 46 height 6
type input "July 14, 2025"
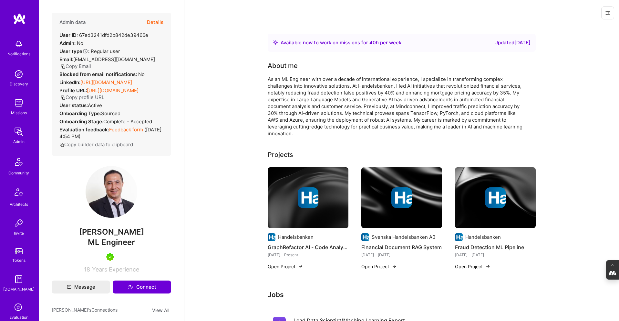
click at [160, 22] on button "Details" at bounding box center [155, 22] width 16 height 19
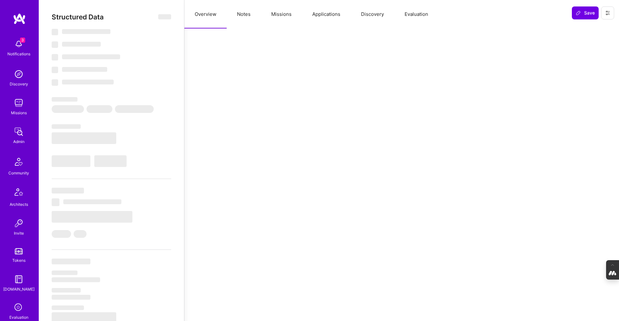
click at [418, 11] on button "Evaluation" at bounding box center [416, 14] width 44 height 28
select select "Right Now"
select select "5"
select select "7"
select select "6"
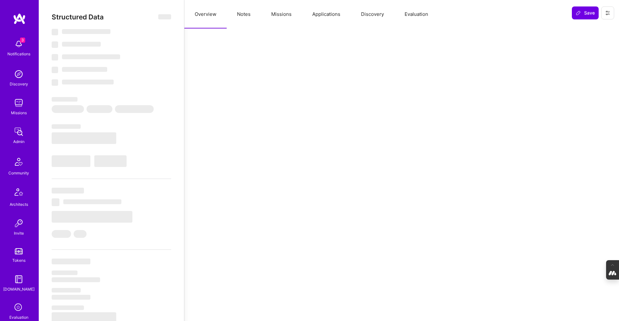
select select "7"
select select "SE"
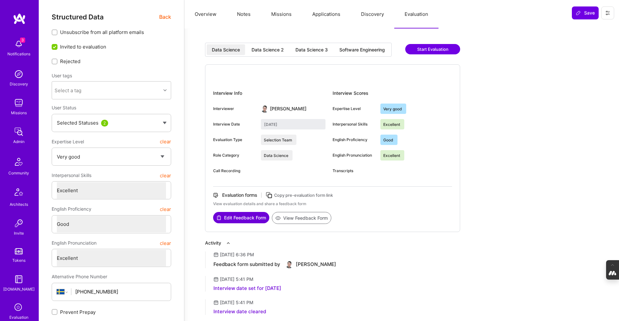
click at [359, 47] on div "Software Engineering" at bounding box center [363, 50] width 46 height 6
type input "[DATE]"
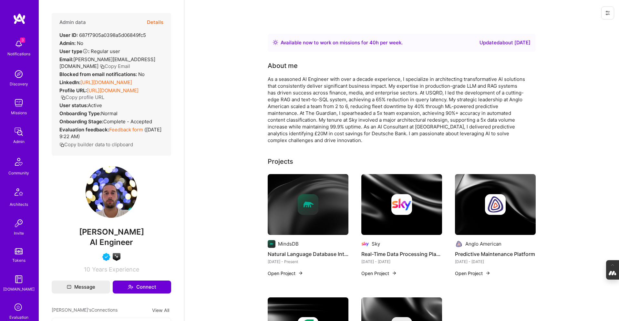
click at [156, 22] on button "Details" at bounding box center [155, 22] width 16 height 19
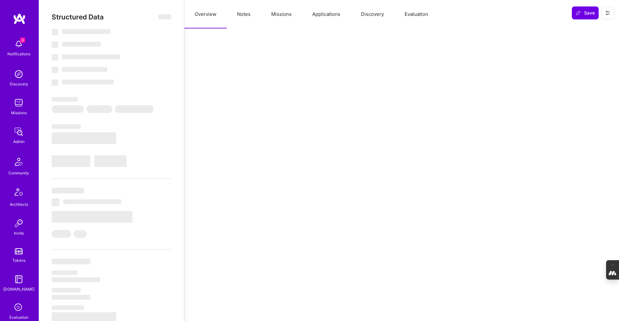
click at [419, 12] on button "Evaluation" at bounding box center [416, 14] width 44 height 28
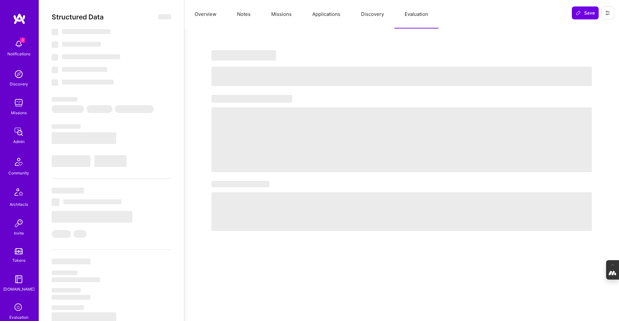
select select "Right Now"
select select "5"
select select "4"
select select "6"
select select "7"
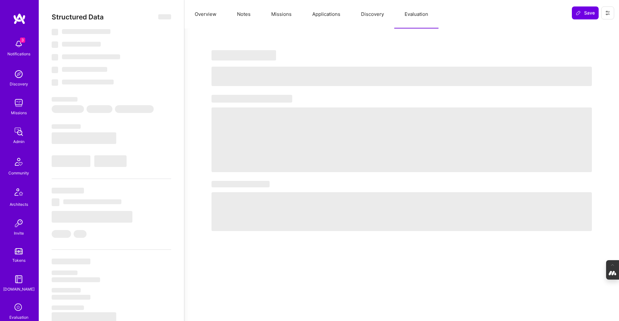
select select "GB"
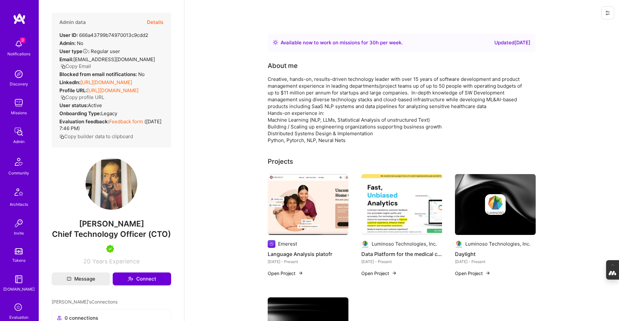
click at [153, 21] on button "Details" at bounding box center [155, 22] width 16 height 19
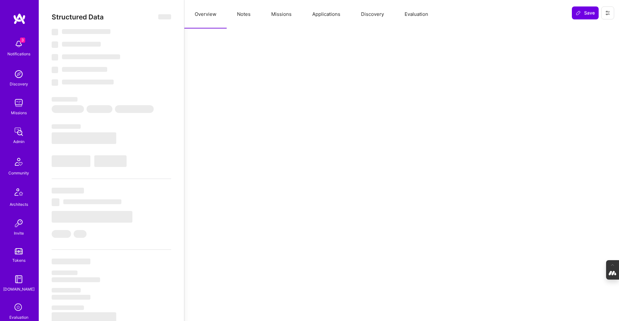
click at [420, 15] on button "Evaluation" at bounding box center [416, 14] width 44 height 28
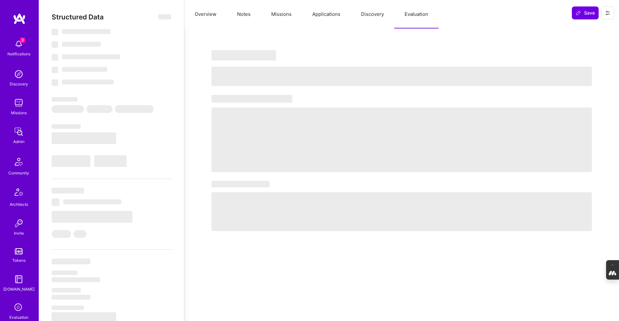
select select "Right Now"
select select "7"
select select "4"
select select "6"
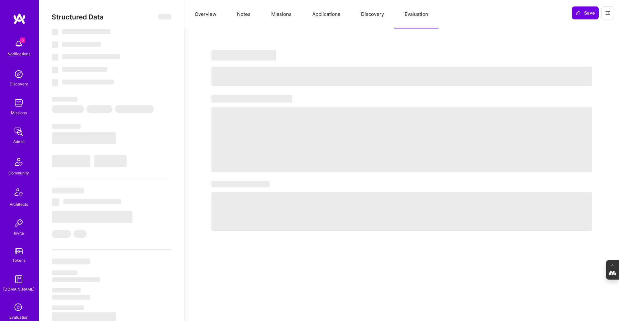
select select "US"
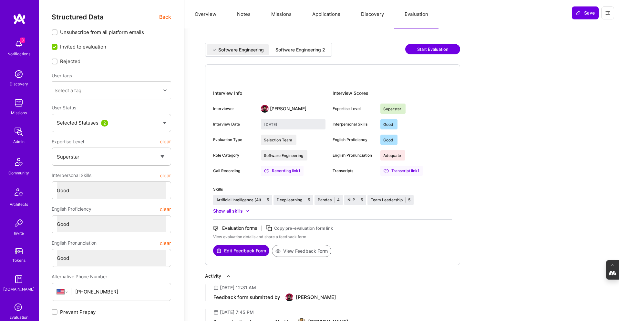
click at [298, 51] on div "Software Engineering 2" at bounding box center [301, 50] width 50 height 6
type input "August 21, 2025"
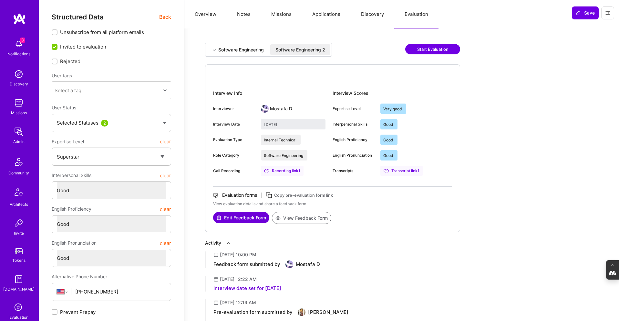
type textarea "x"
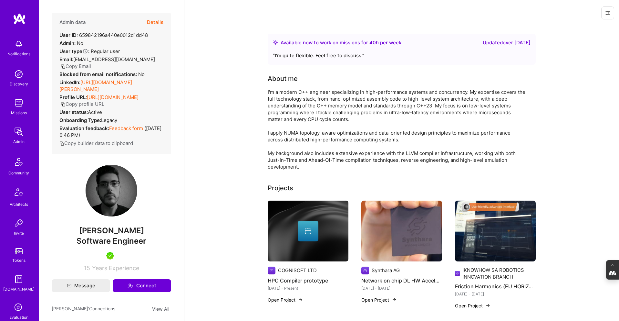
click at [154, 20] on button "Details" at bounding box center [155, 22] width 16 height 19
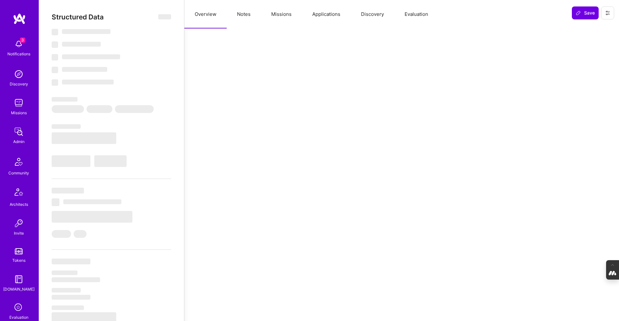
click at [420, 17] on button "Evaluation" at bounding box center [416, 14] width 44 height 28
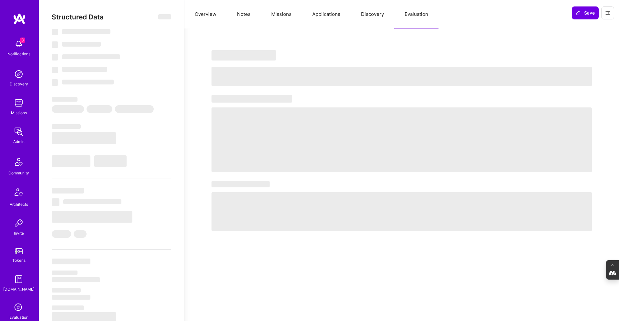
select select "Right Now"
select select "7"
select select "4"
select select "6"
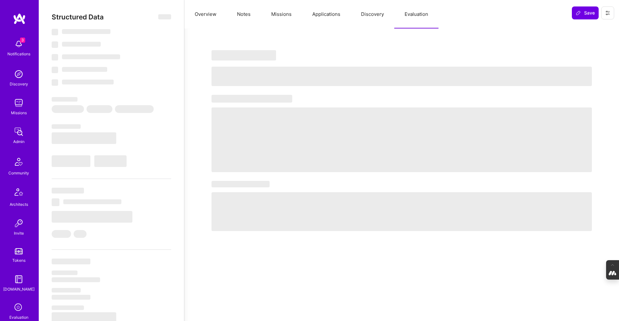
select select "GR"
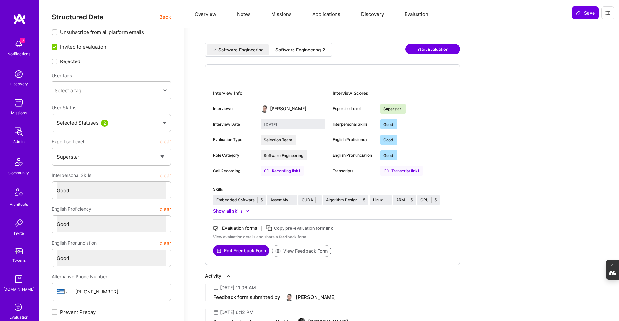
click at [310, 49] on div "Software Engineering 2" at bounding box center [301, 50] width 50 height 6
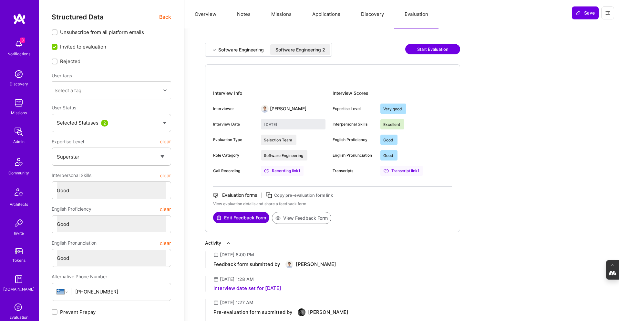
click at [231, 50] on div "Software Engineering" at bounding box center [241, 50] width 46 height 6
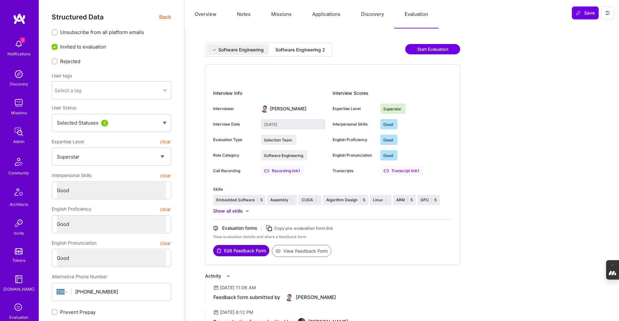
click at [288, 48] on div "Software Engineering 2" at bounding box center [301, 50] width 50 height 6
type input "[DATE]"
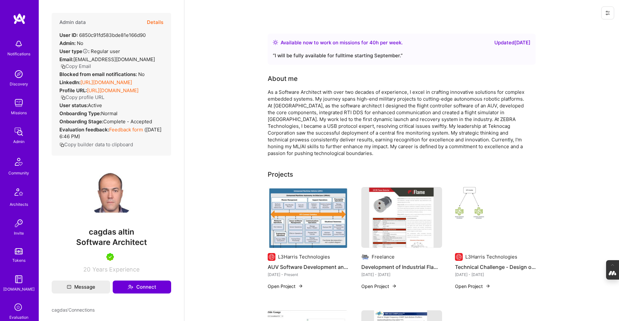
click at [157, 24] on button "Details" at bounding box center [155, 22] width 16 height 19
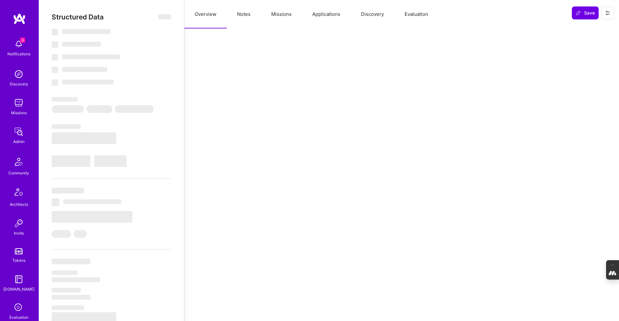
click at [423, 17] on button "Evaluation" at bounding box center [416, 14] width 44 height 28
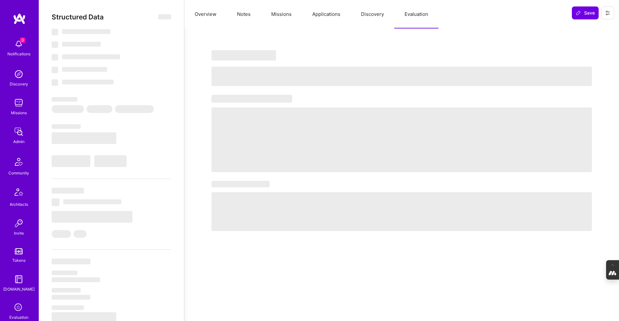
select select "Right Now"
select select "5"
select select "4"
select select "7"
select select "6"
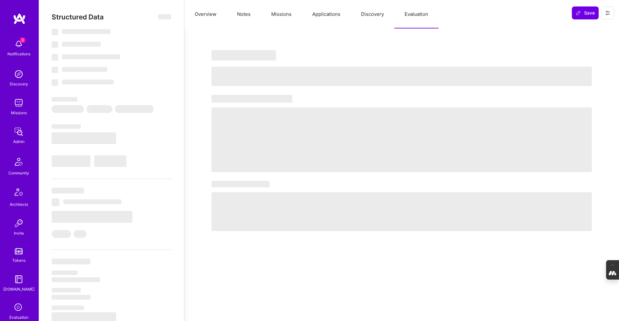
select select "US"
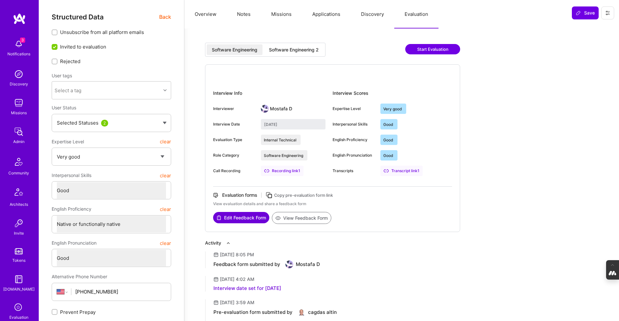
click at [311, 48] on div "Software Engineering 2" at bounding box center [294, 50] width 50 height 6
type input "August 25, 2025"
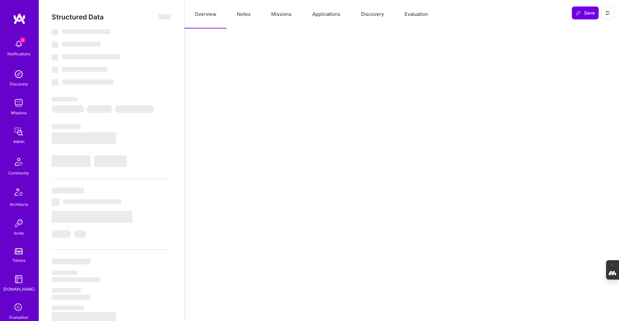
click at [426, 13] on button "Evaluation" at bounding box center [416, 14] width 44 height 28
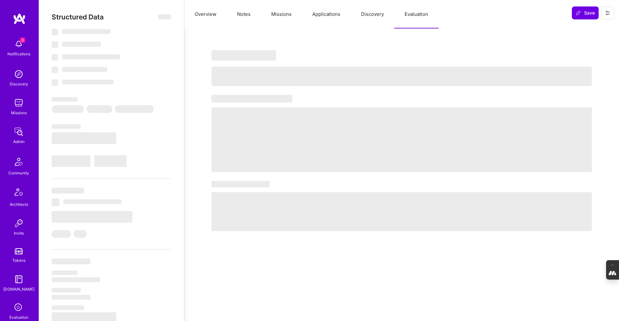
select select "Right Now"
select select "5"
select select "4"
select select "7"
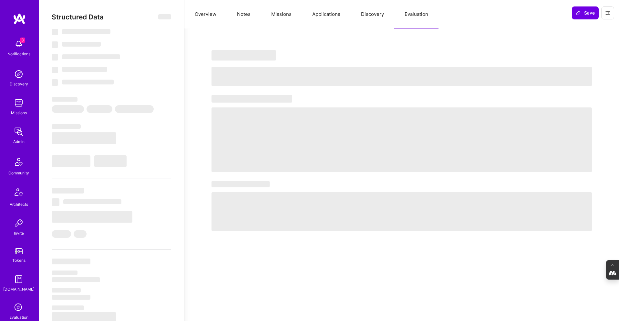
select select "CA"
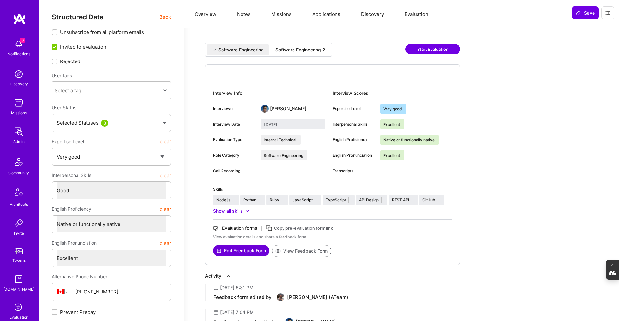
click at [314, 45] on div "Software Engineering 2" at bounding box center [300, 49] width 60 height 11
type input "August 26, 2025"
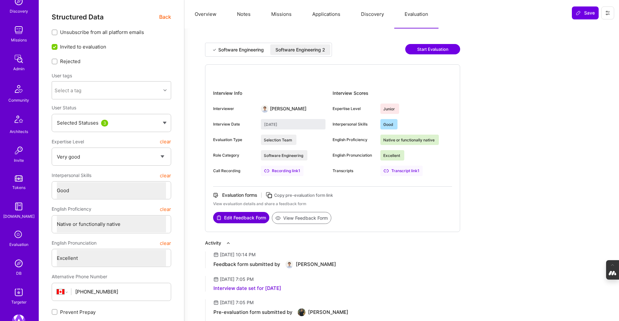
scroll to position [78, 0]
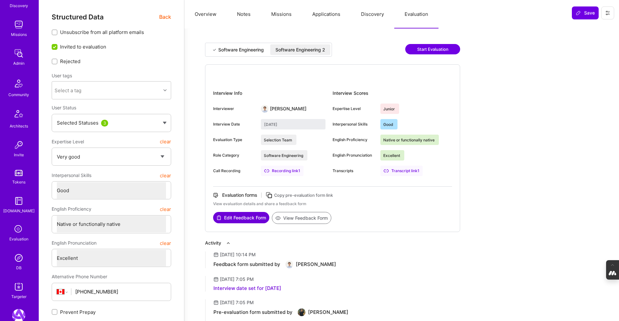
click at [18, 260] on img at bounding box center [18, 257] width 13 height 13
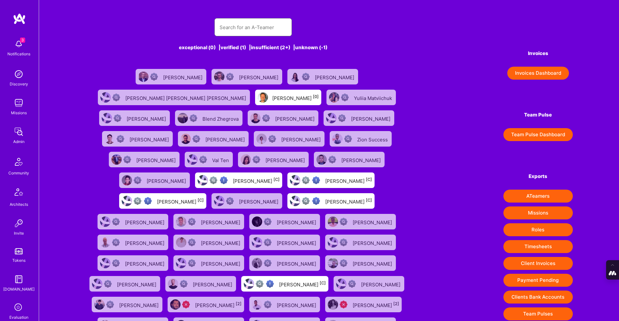
click at [250, 23] on input "text" at bounding box center [253, 27] width 67 height 16
paste input "Ionut Tudoreanu"
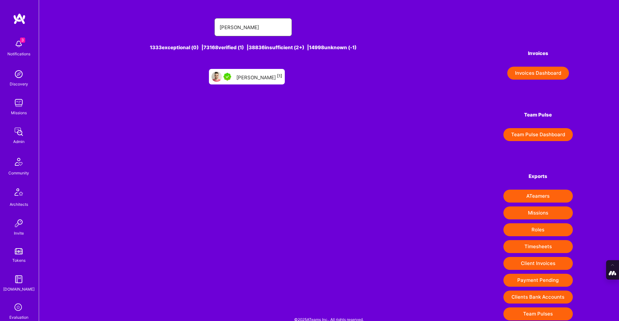
type input "Ionut Tudoreanu"
click at [252, 76] on div "Ionut Tudoreanu [1]" at bounding box center [260, 76] width 46 height 8
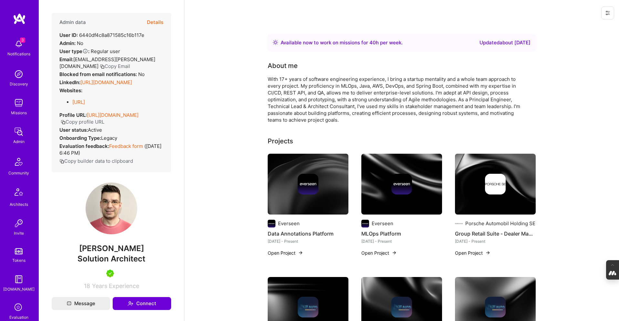
click at [155, 21] on button "Details" at bounding box center [155, 22] width 16 height 19
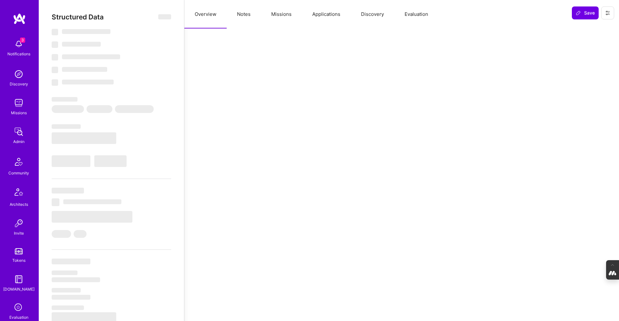
click at [422, 17] on button "Evaluation" at bounding box center [416, 14] width 44 height 28
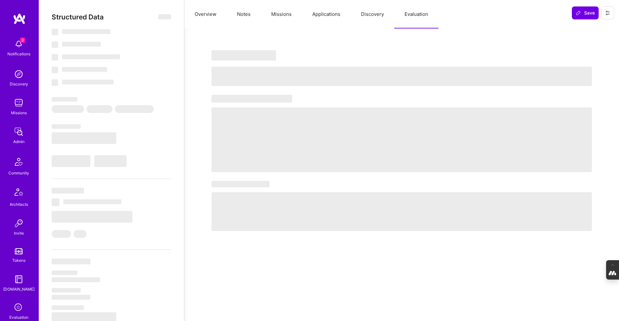
type textarea "x"
select select "Right Now"
select select "5"
select select "7"
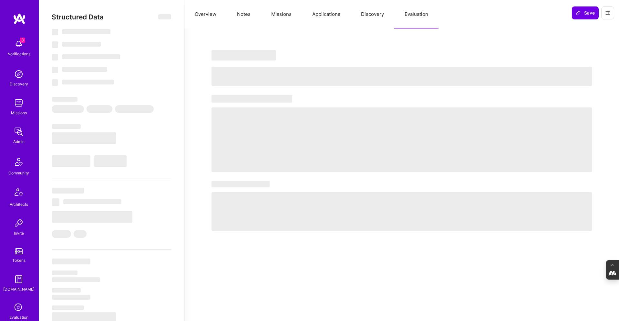
select select "6"
select select "RO"
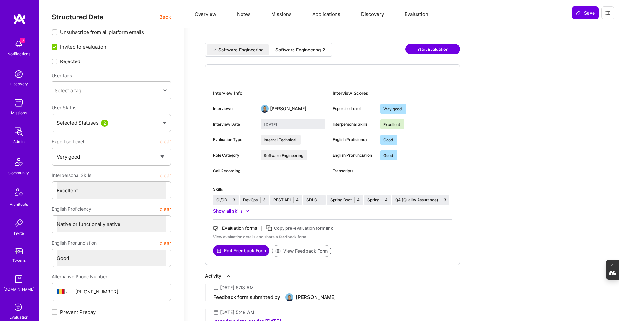
click at [303, 44] on div "Software Engineering 2" at bounding box center [300, 49] width 60 height 11
type input "August 26, 2025"
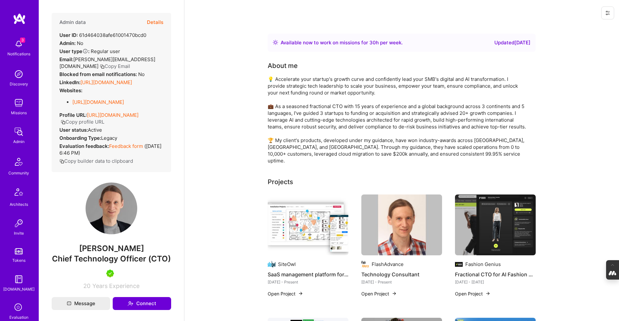
click at [157, 19] on button "Details" at bounding box center [155, 22] width 16 height 19
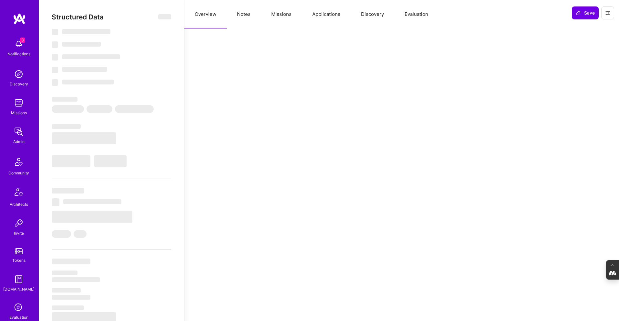
click at [416, 15] on button "Evaluation" at bounding box center [416, 14] width 44 height 28
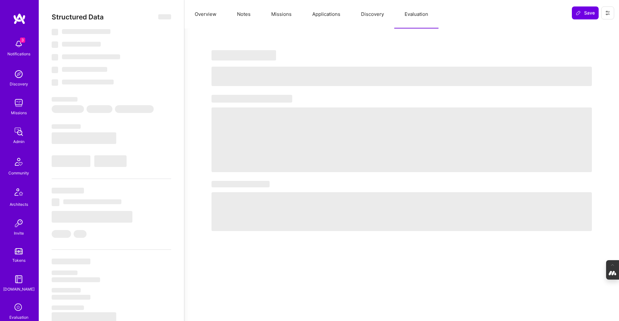
select select "Right Now"
select select "5"
select select "4"
select select "7"
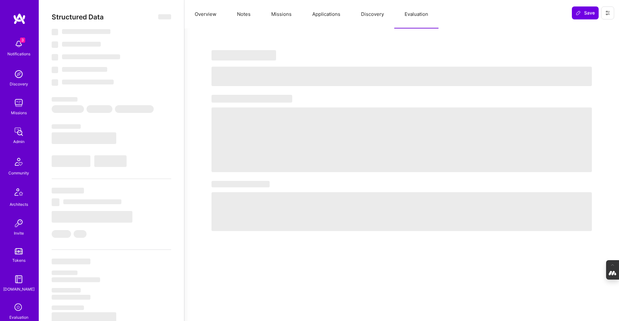
select select "IT"
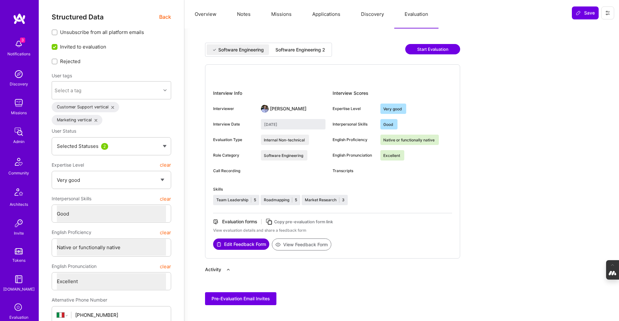
click at [300, 51] on div "Software Engineering 2" at bounding box center [301, 50] width 50 height 6
type input "[DATE]"
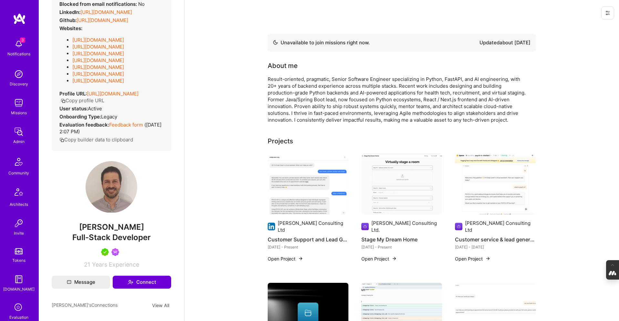
scroll to position [73, 0]
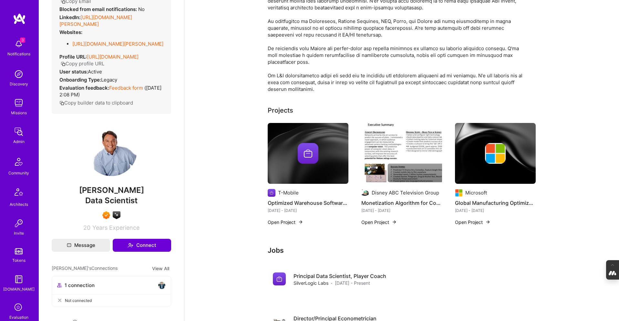
scroll to position [113, 0]
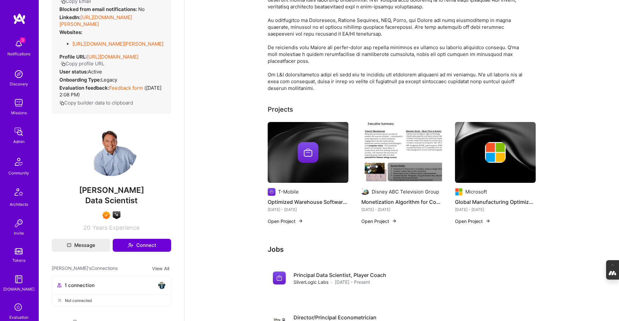
click at [293, 142] on div at bounding box center [308, 152] width 81 height 21
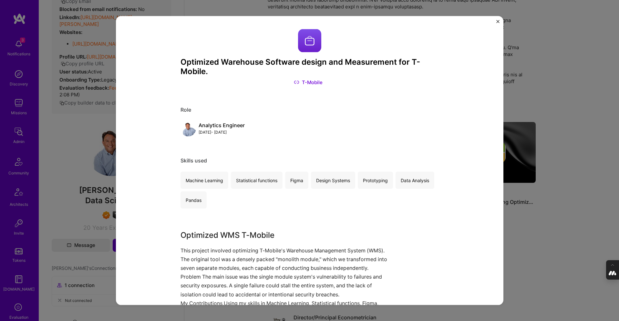
click at [542, 88] on div "Optimized Warehouse Software design and Measurement for T-Mobile. T-Mobile Role…" at bounding box center [309, 160] width 619 height 321
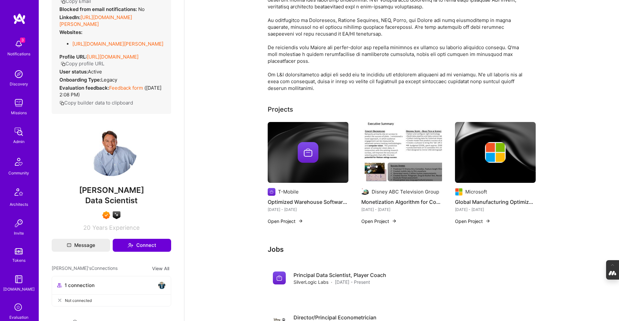
click at [381, 149] on img at bounding box center [402, 152] width 81 height 61
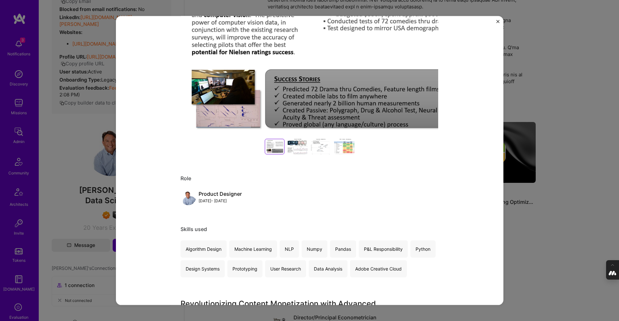
scroll to position [162, 0]
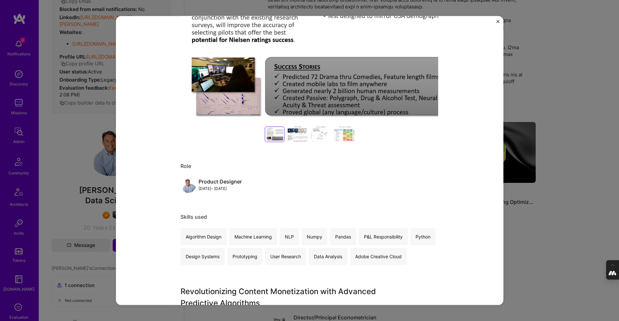
click at [578, 74] on div "Monetization Algorithm for Consumer (Films, TV, Food Quality...) Disney ABC Tel…" at bounding box center [309, 160] width 619 height 321
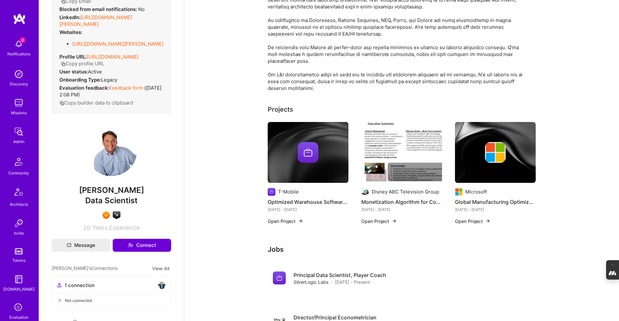
click at [480, 159] on div at bounding box center [495, 152] width 81 height 21
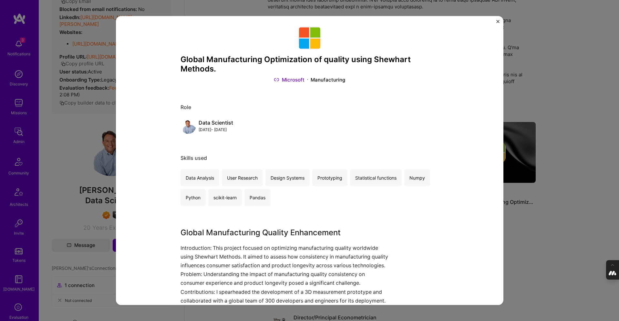
scroll to position [1, 0]
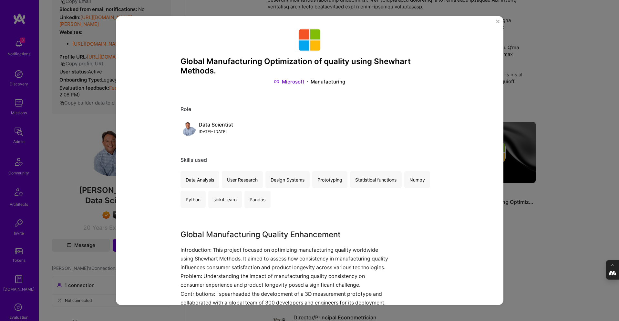
click at [547, 237] on div "Global Manufacturing Optimization of quality using Shewhart Methods. Microsoft …" at bounding box center [309, 160] width 619 height 321
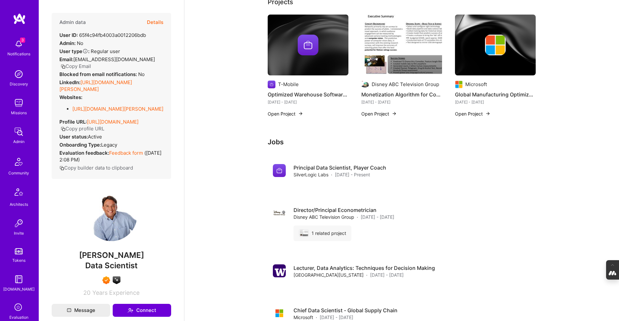
click at [158, 23] on button "Details" at bounding box center [155, 22] width 16 height 19
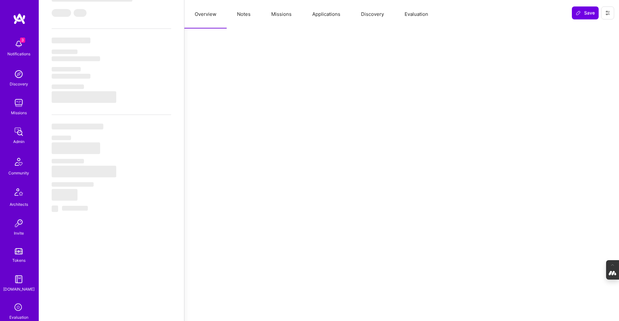
click at [415, 14] on button "Evaluation" at bounding box center [416, 14] width 44 height 28
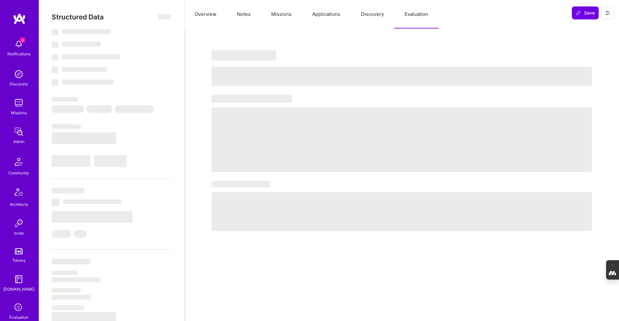
select select "Right Now"
select select "7"
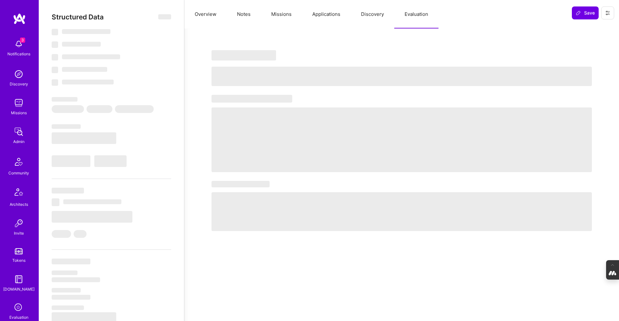
select select "US"
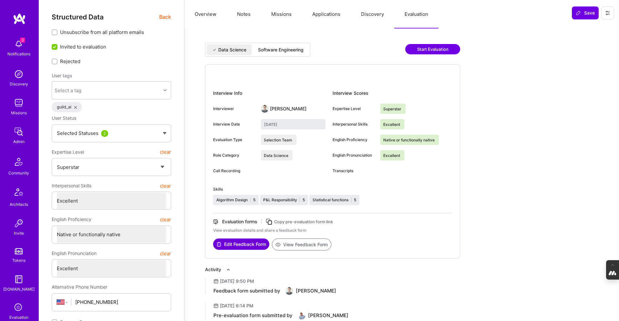
click at [281, 47] on div "Software Engineering" at bounding box center [281, 50] width 46 height 6
type input "August 15, 2025"
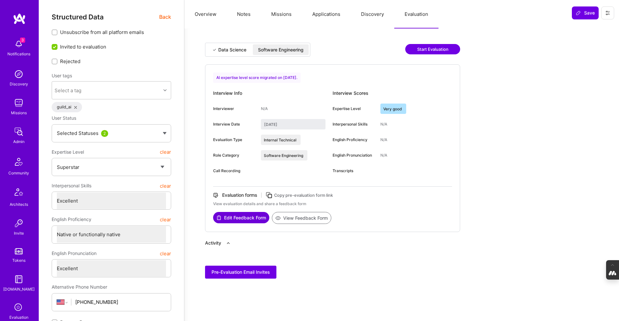
click at [281, 9] on button "Missions" at bounding box center [281, 14] width 41 height 28
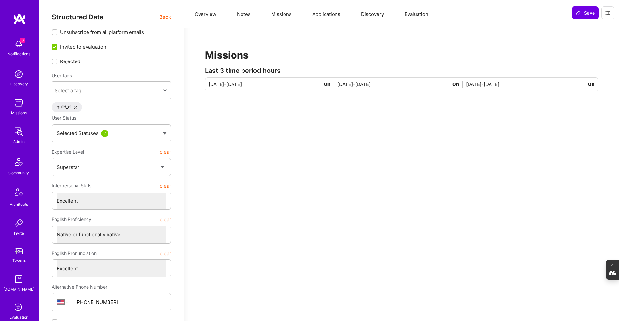
click at [328, 18] on button "Applications" at bounding box center [326, 14] width 49 height 28
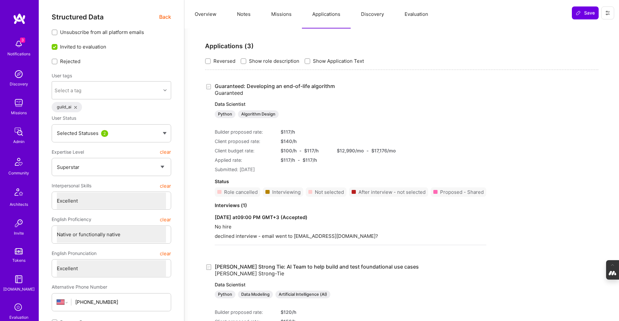
click at [284, 11] on button "Missions" at bounding box center [281, 14] width 41 height 28
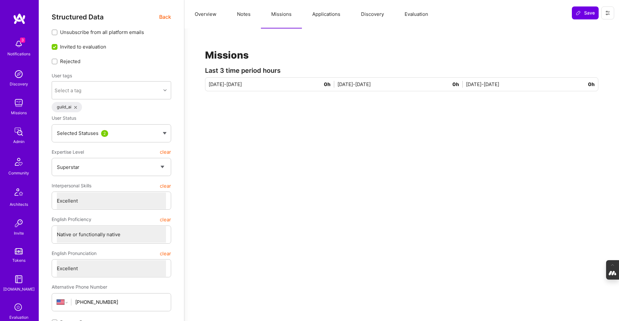
click at [245, 13] on button "Notes" at bounding box center [244, 14] width 34 height 28
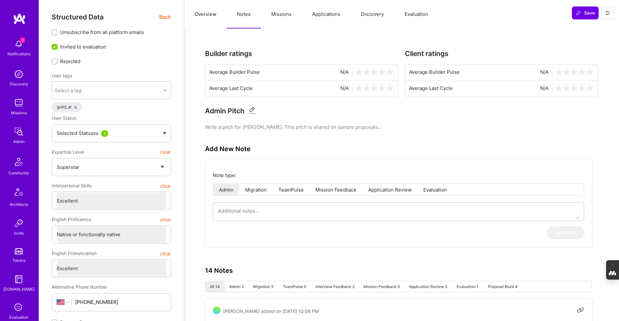
click at [209, 12] on button "Overview" at bounding box center [205, 14] width 42 height 28
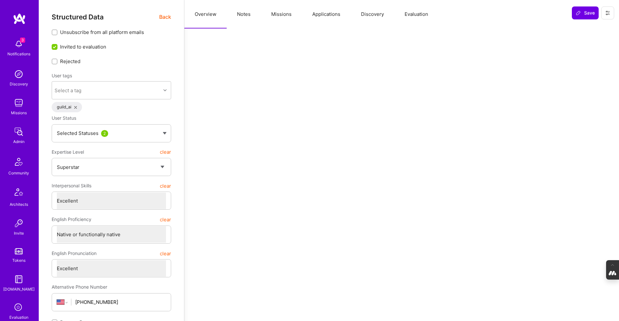
click at [245, 15] on button "Notes" at bounding box center [244, 14] width 34 height 28
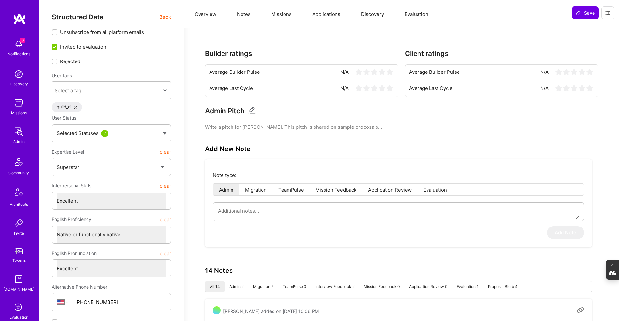
click at [210, 14] on button "Overview" at bounding box center [205, 14] width 42 height 28
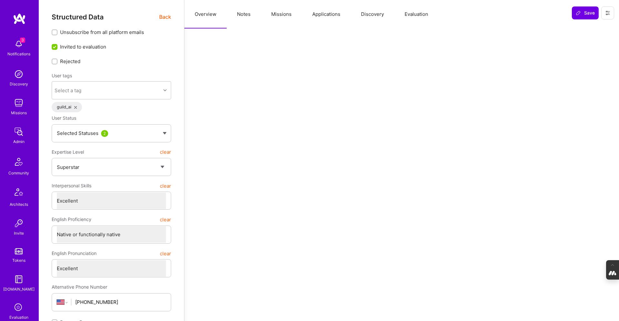
click at [168, 16] on span "Back" at bounding box center [165, 17] width 12 height 8
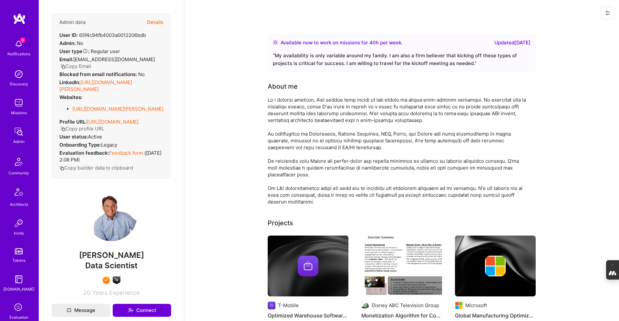
click at [156, 22] on button "Details" at bounding box center [155, 22] width 16 height 19
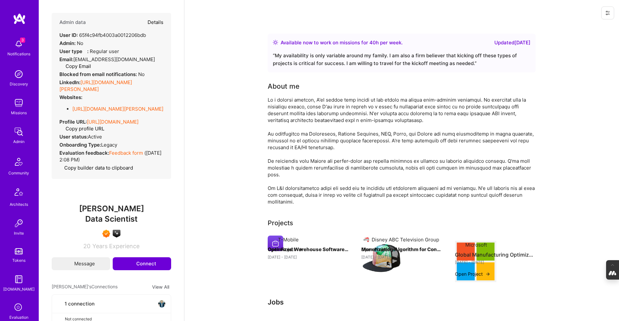
type textarea "x"
select select "7"
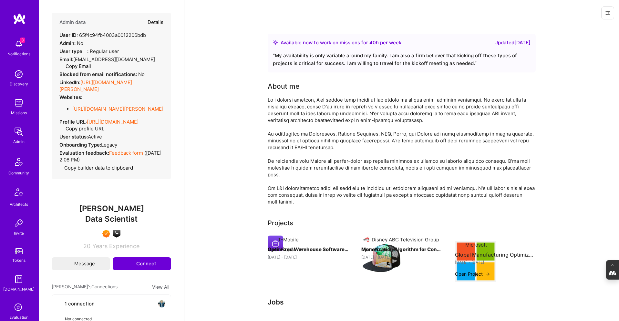
select select "US"
select select "Right Now"
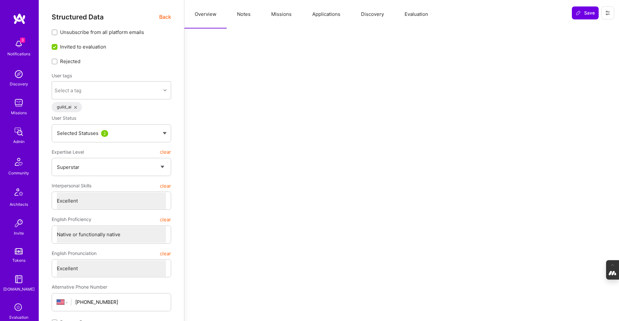
click at [247, 11] on button "Notes" at bounding box center [244, 14] width 34 height 28
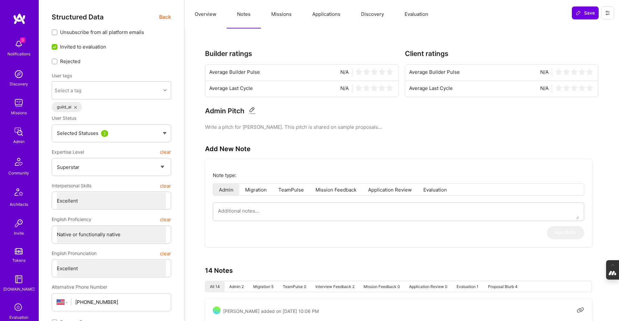
click at [294, 16] on button "Missions" at bounding box center [281, 14] width 41 height 28
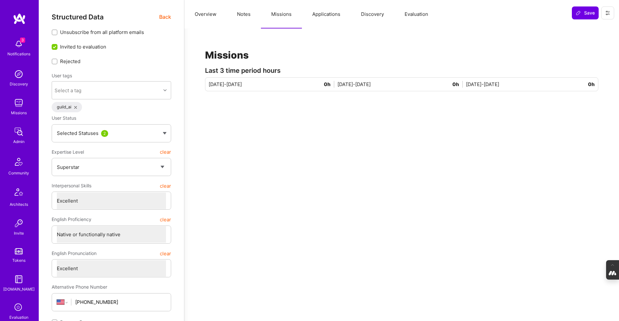
click at [332, 15] on button "Applications" at bounding box center [326, 14] width 49 height 28
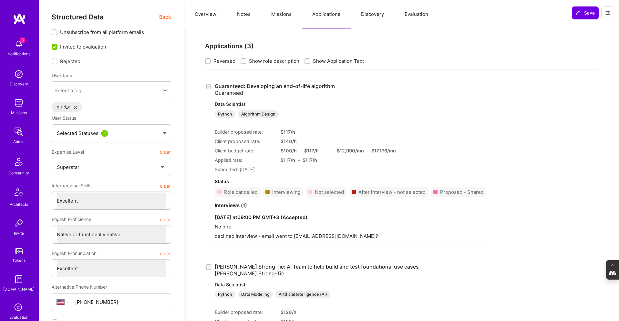
click at [208, 16] on button "Overview" at bounding box center [205, 14] width 42 height 28
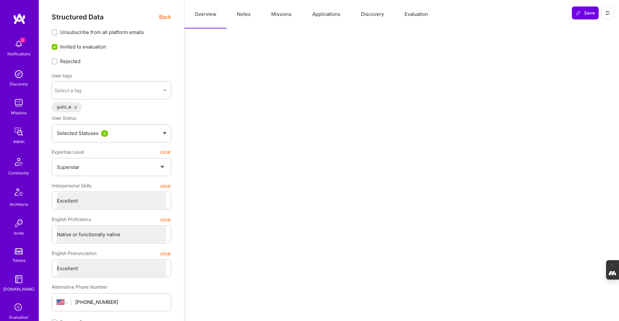
click at [165, 18] on span "Back" at bounding box center [165, 17] width 12 height 8
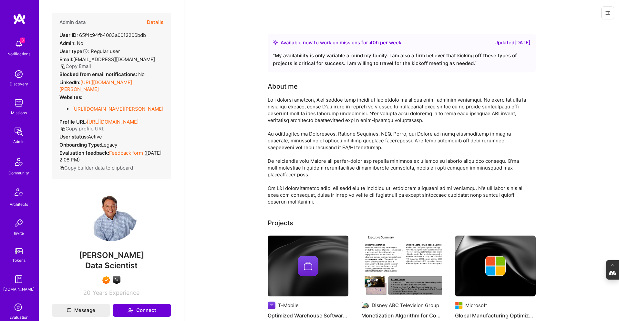
click at [153, 23] on button "Details" at bounding box center [155, 22] width 16 height 19
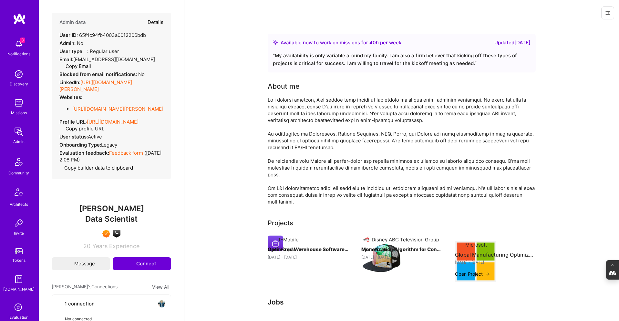
type textarea "x"
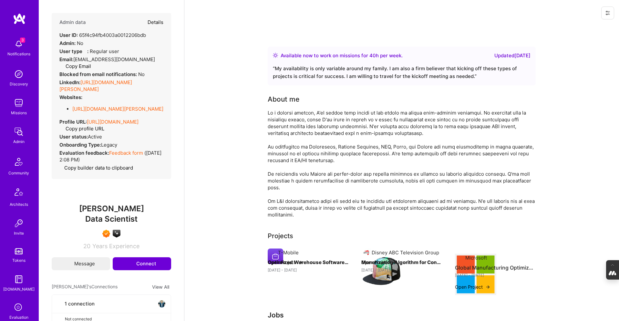
select select "7"
select select "US"
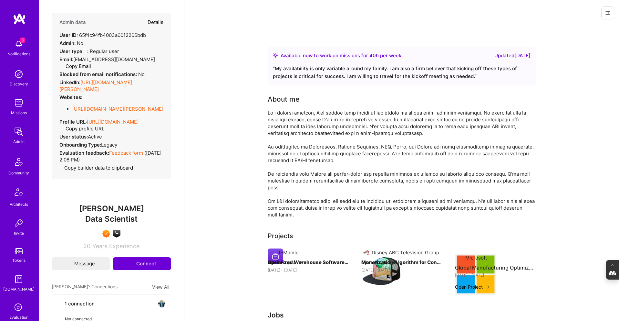
select select "Right Now"
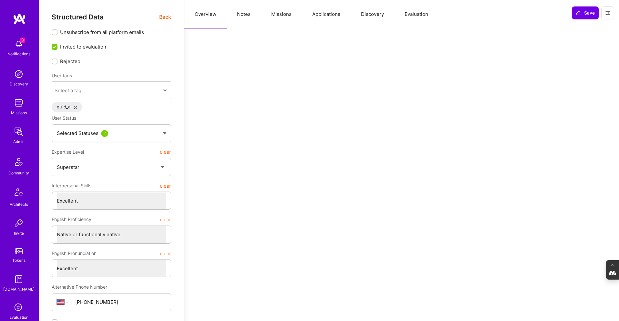
click at [239, 11] on button "Notes" at bounding box center [244, 14] width 34 height 28
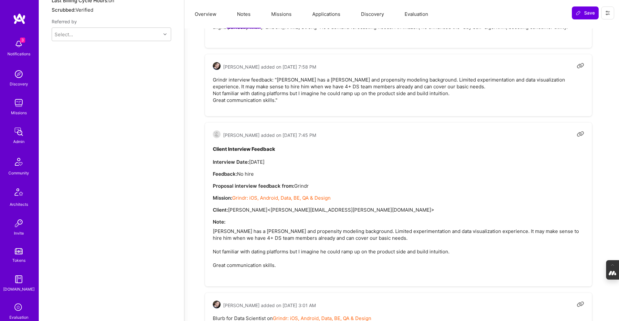
scroll to position [559, 0]
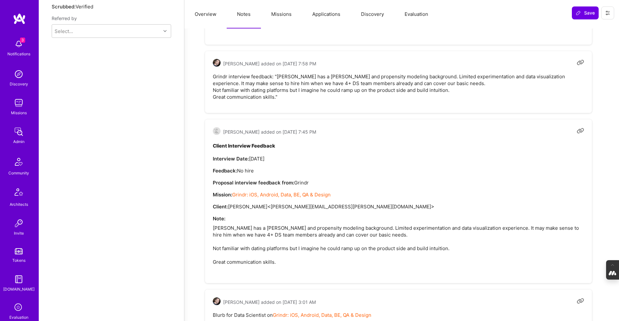
type textarea "x"
